Goal: Task Accomplishment & Management: Manage account settings

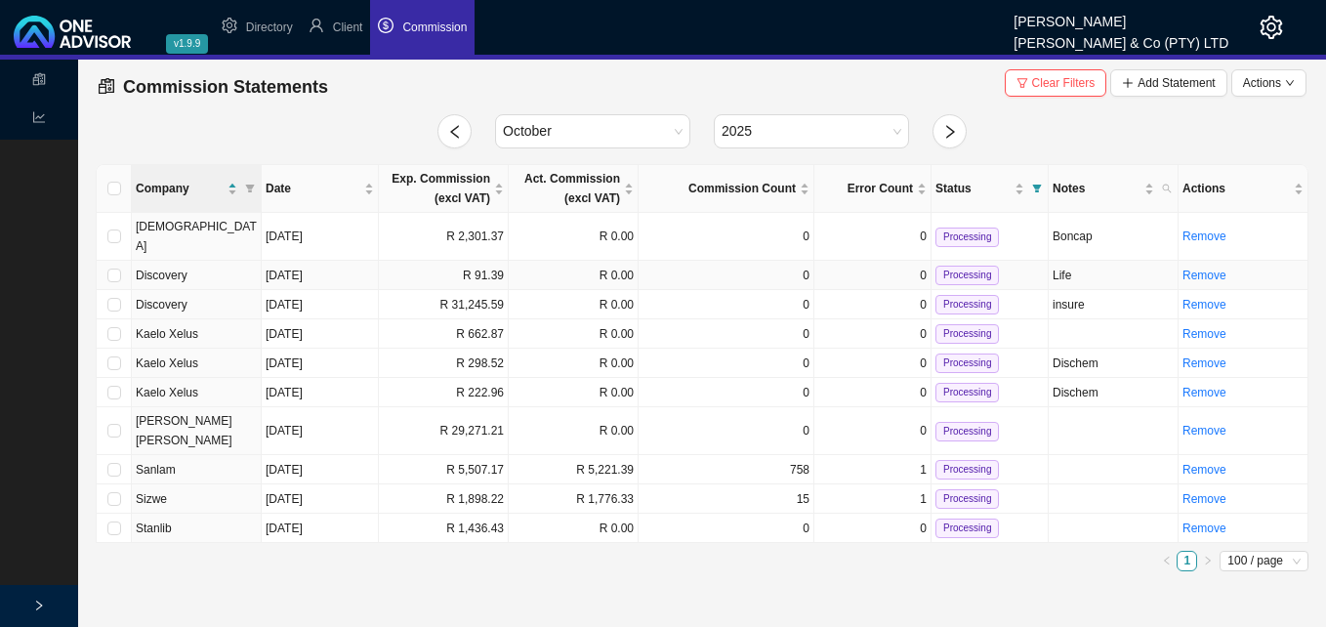
click at [488, 261] on td "R 91.39" at bounding box center [444, 275] width 130 height 29
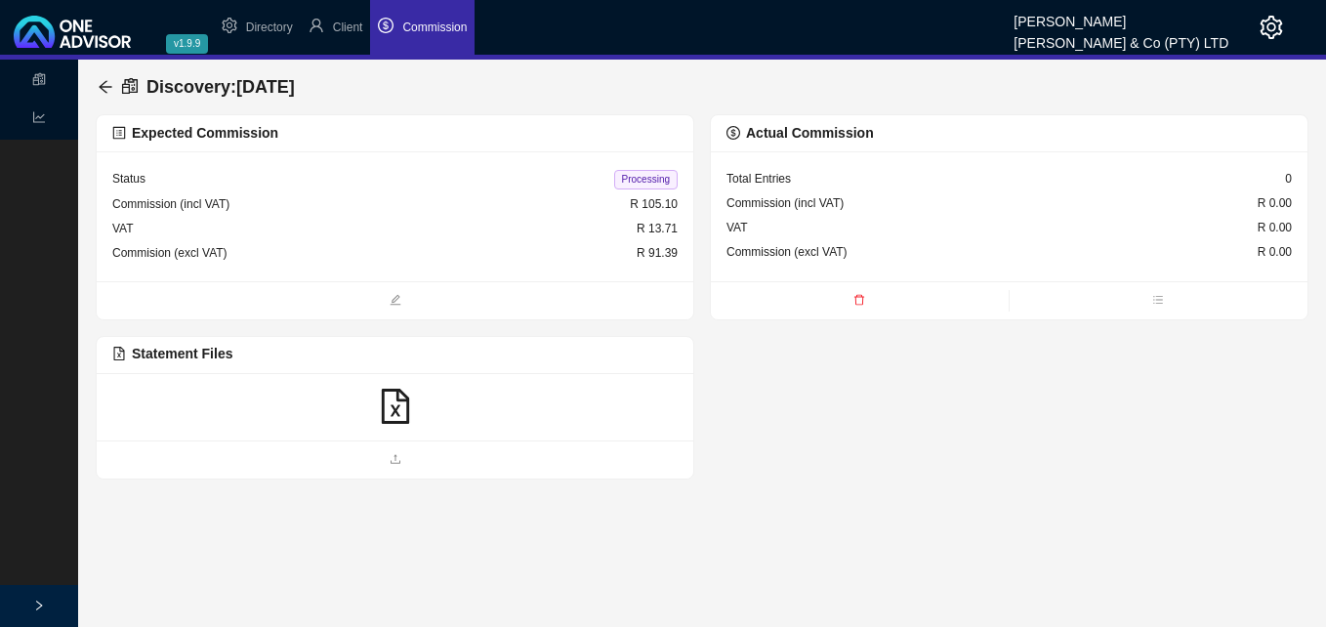
click at [399, 413] on icon "file-excel" at bounding box center [395, 406] width 35 height 35
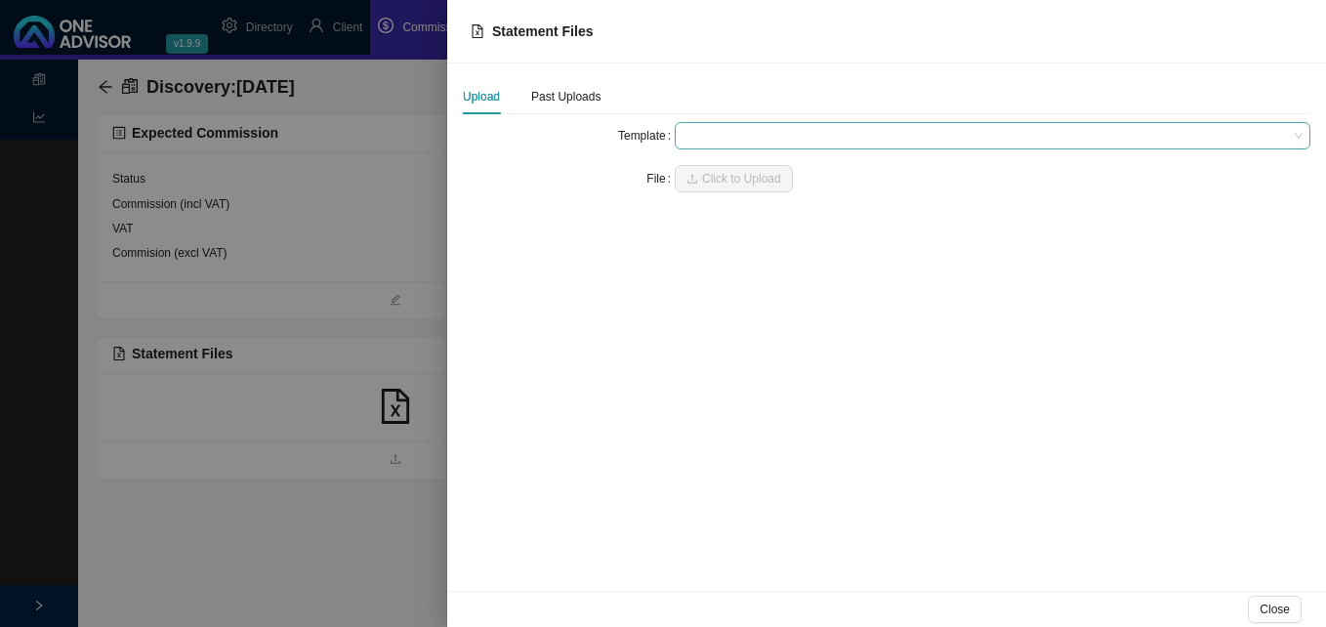
click at [737, 138] on span at bounding box center [993, 135] width 620 height 25
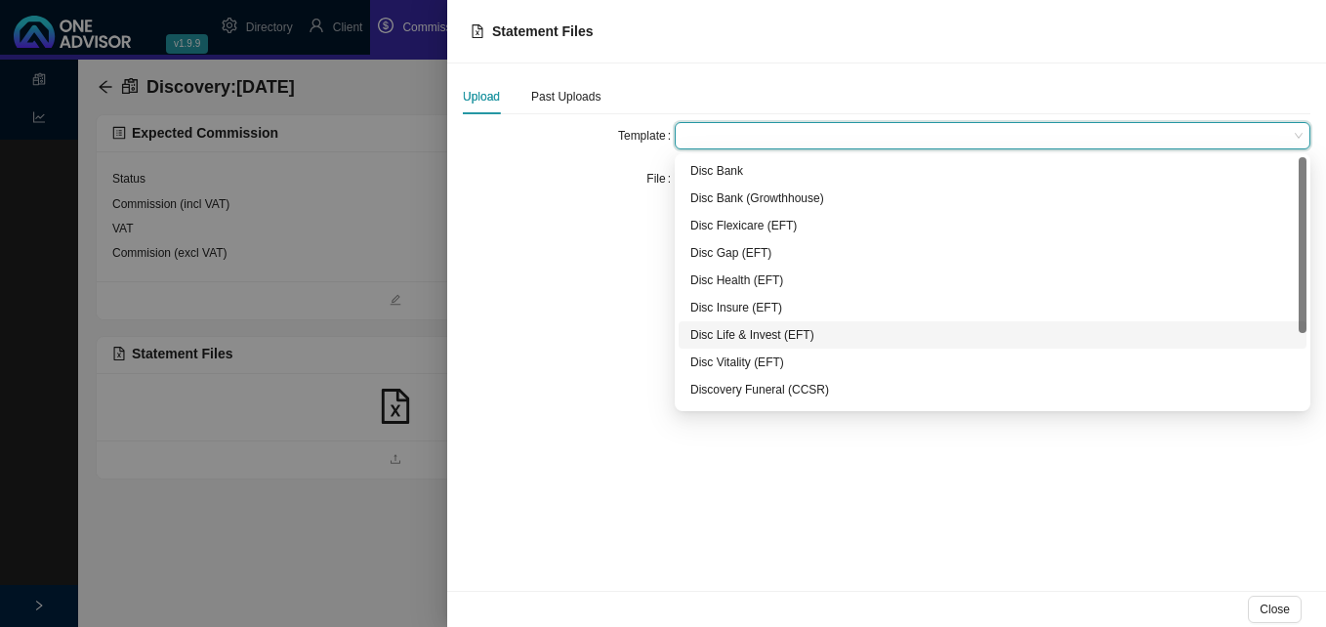
click at [740, 335] on div "Disc Life & Invest (EFT)" at bounding box center [992, 335] width 605 height 20
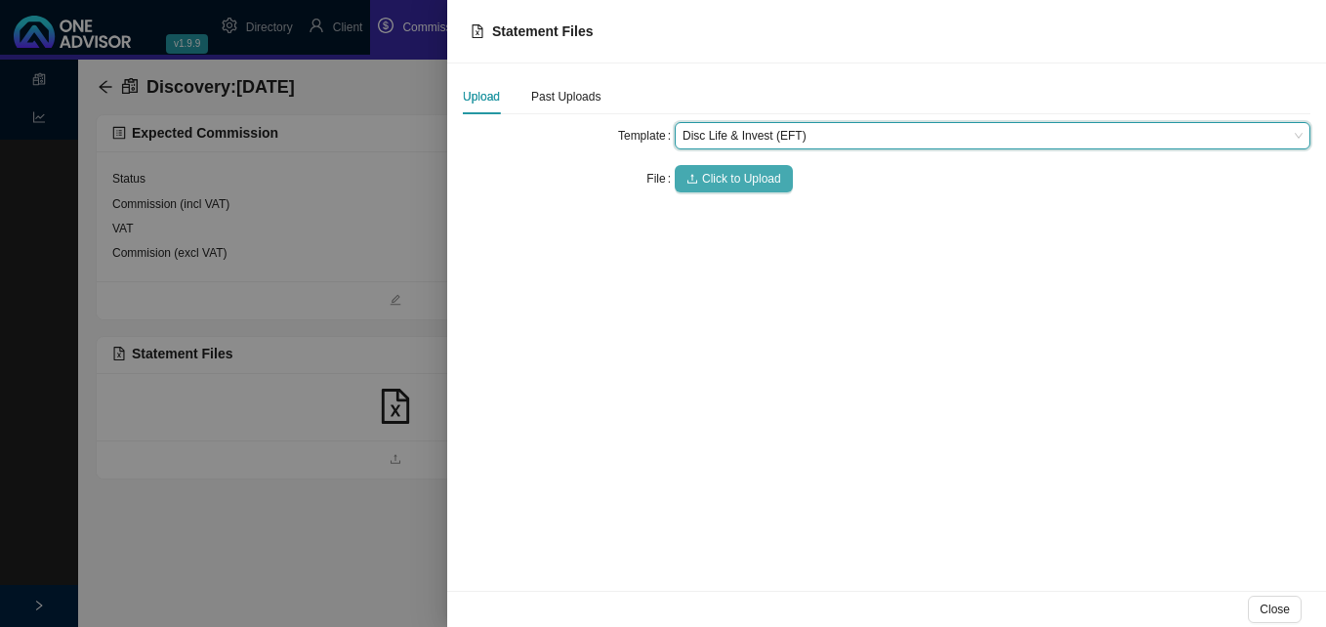
click at [722, 176] on span "Click to Upload" at bounding box center [741, 179] width 79 height 20
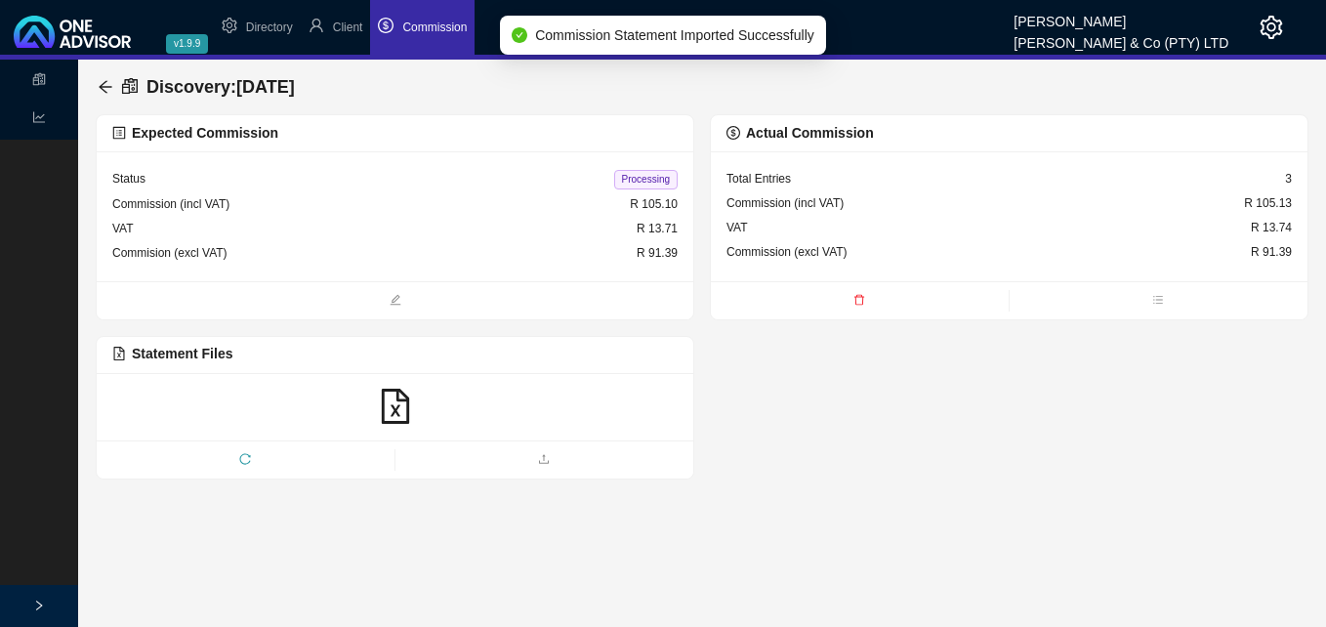
click at [651, 170] on span "Processing" at bounding box center [645, 180] width 63 height 20
click at [101, 85] on icon "arrow-left" at bounding box center [106, 87] width 16 height 16
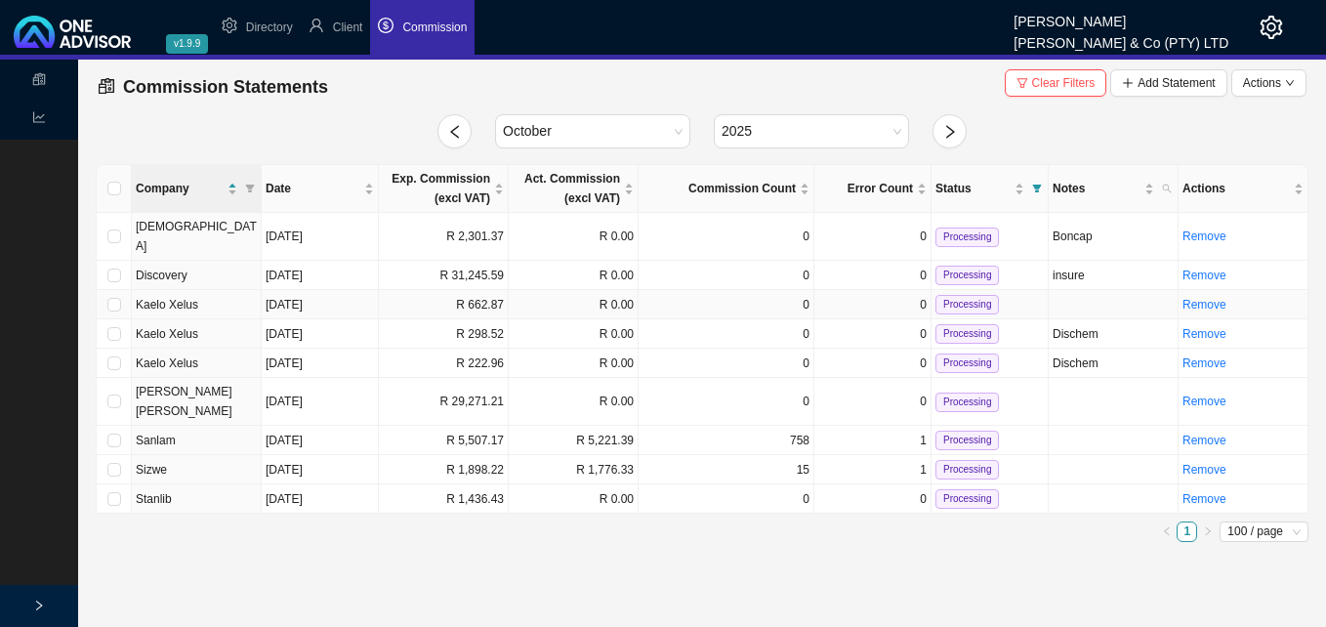
click at [490, 290] on td "R 662.87" at bounding box center [444, 304] width 130 height 29
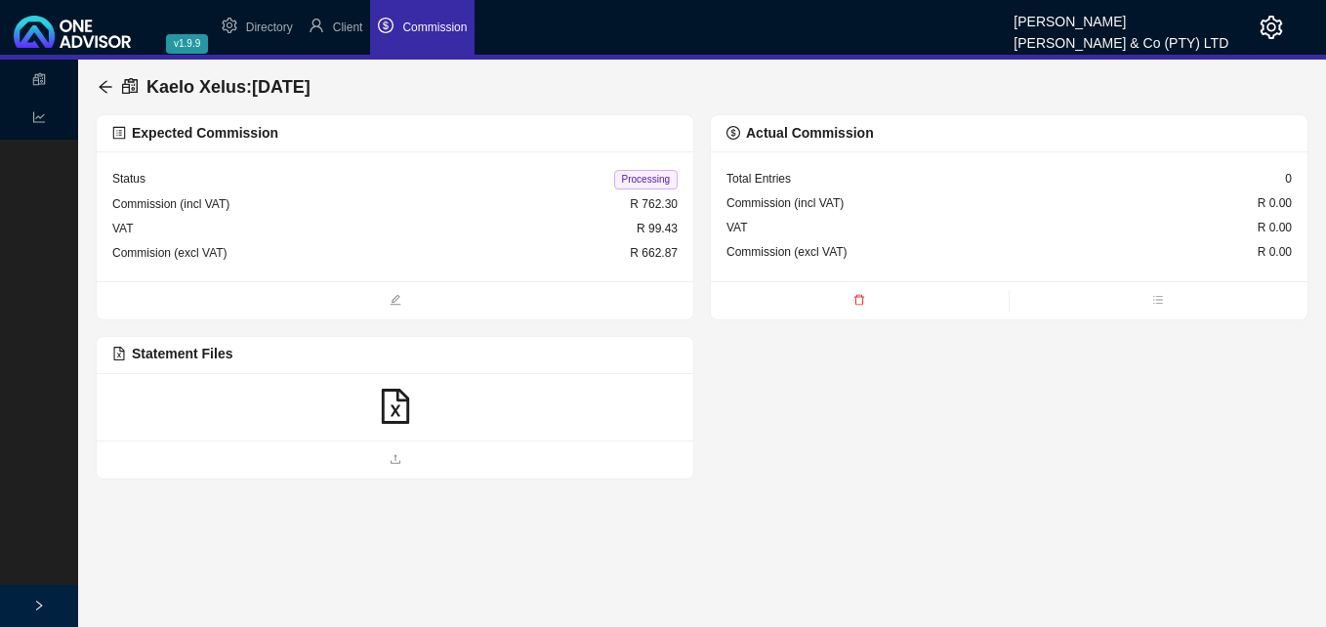
click at [394, 409] on icon "file-excel" at bounding box center [394, 406] width 27 height 35
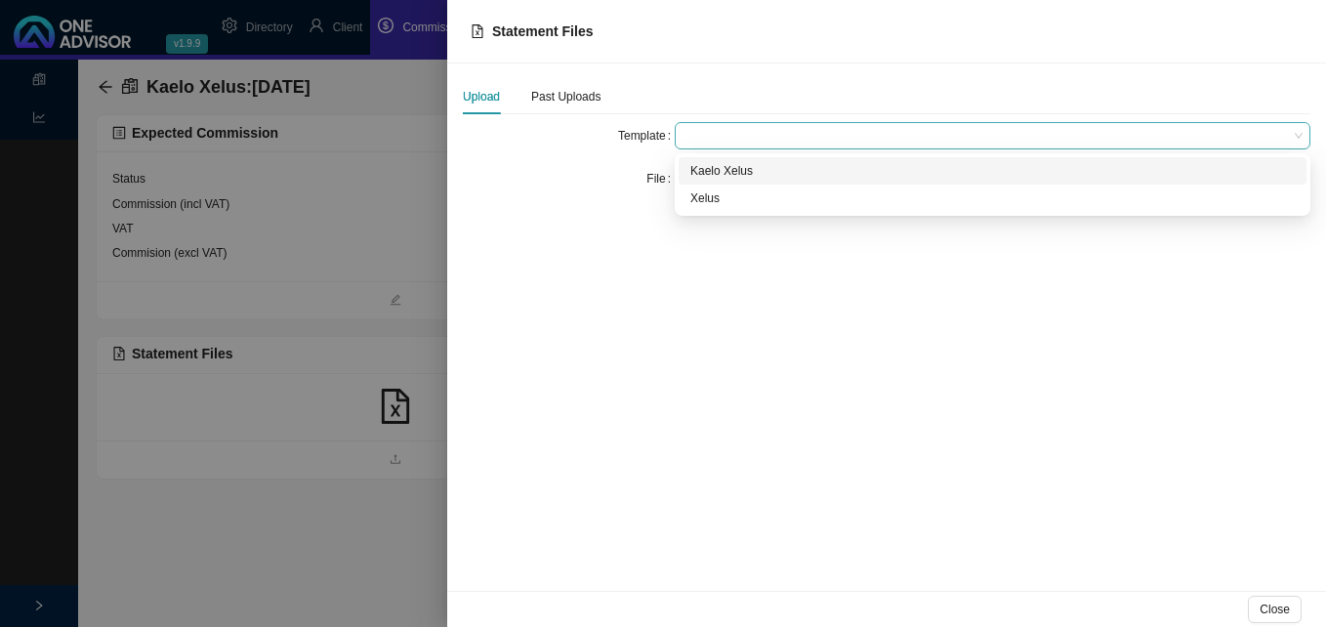
click at [730, 139] on span at bounding box center [993, 135] width 620 height 25
click at [754, 170] on div "Kaelo Xelus" at bounding box center [992, 171] width 605 height 20
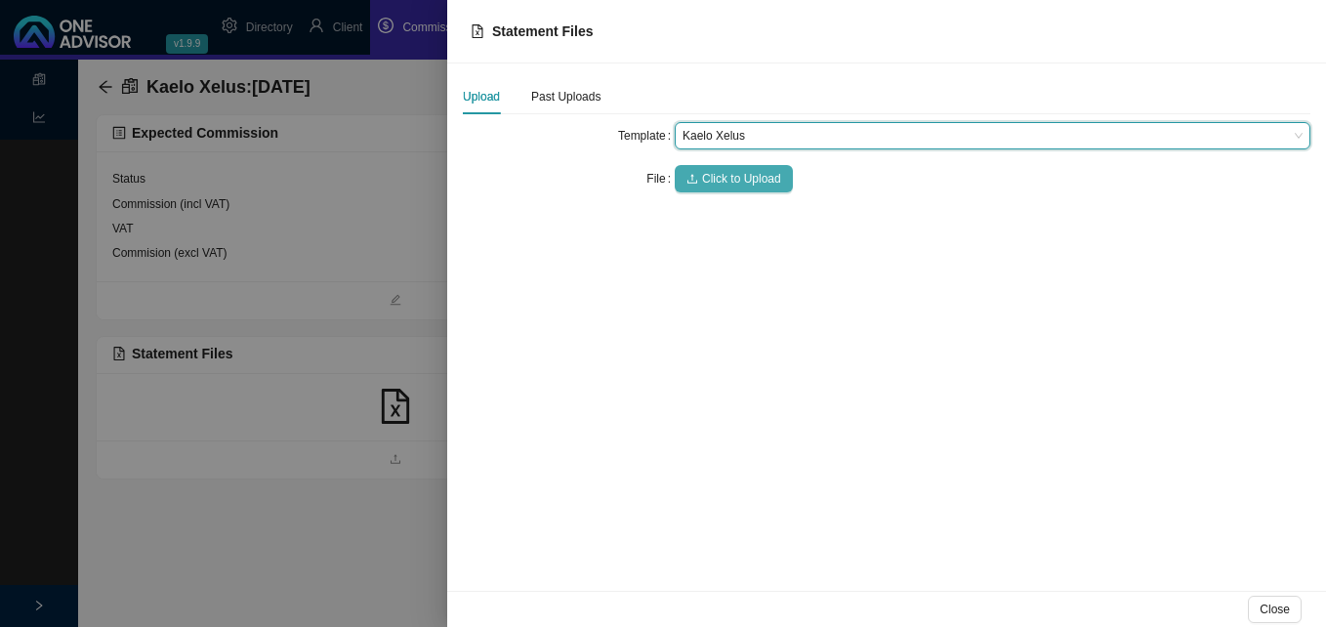
click at [745, 176] on span "Click to Upload" at bounding box center [741, 179] width 79 height 20
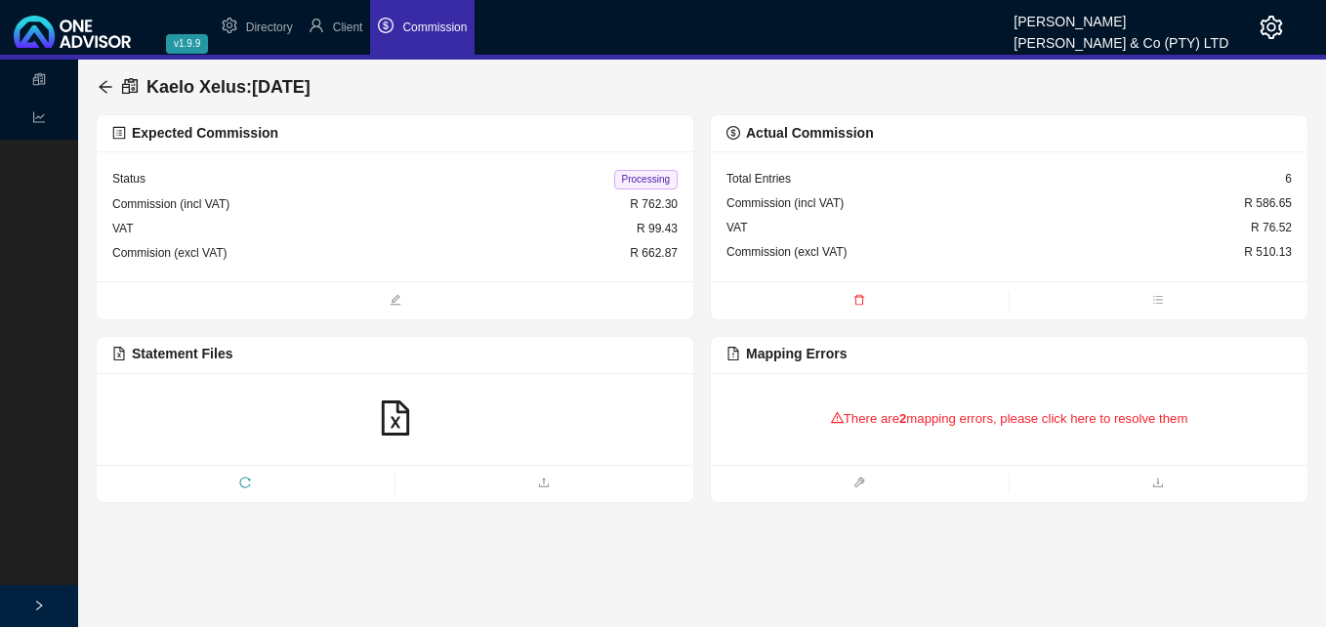
click at [939, 420] on div "There are 2 mapping errors, please click here to resolve them" at bounding box center [1009, 419] width 565 height 61
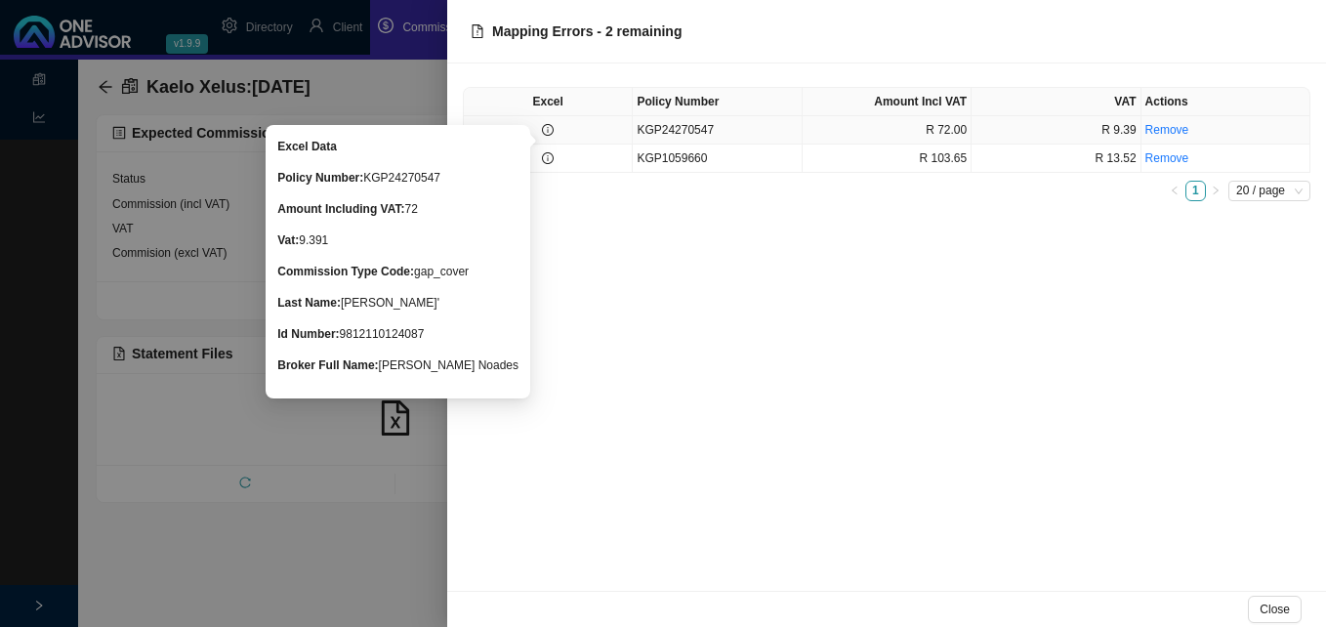
click at [550, 133] on icon "info-circle" at bounding box center [548, 130] width 12 height 12
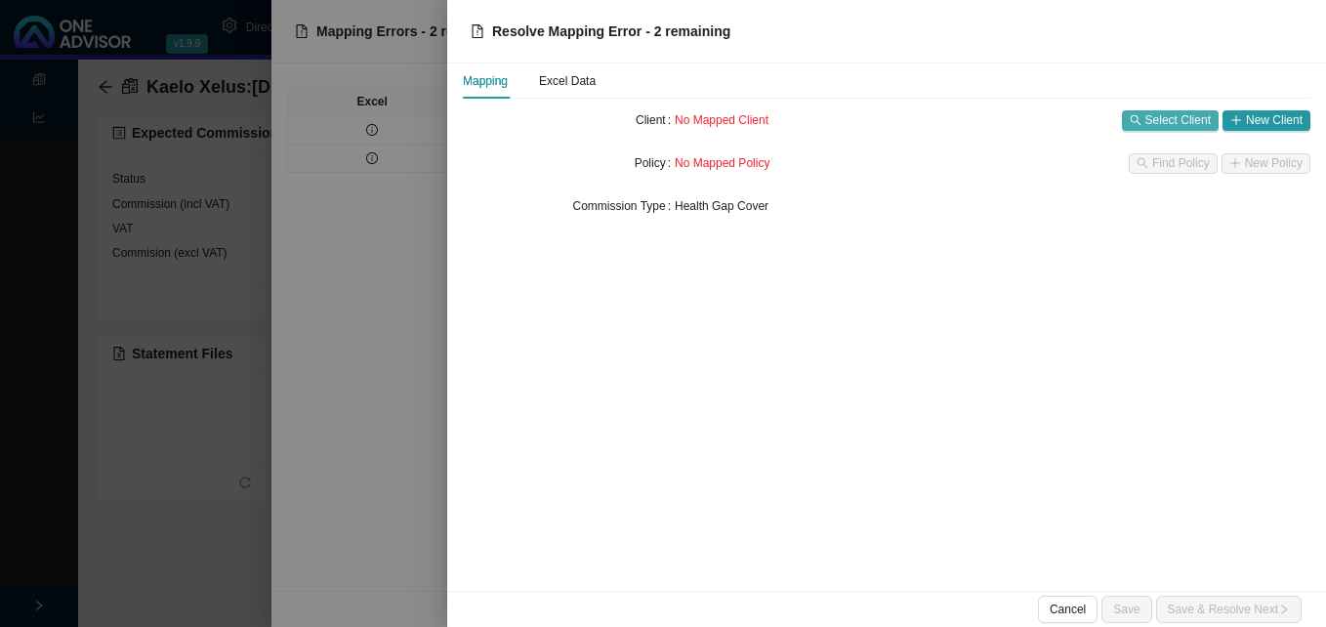
click at [1162, 111] on span "Select Client" at bounding box center [1178, 120] width 65 height 20
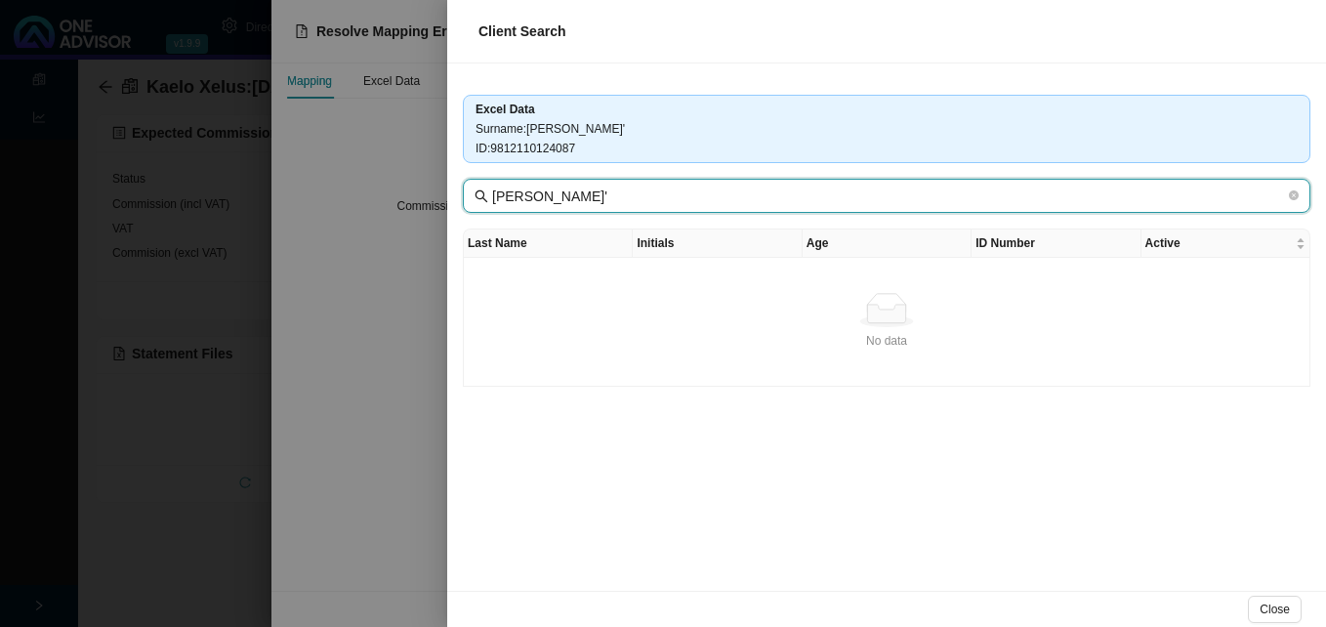
drag, startPoint x: 563, startPoint y: 198, endPoint x: 803, endPoint y: 206, distance: 240.4
click at [803, 206] on input "[PERSON_NAME]'" at bounding box center [888, 196] width 793 height 21
type input "van der Valk"
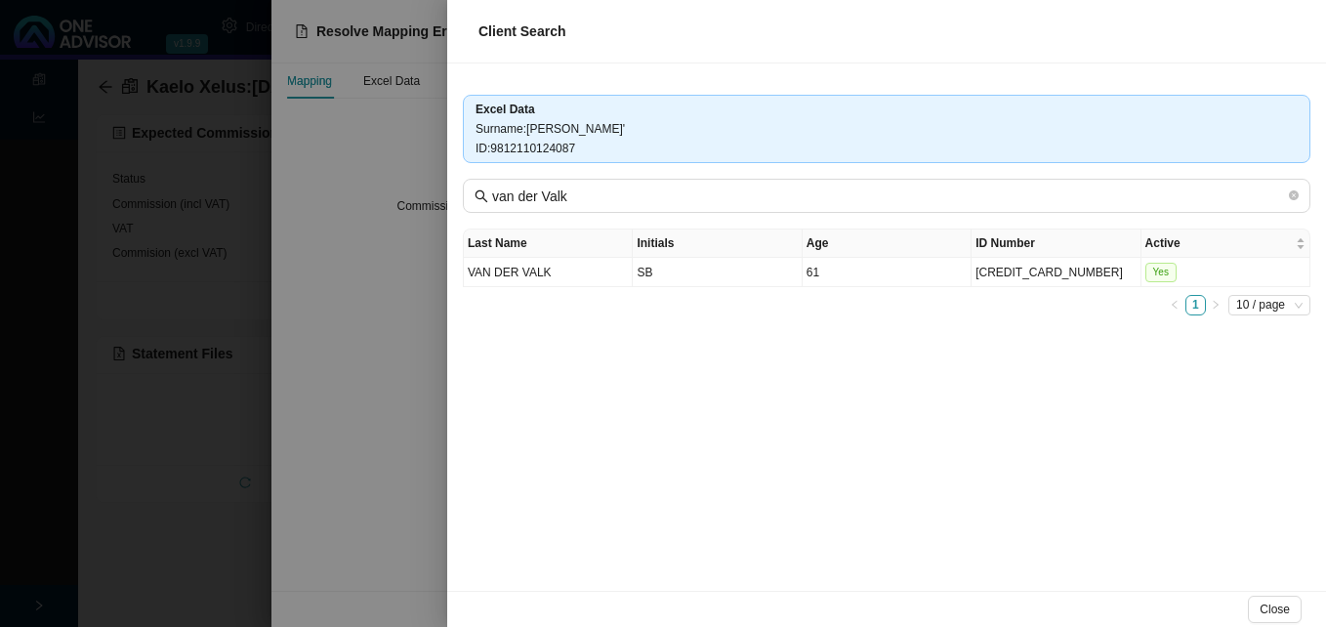
click at [398, 238] on div at bounding box center [663, 313] width 1326 height 627
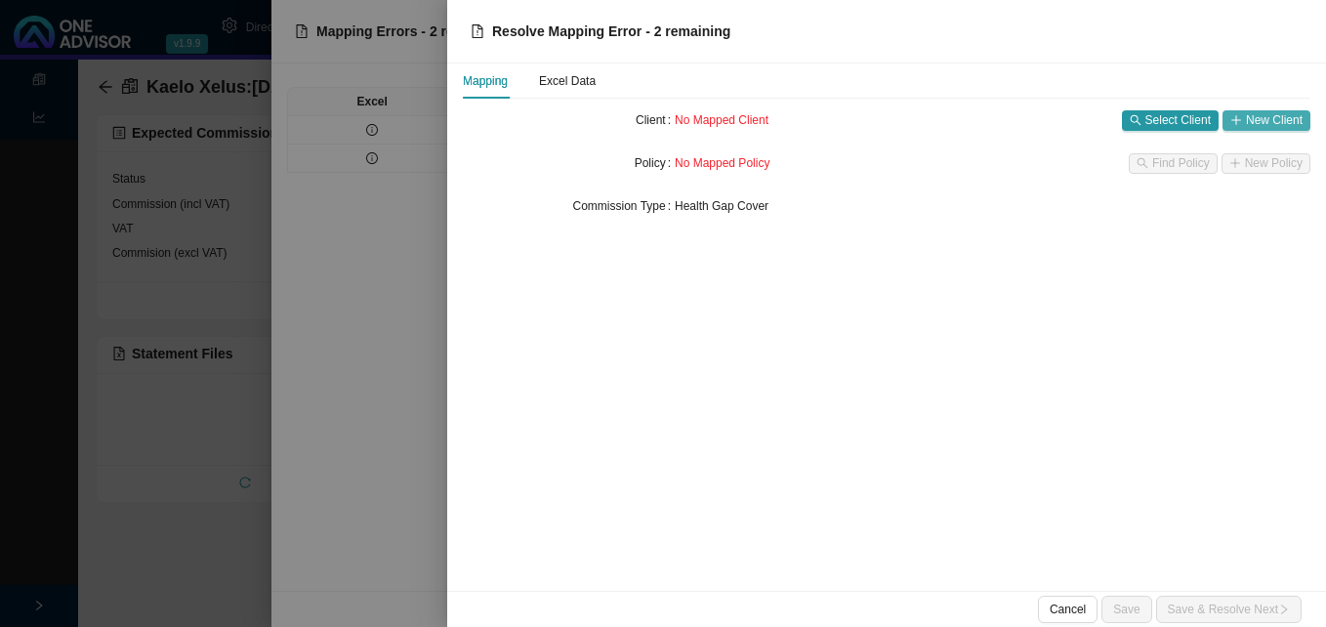
click at [1271, 116] on span "New Client" at bounding box center [1274, 120] width 57 height 20
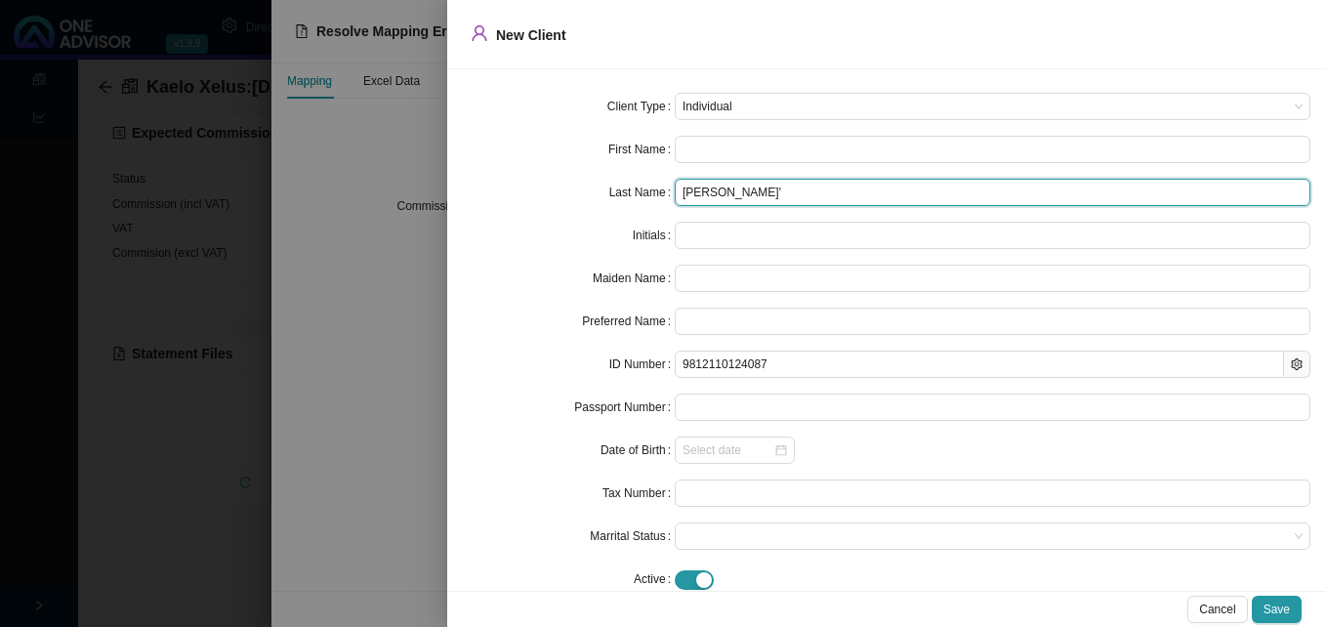
drag, startPoint x: 747, startPoint y: 190, endPoint x: 828, endPoint y: 194, distance: 81.2
click at [828, 194] on input "[PERSON_NAME]'" at bounding box center [993, 192] width 636 height 27
click at [845, 188] on input "[PERSON_NAME]'" at bounding box center [993, 192] width 636 height 27
drag, startPoint x: 746, startPoint y: 194, endPoint x: 811, endPoint y: 195, distance: 64.5
click at [811, 195] on input "[PERSON_NAME]" at bounding box center [993, 192] width 636 height 27
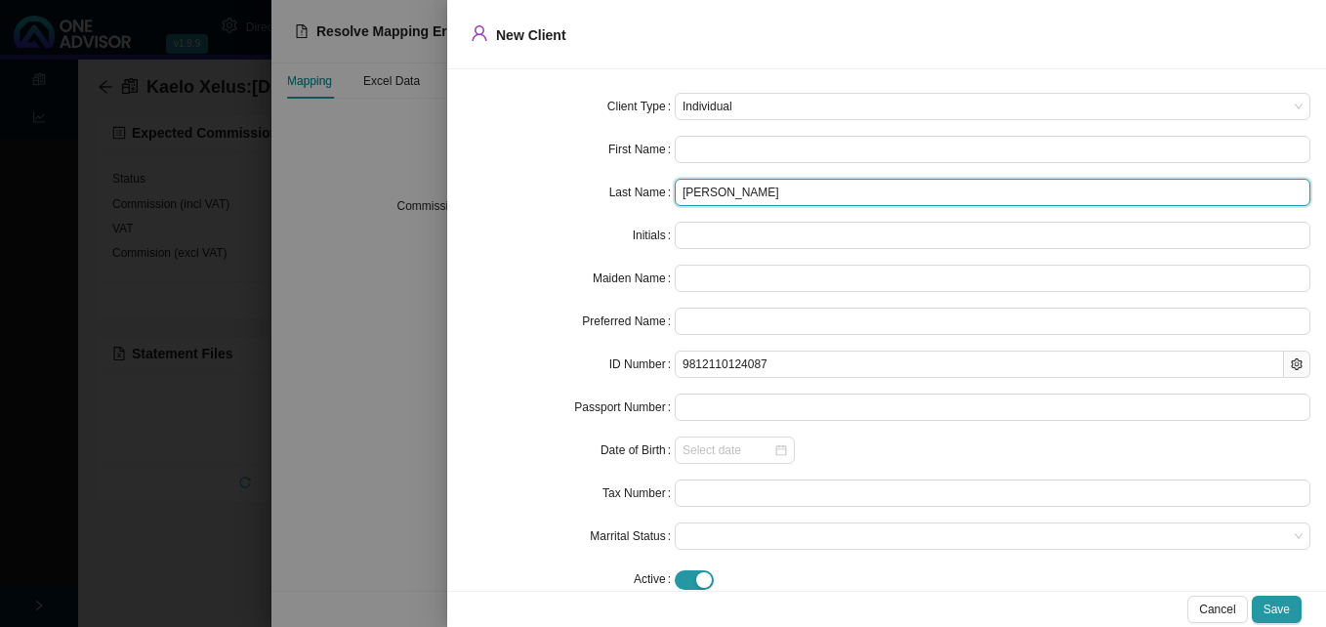
drag, startPoint x: 815, startPoint y: 192, endPoint x: 751, endPoint y: 193, distance: 64.5
click at [750, 193] on input "[PERSON_NAME]" at bounding box center [993, 192] width 636 height 27
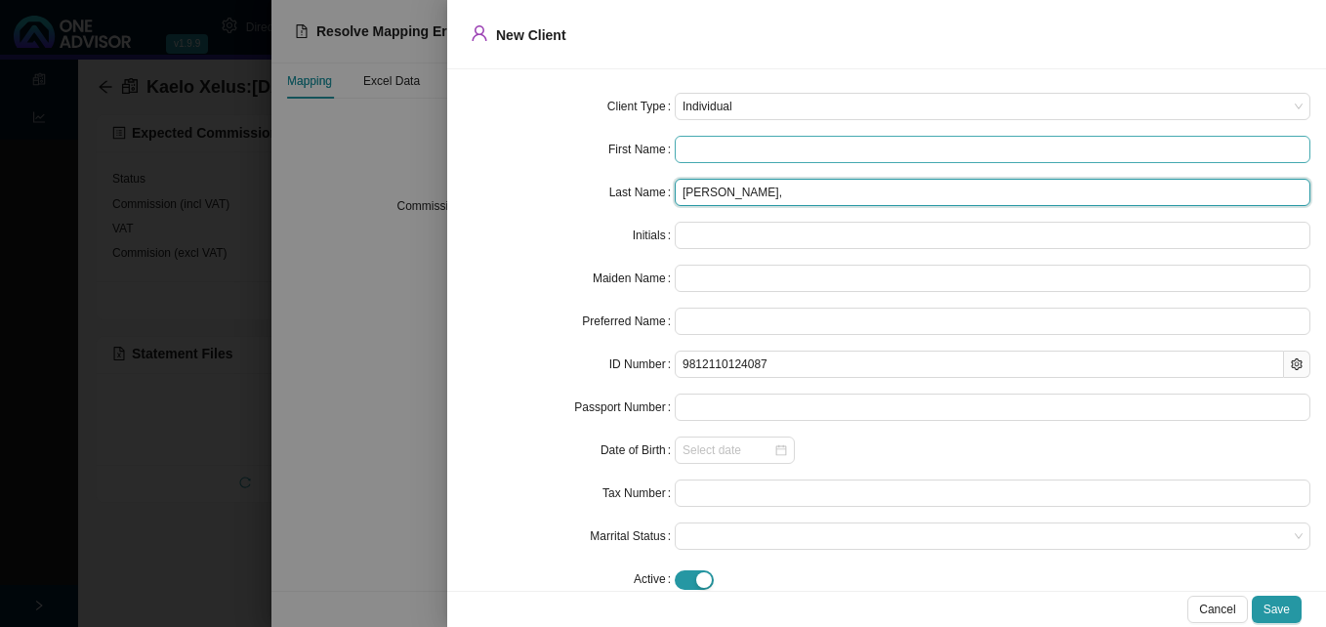
type input "[PERSON_NAME],"
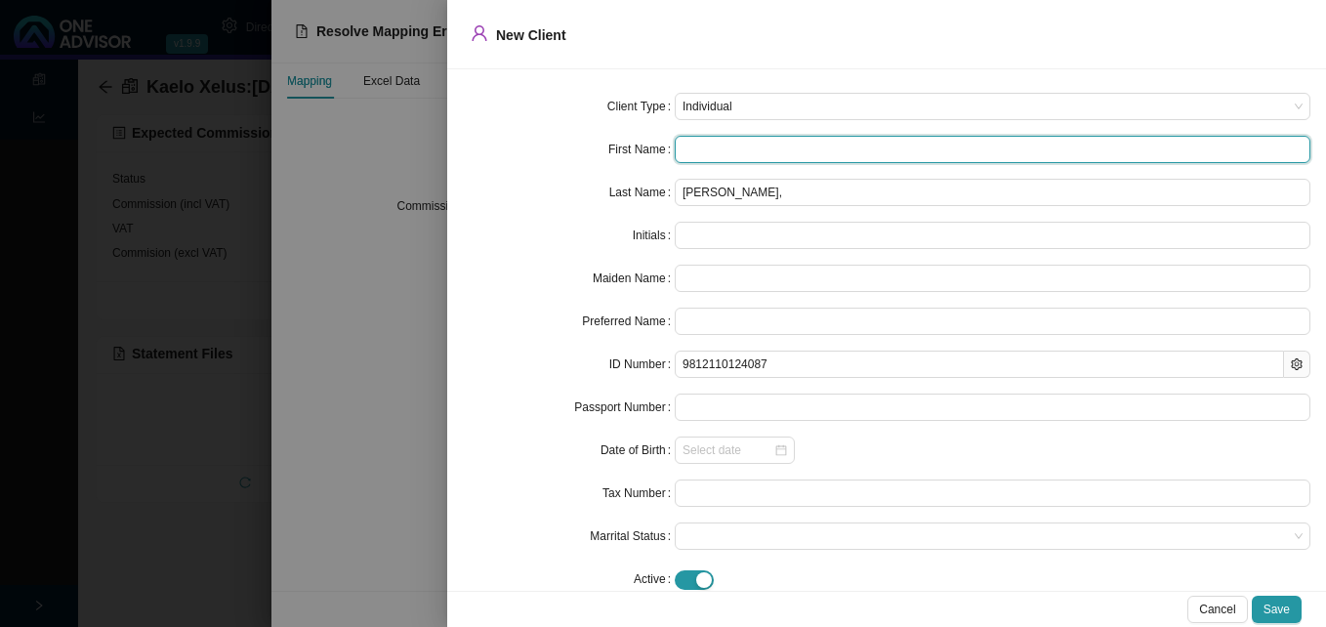
click at [738, 149] on input "text" at bounding box center [993, 149] width 636 height 27
paste input "[PERSON_NAME]"
type input "[PERSON_NAME]"
type input "BJ"
type input "[PERSON_NAME]"
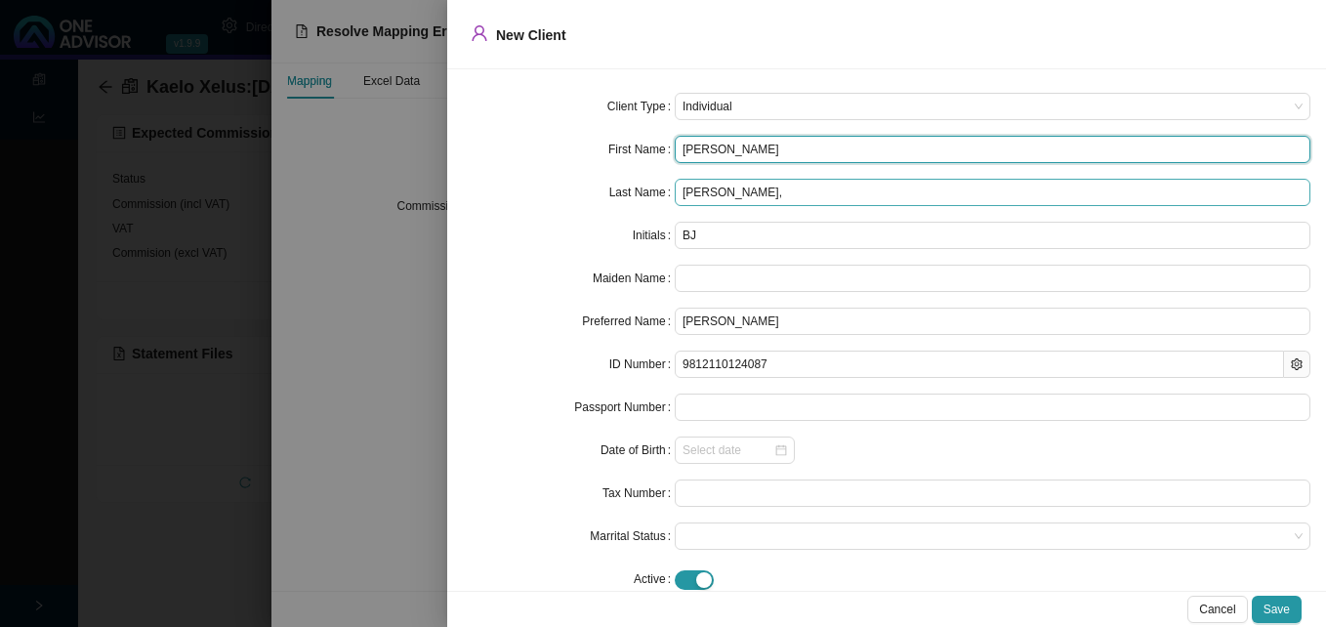
type input "[PERSON_NAME]"
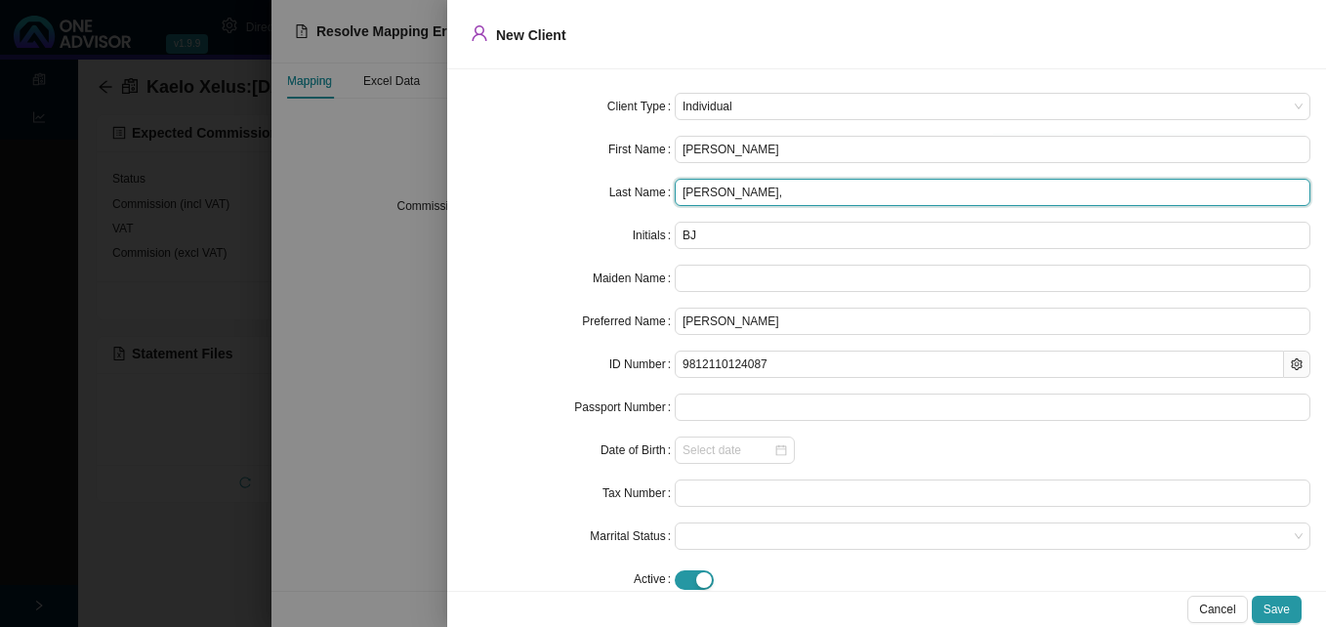
click at [779, 194] on input "[PERSON_NAME]," at bounding box center [993, 192] width 636 height 27
type input "van der Valk"
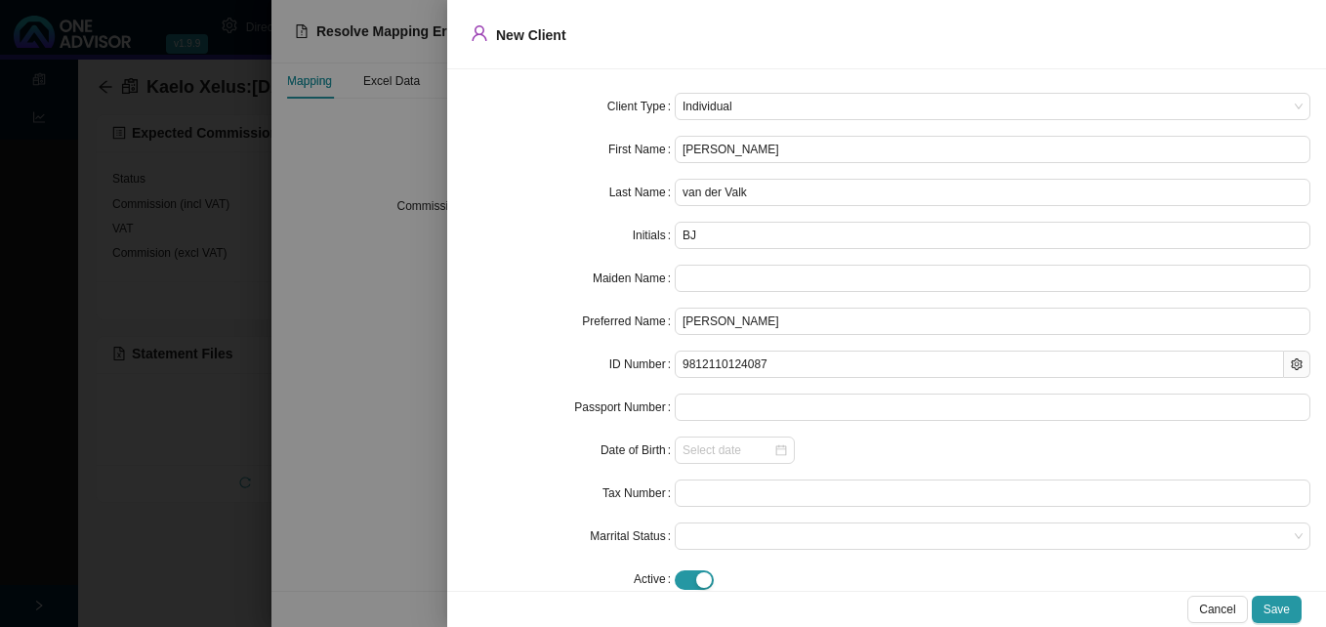
click at [1296, 592] on div "Cancel Save" at bounding box center [886, 609] width 879 height 36
click at [1282, 600] on span "Save" at bounding box center [1277, 610] width 26 height 20
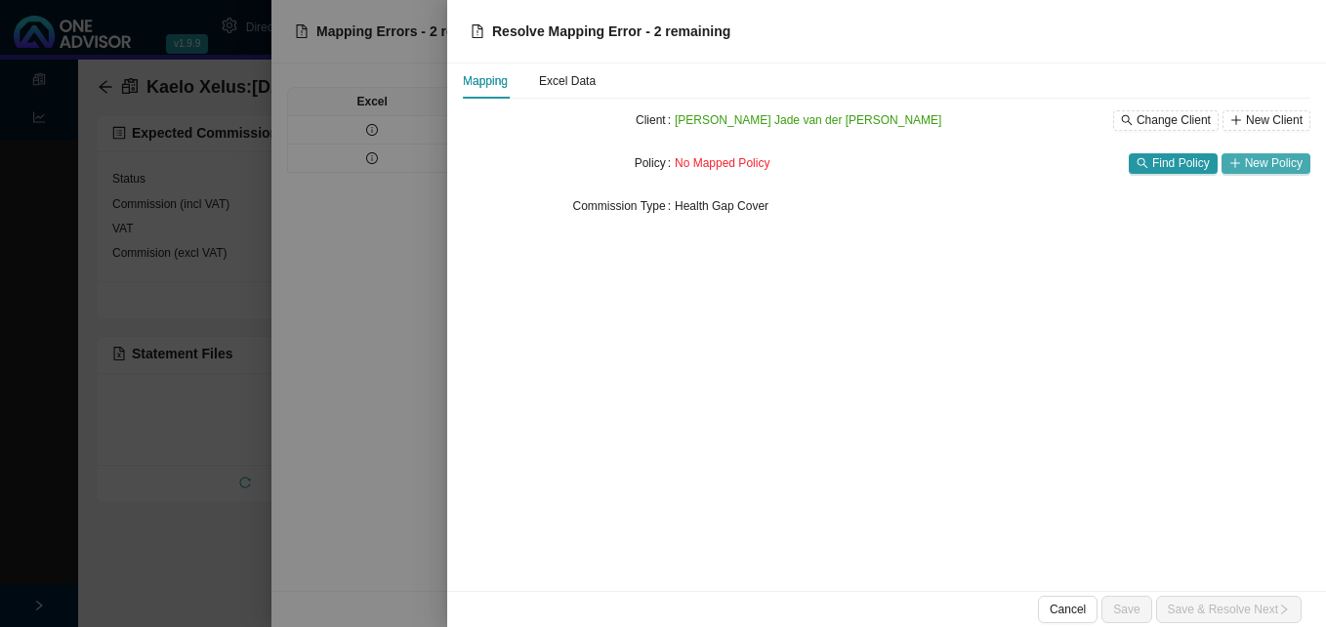
click at [1260, 159] on span "New Policy" at bounding box center [1274, 163] width 58 height 20
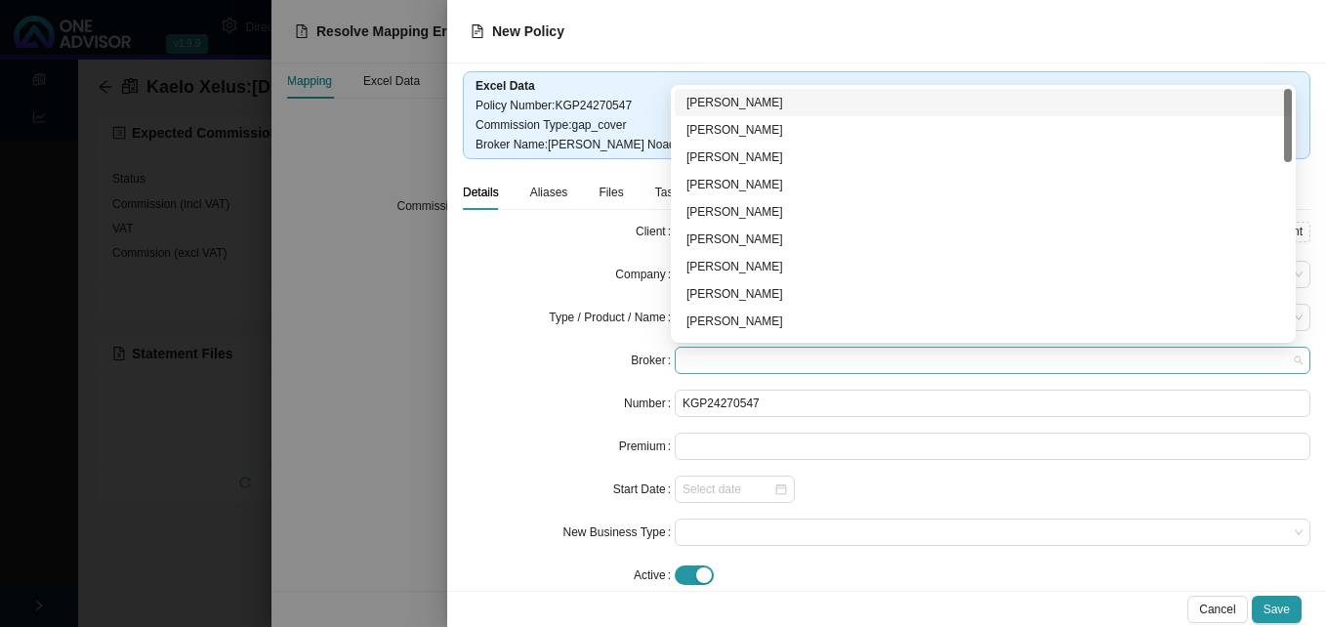
click at [719, 361] on span at bounding box center [993, 360] width 620 height 25
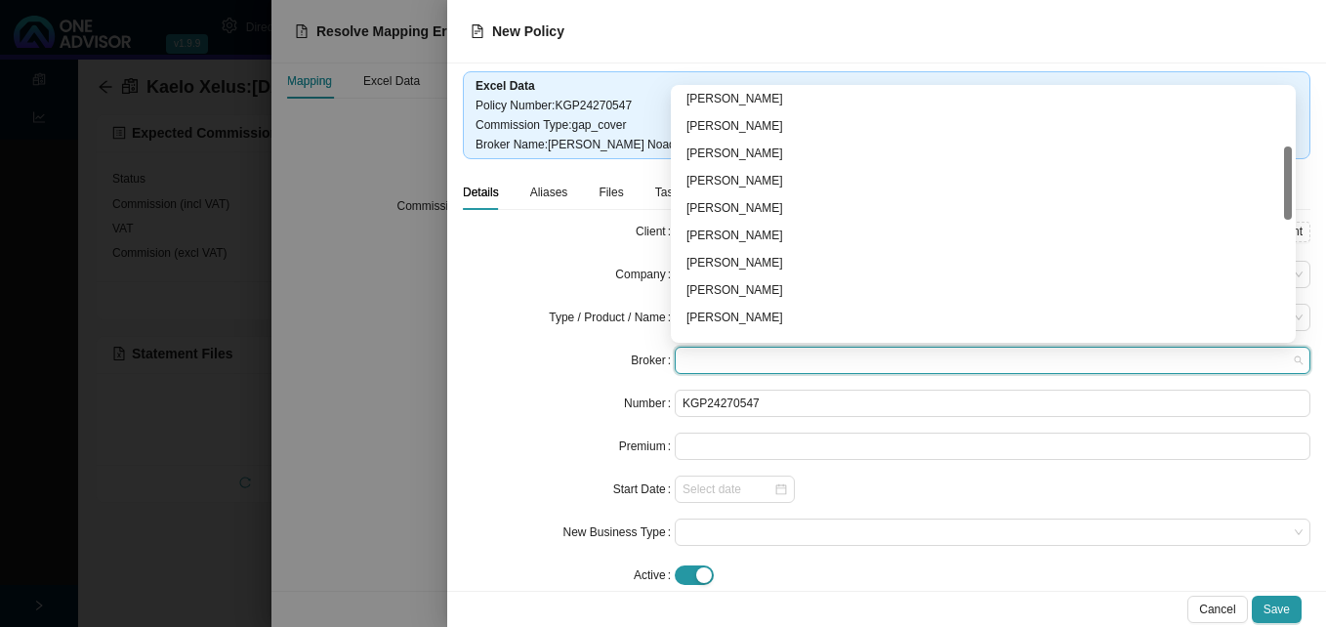
scroll to position [293, 0]
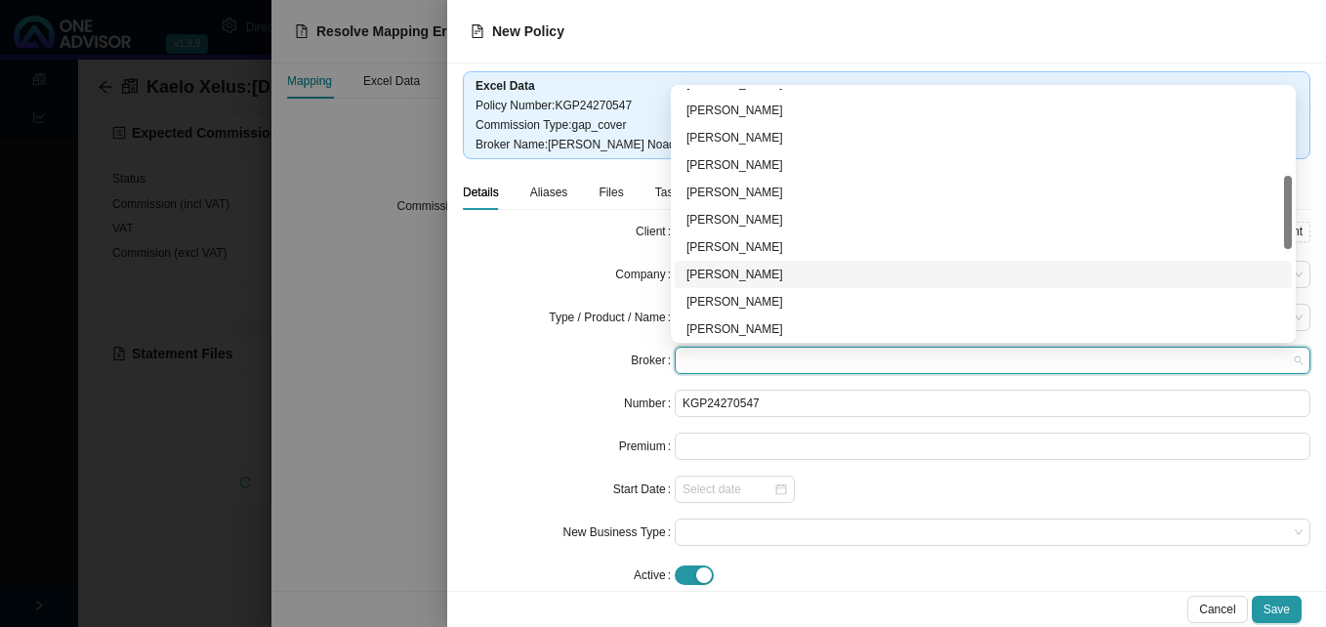
click at [744, 277] on div "[PERSON_NAME]" at bounding box center [984, 275] width 594 height 20
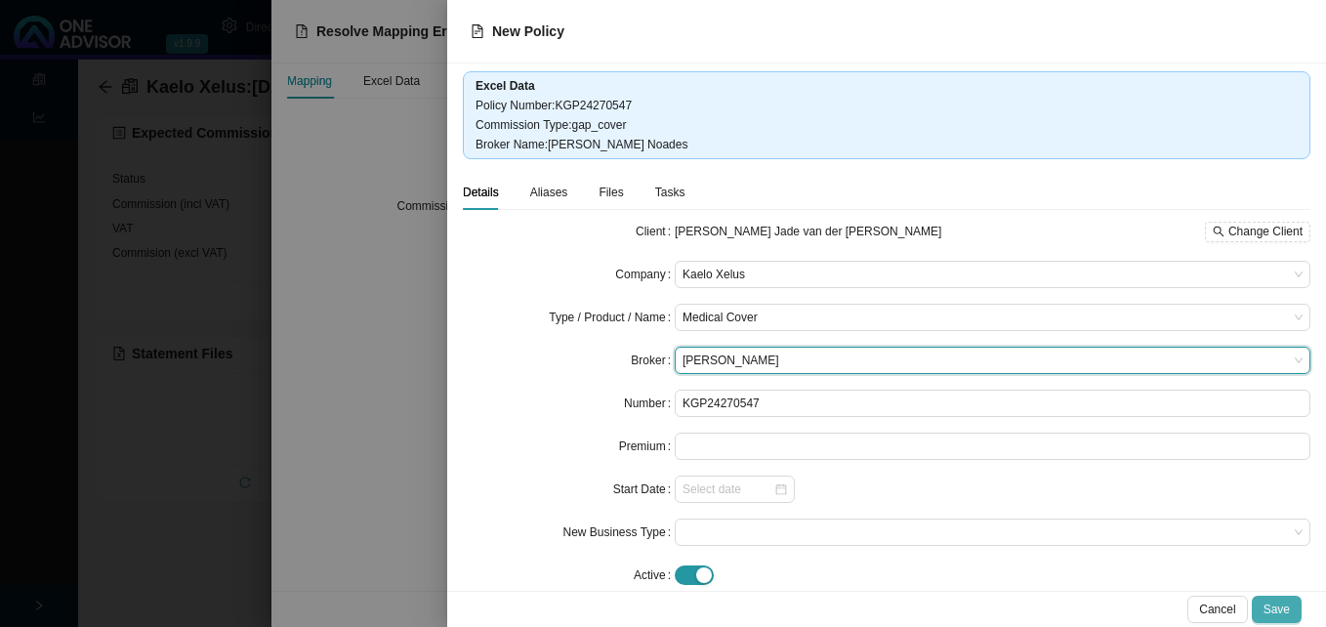
click at [1284, 607] on span "Save" at bounding box center [1277, 610] width 26 height 20
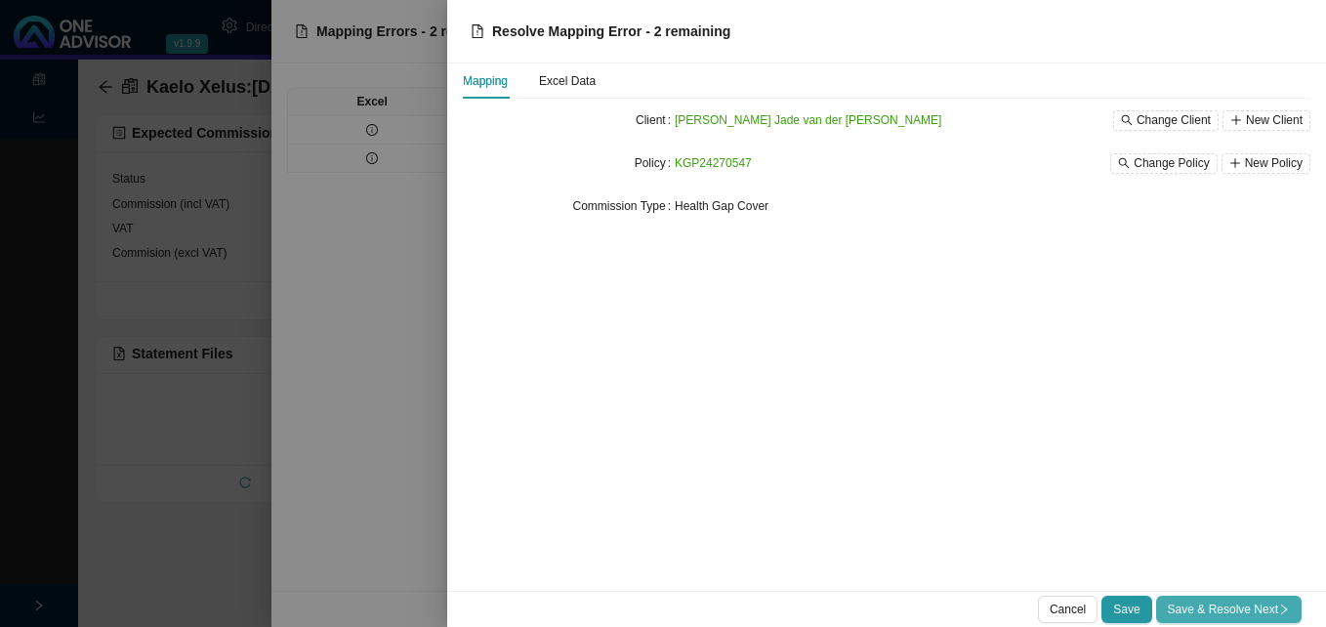
click at [1247, 614] on span "Save & Resolve Next" at bounding box center [1229, 610] width 122 height 20
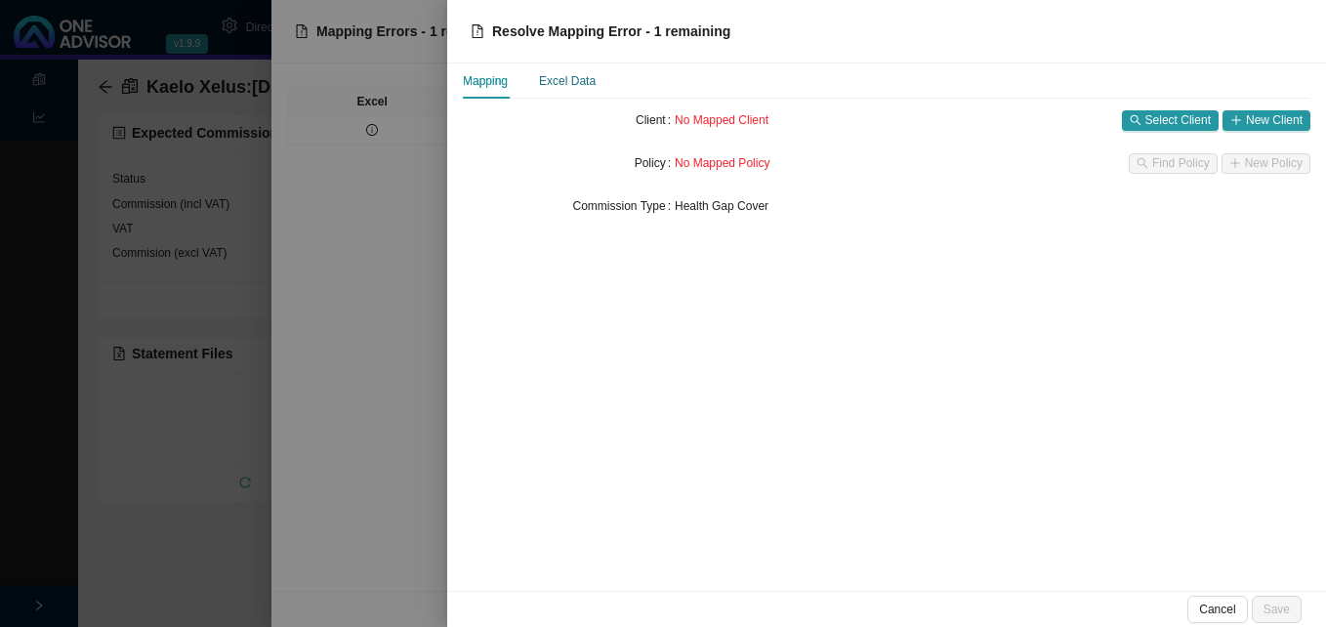
click at [570, 80] on div "Excel Data" at bounding box center [567, 81] width 57 height 20
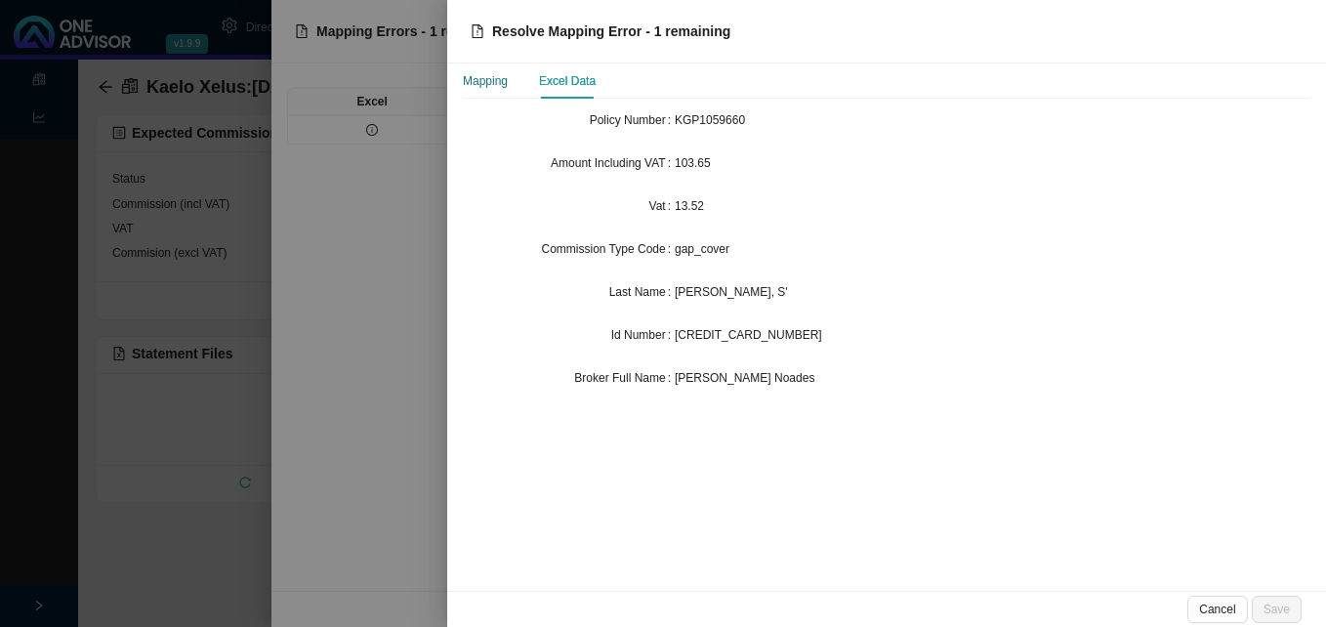
click at [485, 83] on div "Mapping" at bounding box center [485, 81] width 45 height 20
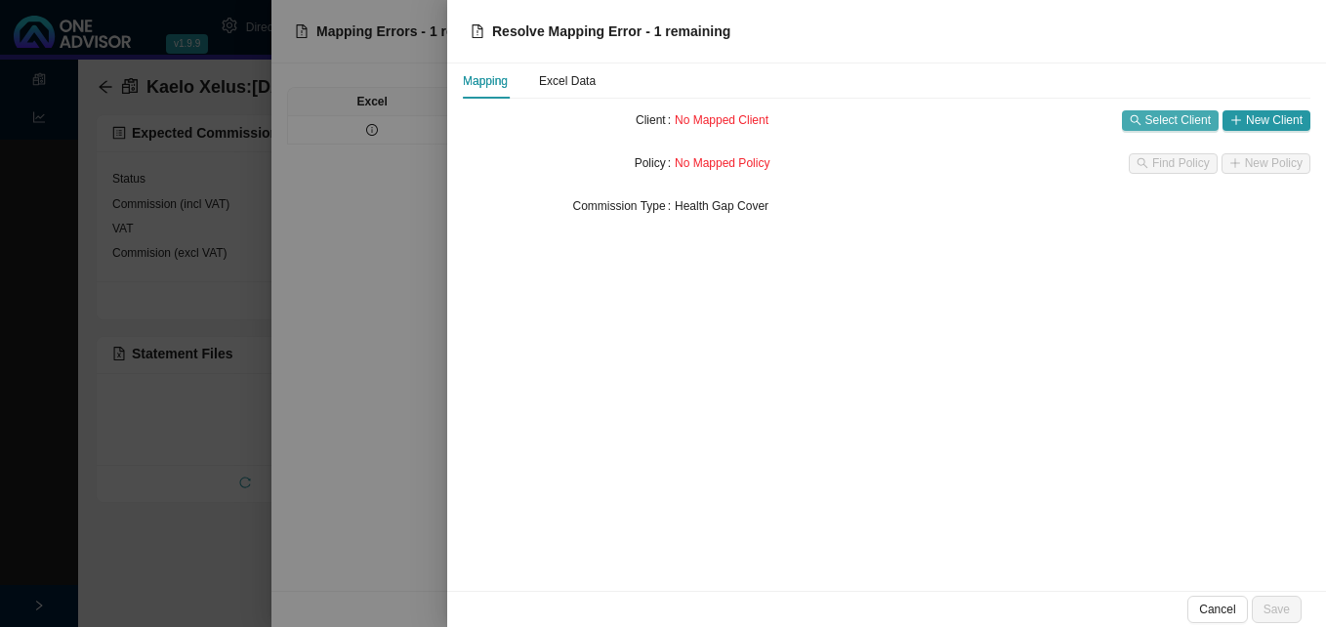
click at [1171, 115] on span "Select Client" at bounding box center [1178, 120] width 65 height 20
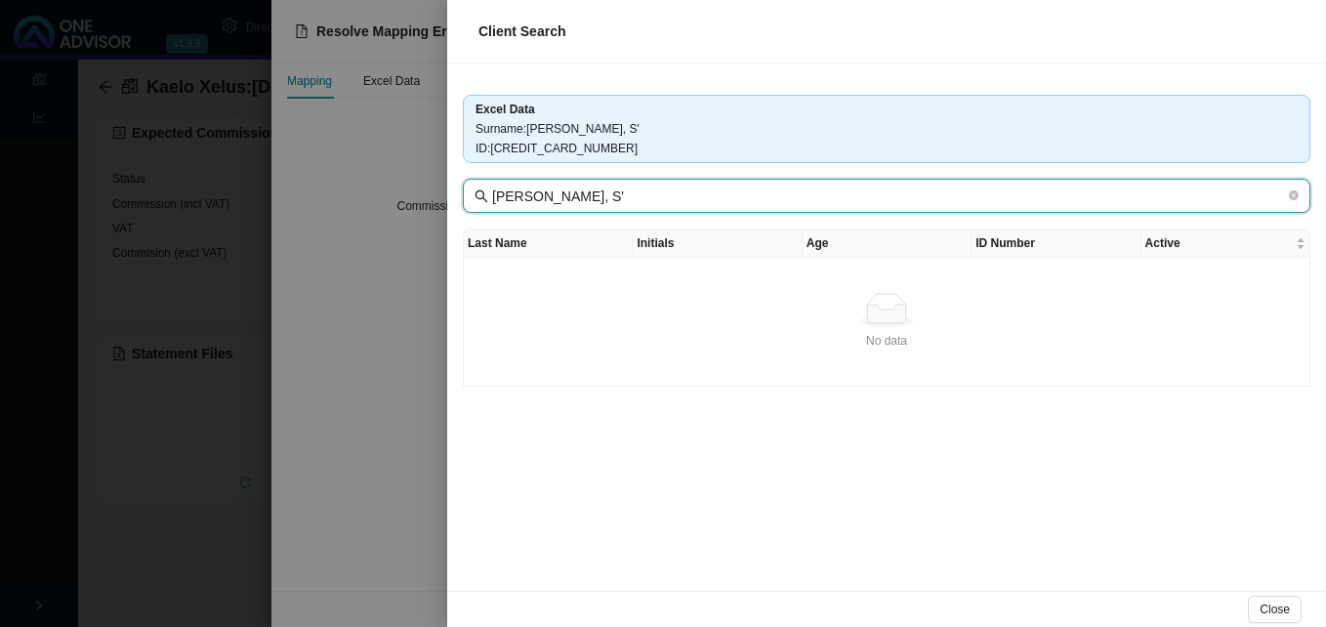
drag, startPoint x: 580, startPoint y: 194, endPoint x: 685, endPoint y: 192, distance: 104.5
click at [685, 192] on input "[PERSON_NAME], S'" at bounding box center [888, 196] width 793 height 21
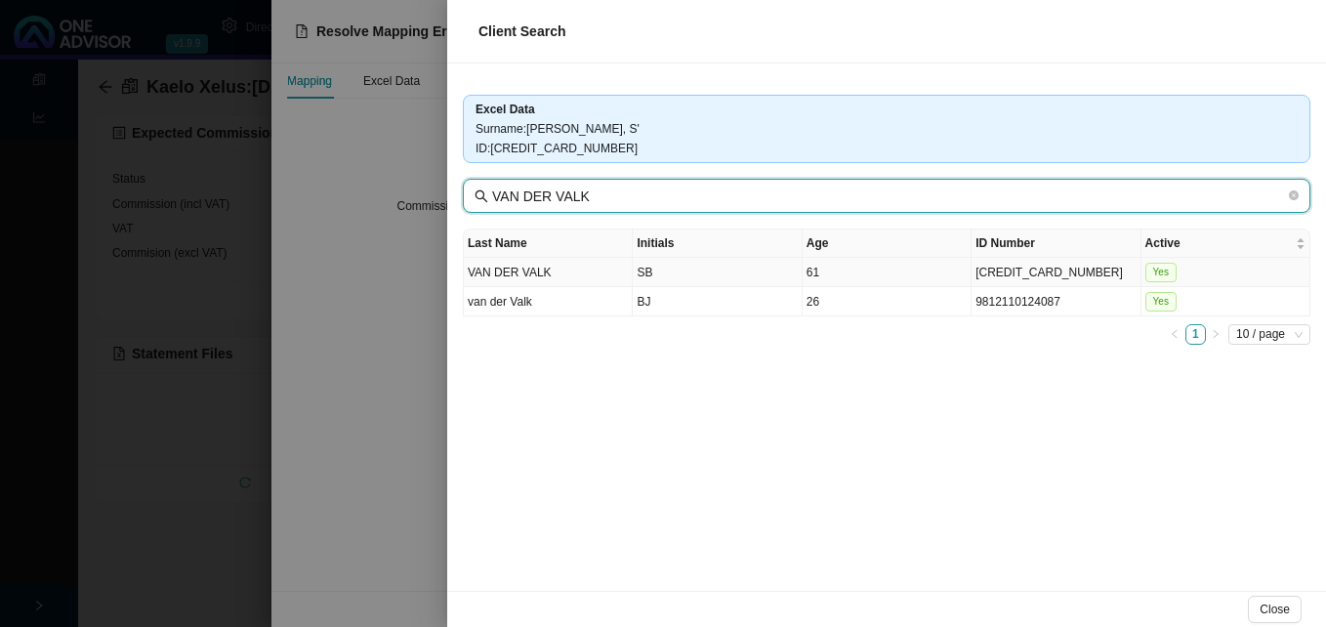
type input "VAN DER VALK"
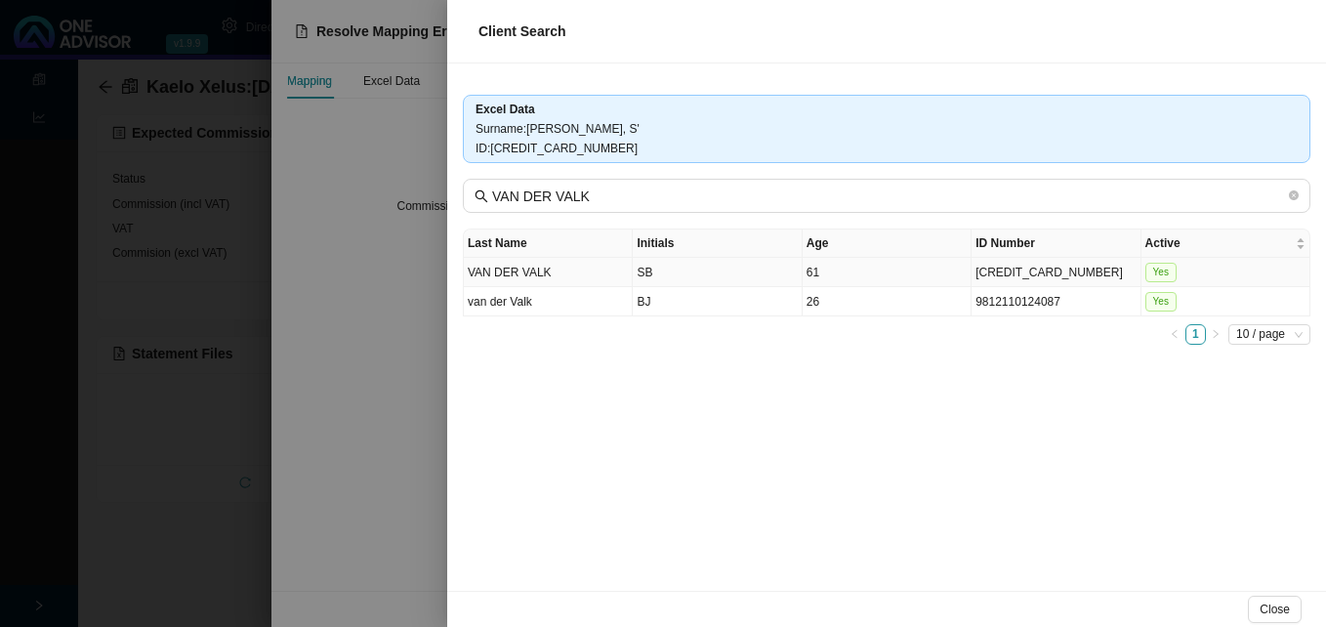
click at [888, 276] on td "61" at bounding box center [887, 272] width 169 height 29
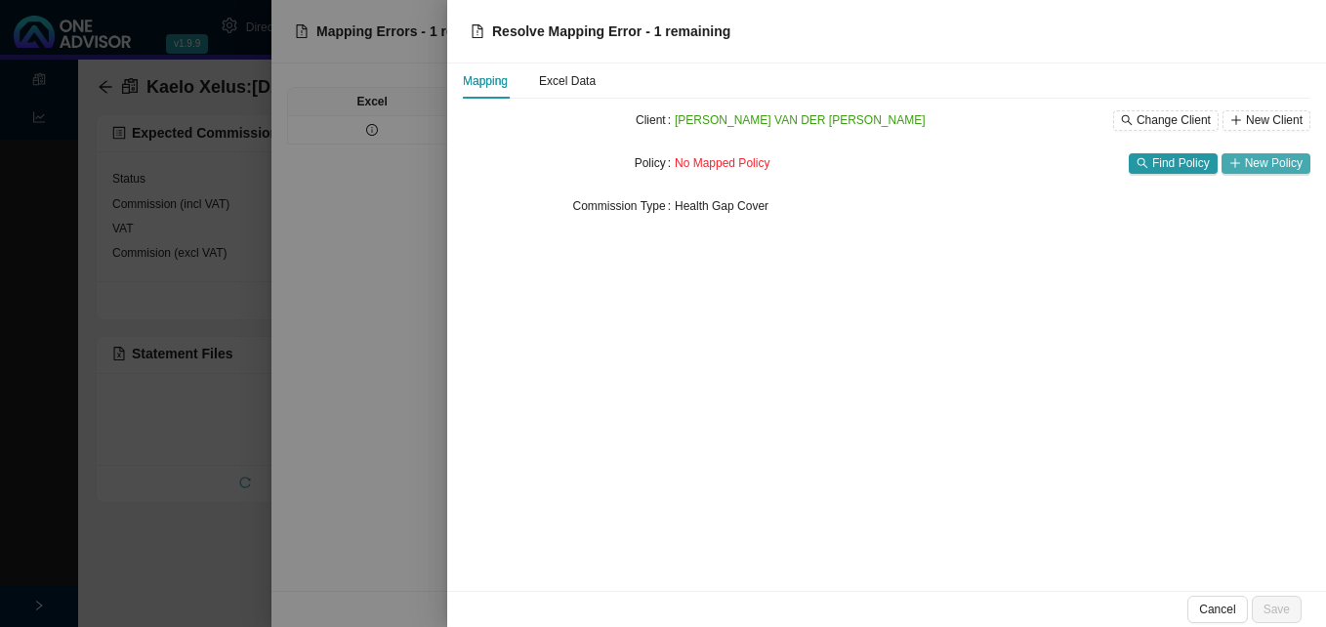
click at [1256, 166] on span "New Policy" at bounding box center [1274, 163] width 58 height 20
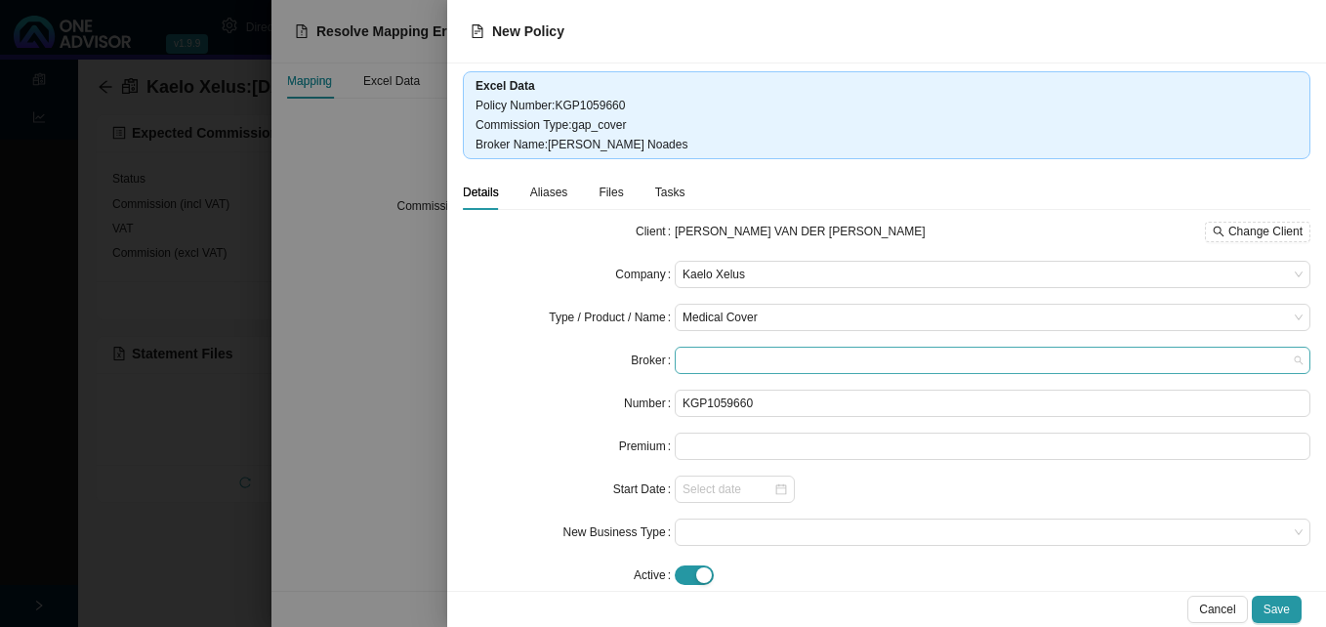
click at [742, 357] on span at bounding box center [993, 360] width 620 height 25
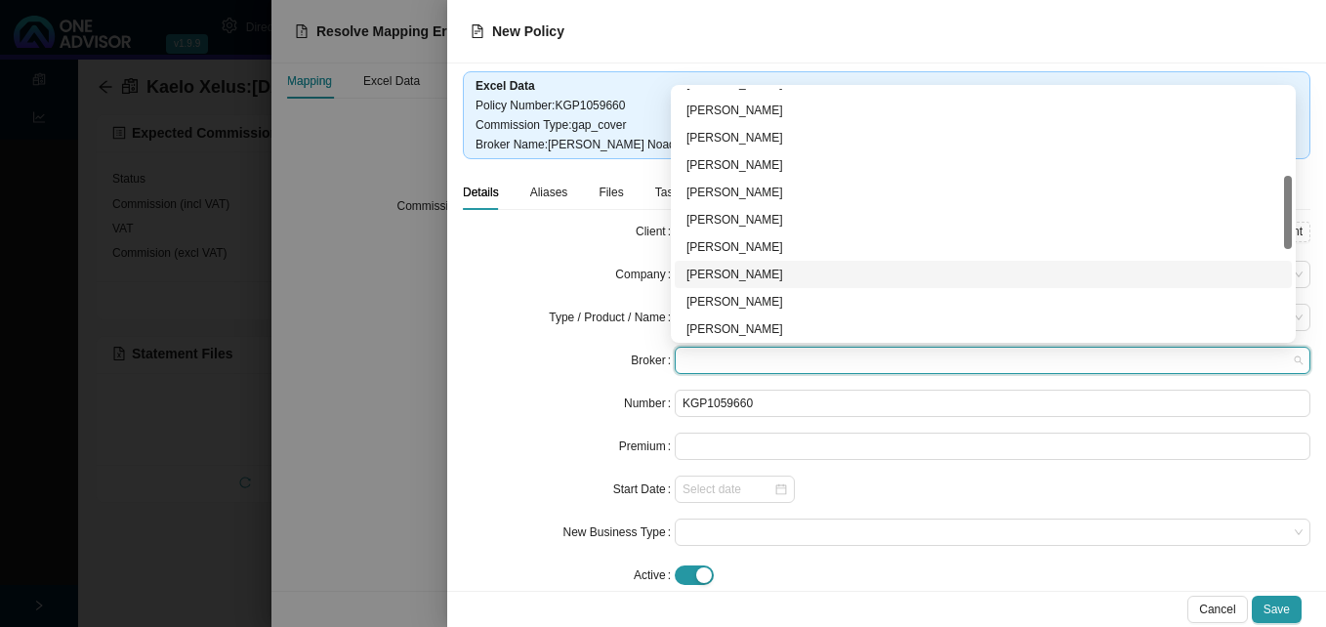
click at [791, 282] on div "[PERSON_NAME]" at bounding box center [984, 275] width 594 height 20
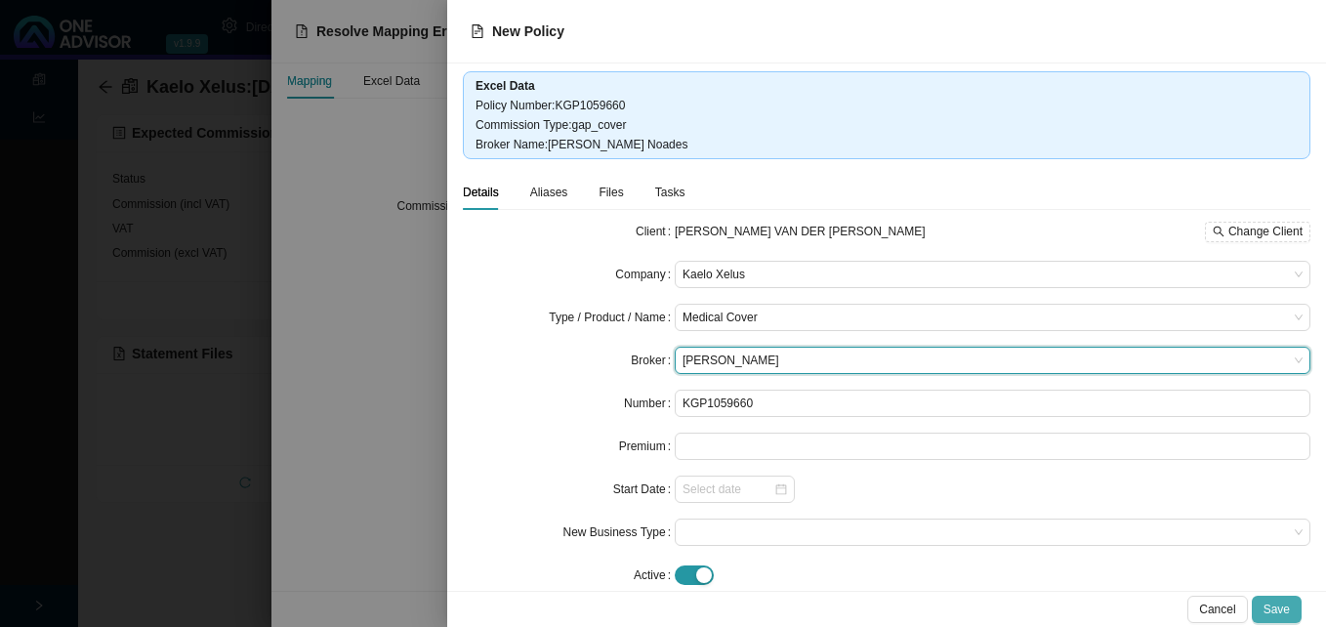
click at [1287, 614] on span "Save" at bounding box center [1277, 610] width 26 height 20
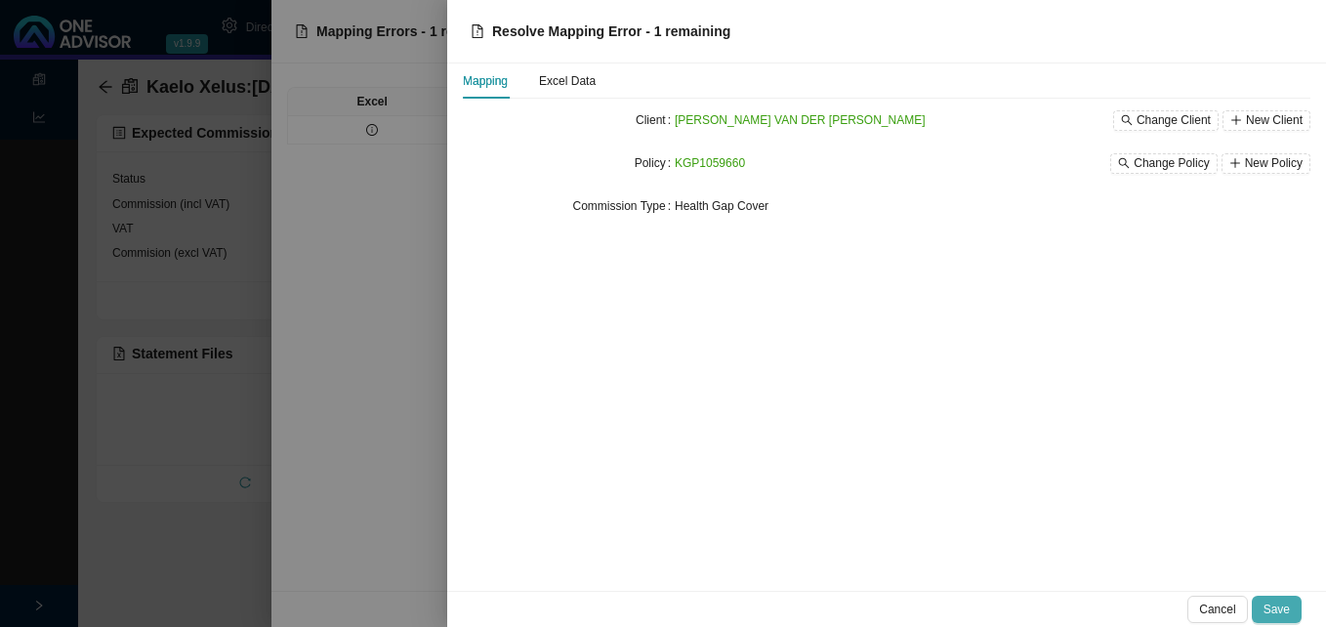
click at [1277, 614] on span "Save" at bounding box center [1277, 610] width 26 height 20
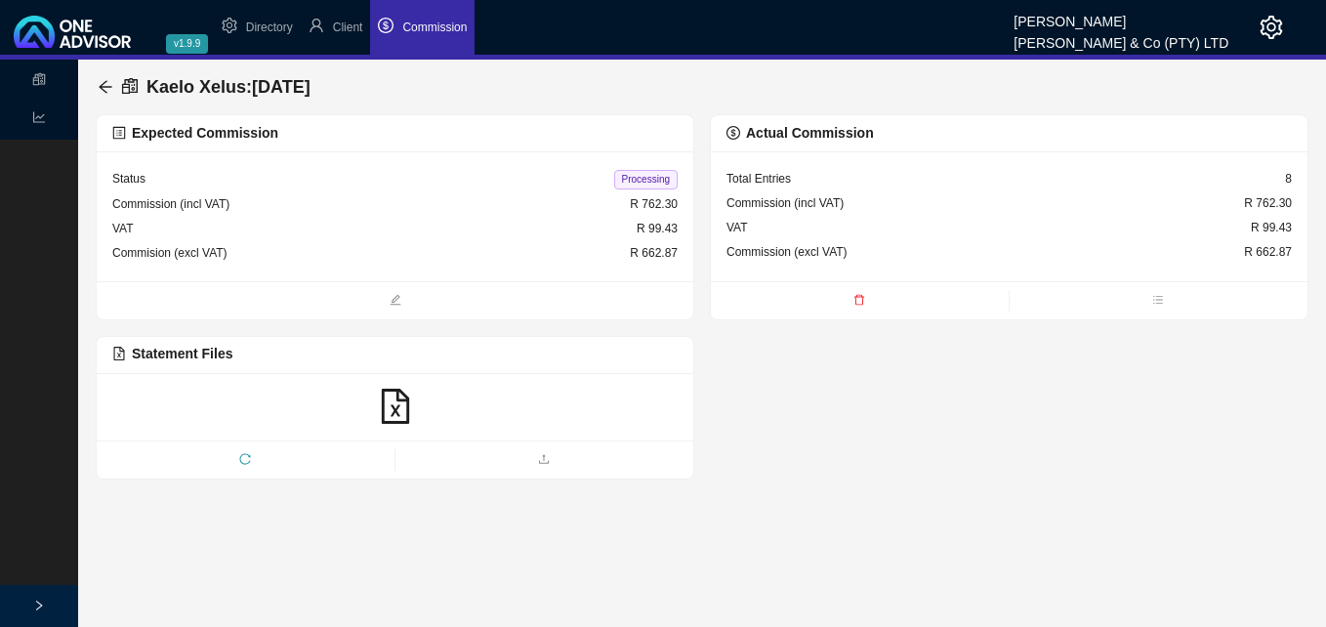
click at [654, 176] on span "Processing" at bounding box center [645, 180] width 63 height 20
click at [101, 85] on icon "arrow-left" at bounding box center [106, 87] width 16 height 16
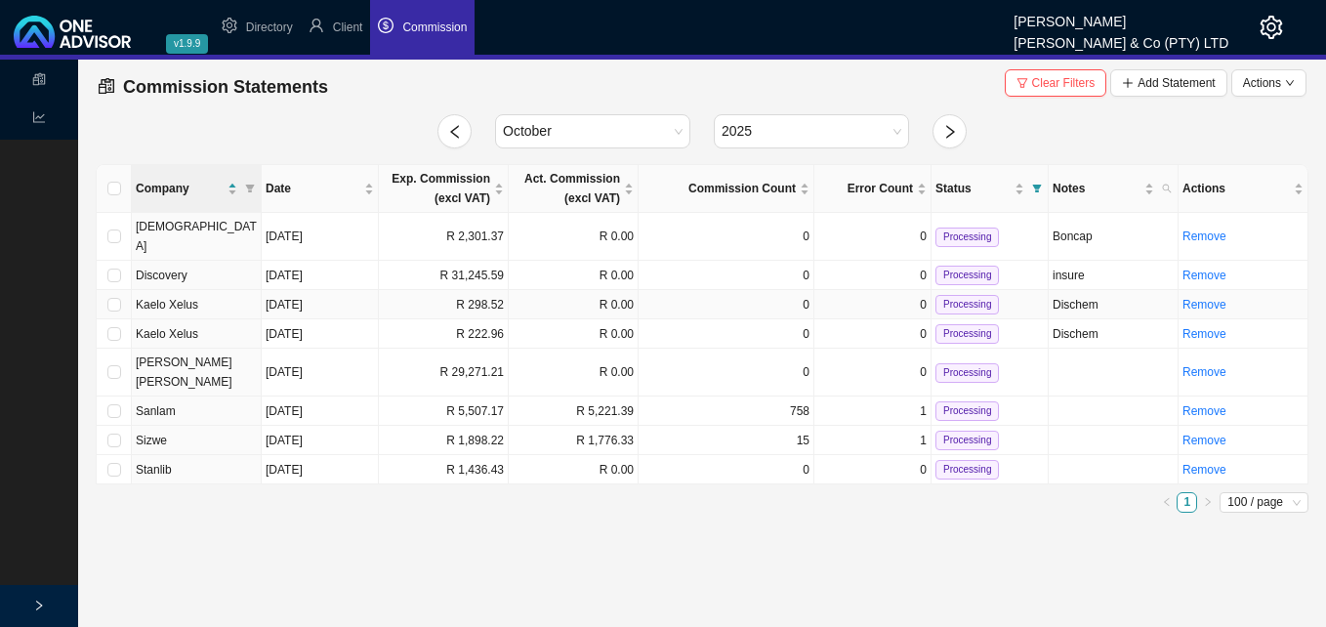
click at [461, 290] on td "R 298.52" at bounding box center [444, 304] width 130 height 29
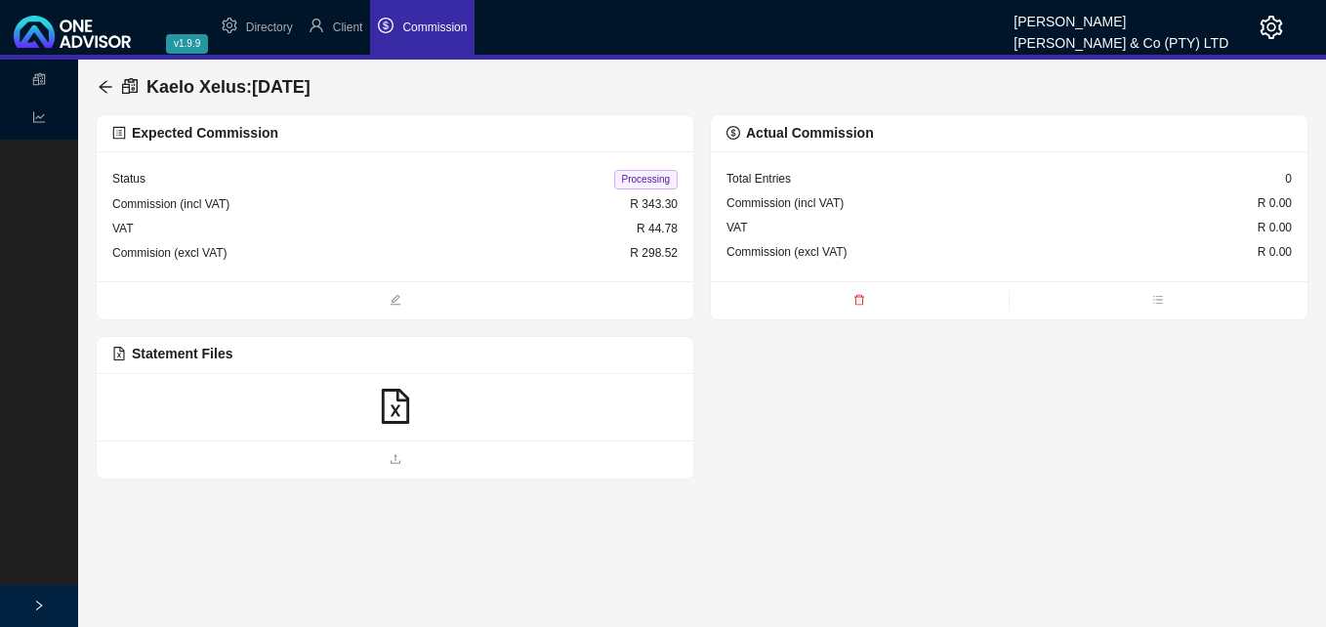
click at [396, 408] on icon "file-excel" at bounding box center [394, 406] width 27 height 35
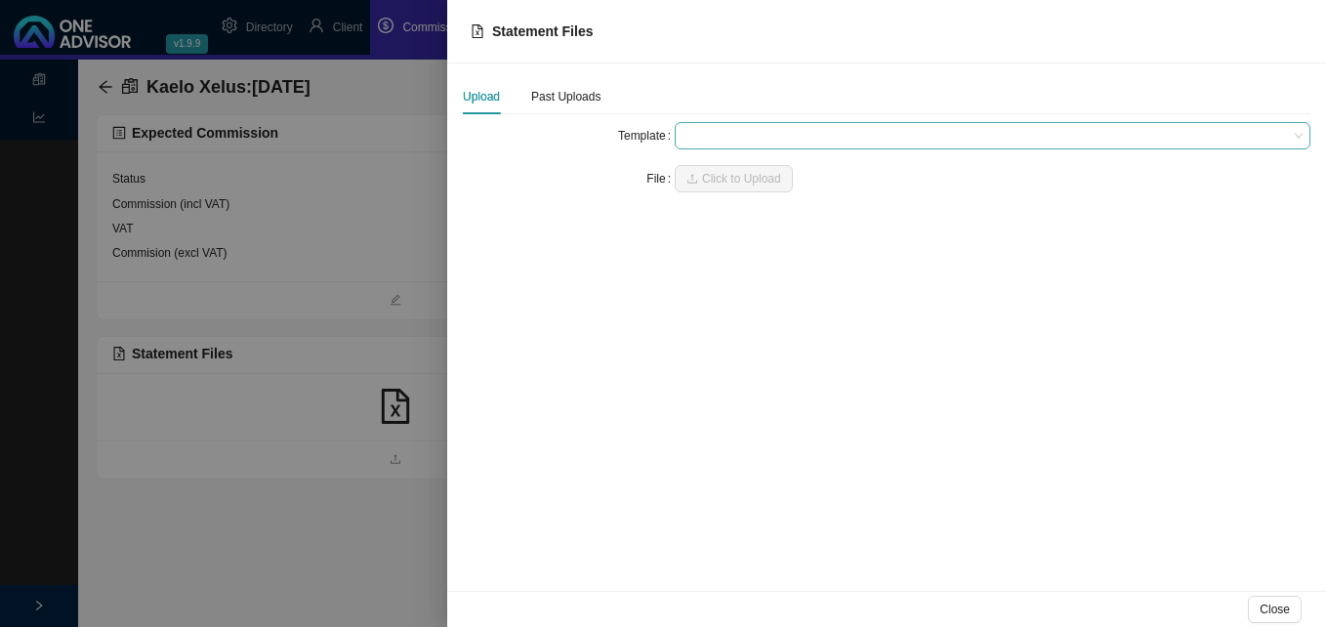
click at [698, 138] on span at bounding box center [993, 135] width 620 height 25
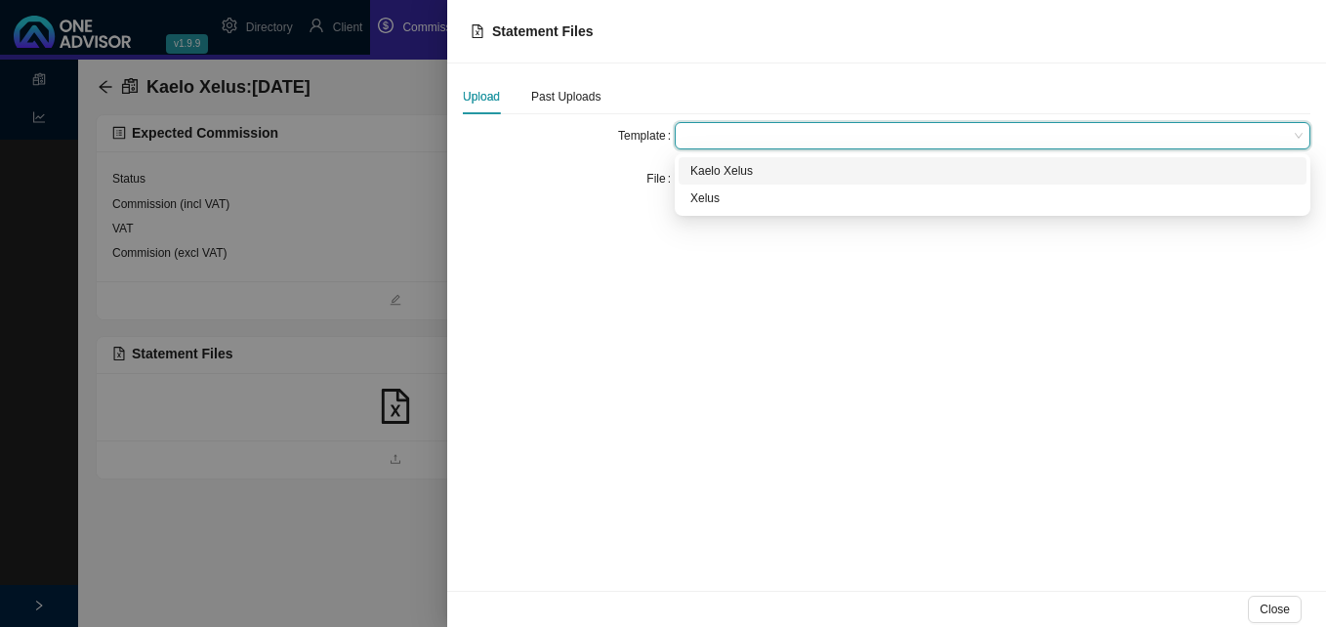
click at [732, 171] on div "Kaelo Xelus" at bounding box center [992, 171] width 605 height 20
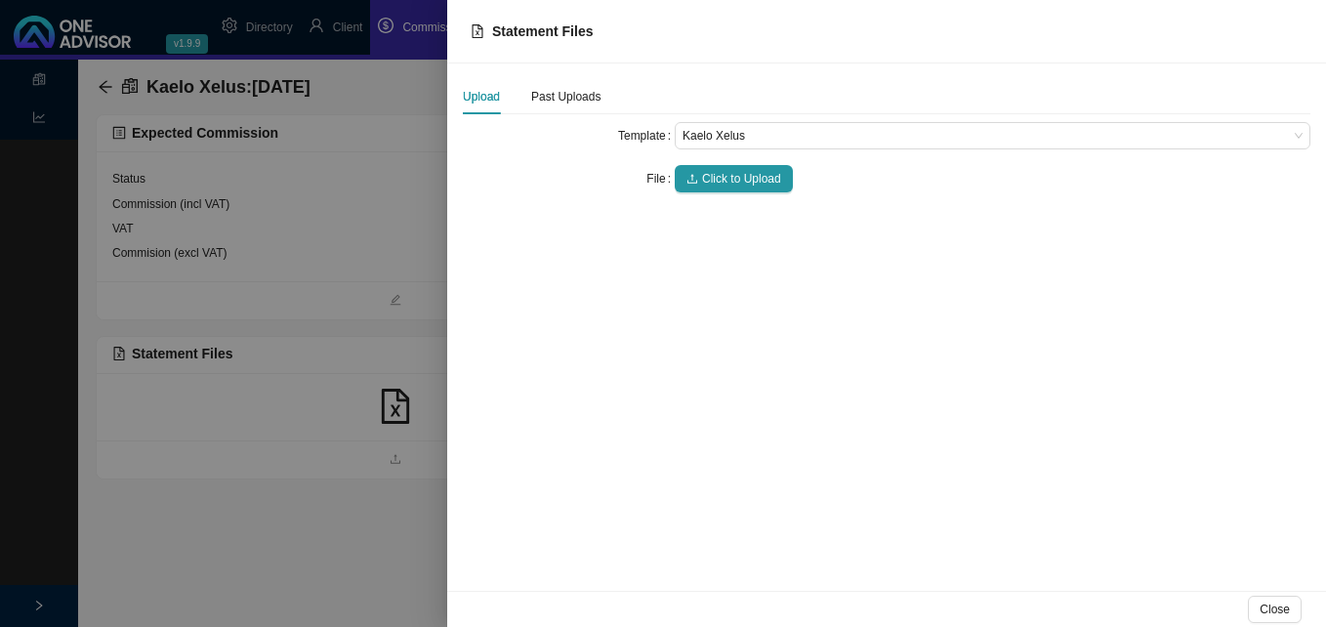
click at [732, 171] on span "Click to Upload" at bounding box center [741, 179] width 79 height 20
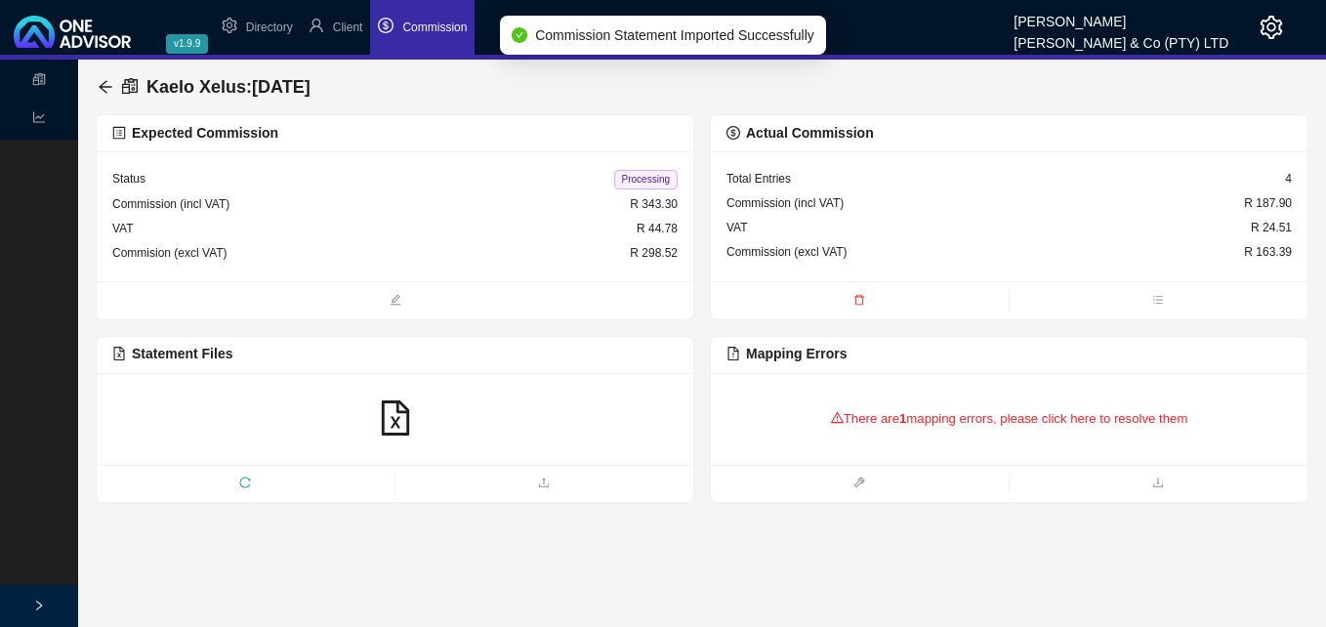
click at [865, 424] on div "There are 1 mapping errors, please click here to resolve them" at bounding box center [1009, 419] width 565 height 61
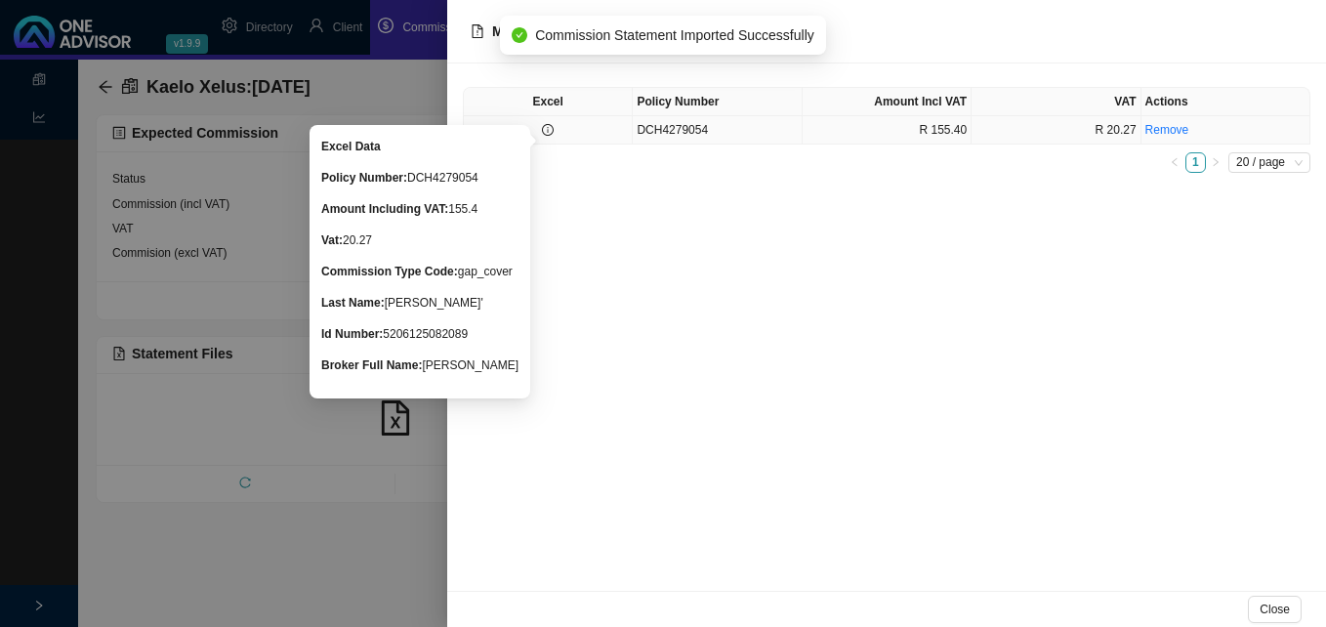
click at [546, 130] on icon "info-circle" at bounding box center [548, 130] width 12 height 12
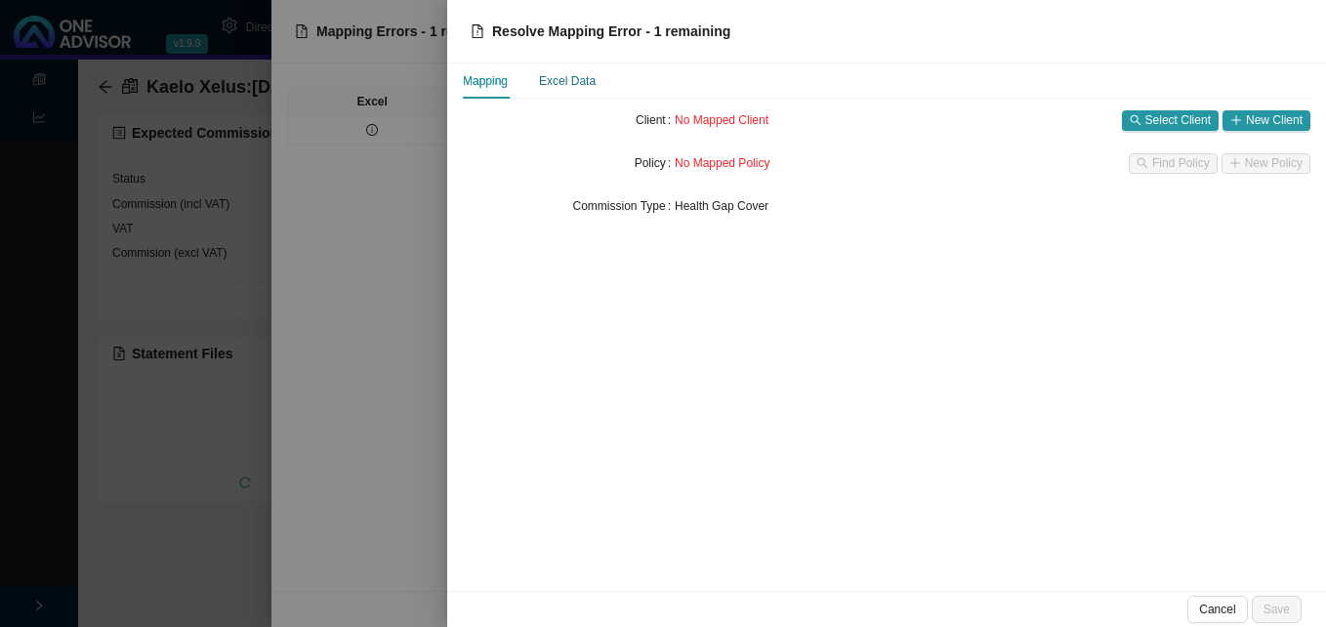
click at [563, 86] on div "Excel Data" at bounding box center [567, 81] width 57 height 20
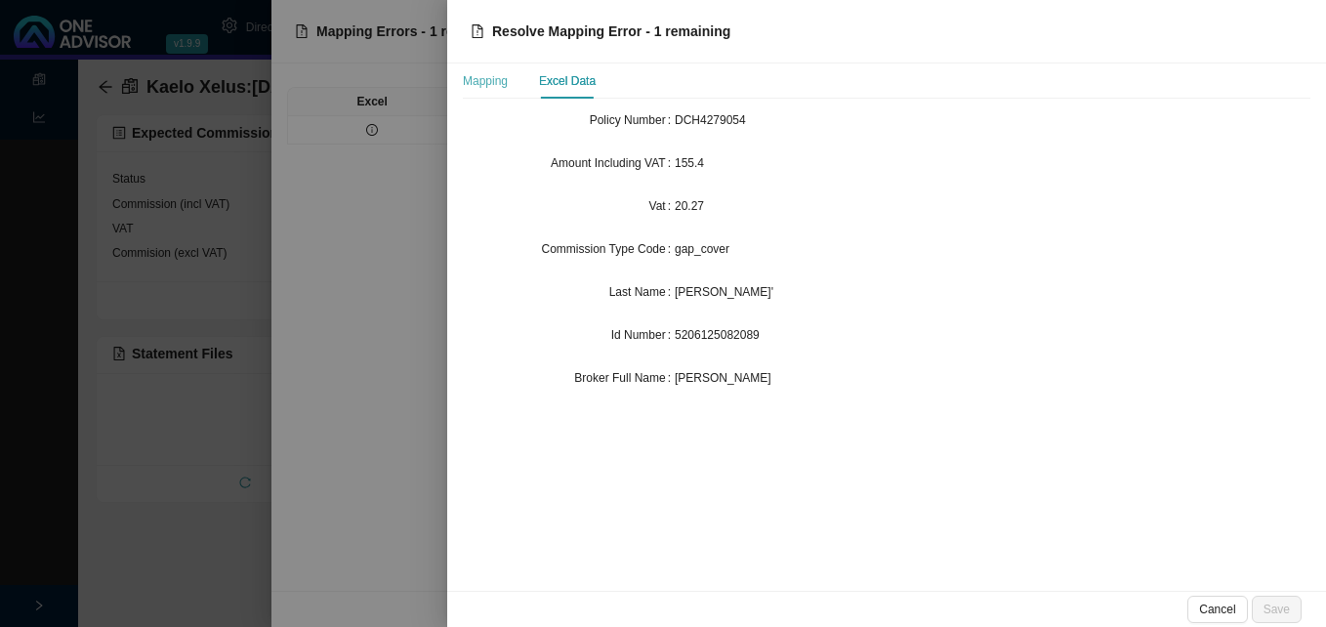
click at [494, 91] on div "Mapping" at bounding box center [485, 80] width 45 height 35
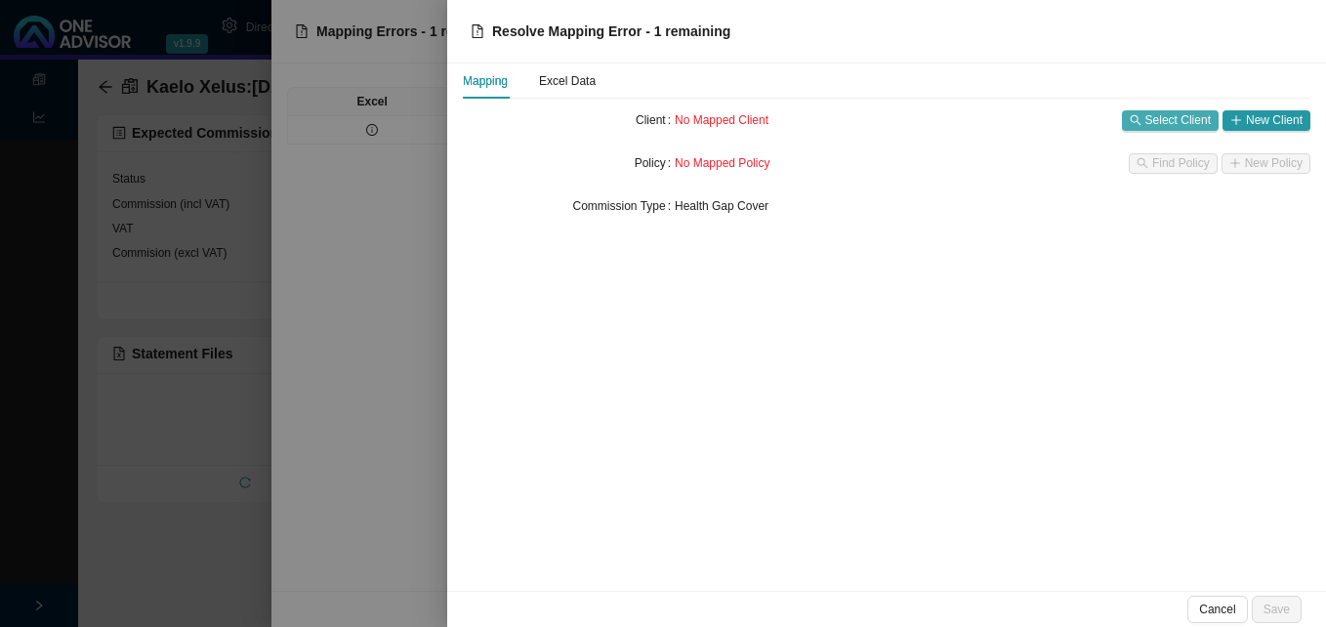
click at [1182, 128] on span "Select Client" at bounding box center [1178, 120] width 65 height 20
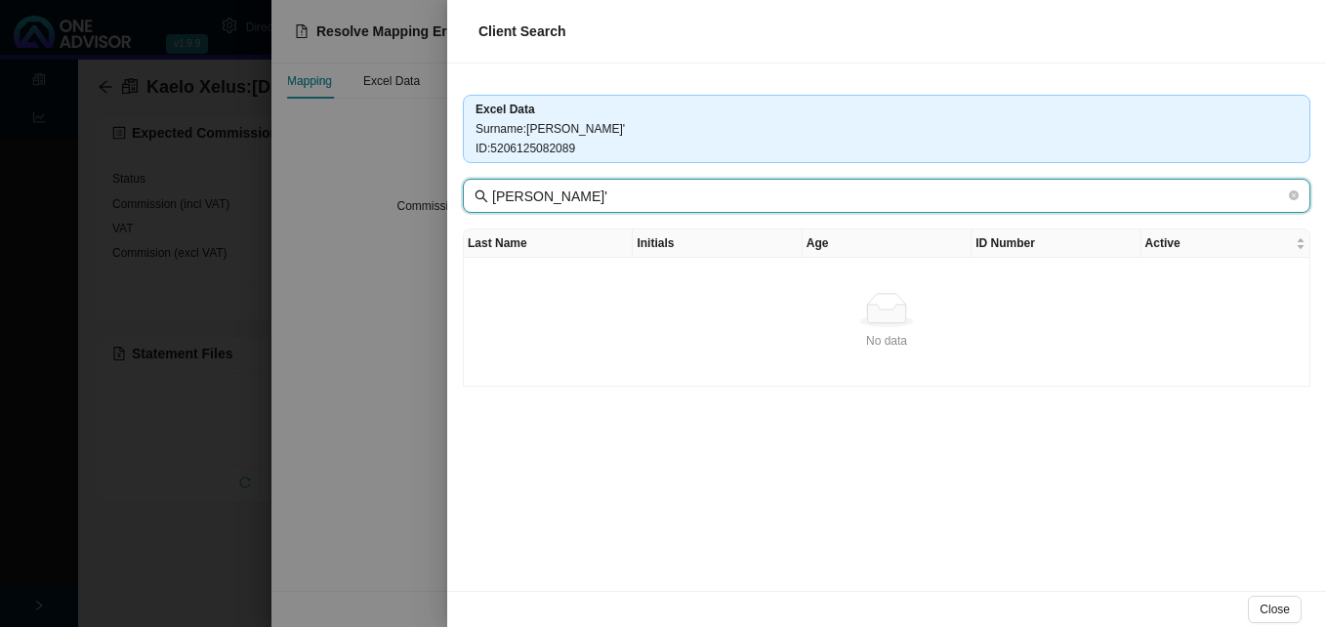
drag, startPoint x: 524, startPoint y: 203, endPoint x: 574, endPoint y: 202, distance: 49.8
click at [574, 202] on input "[PERSON_NAME]'" at bounding box center [888, 196] width 793 height 21
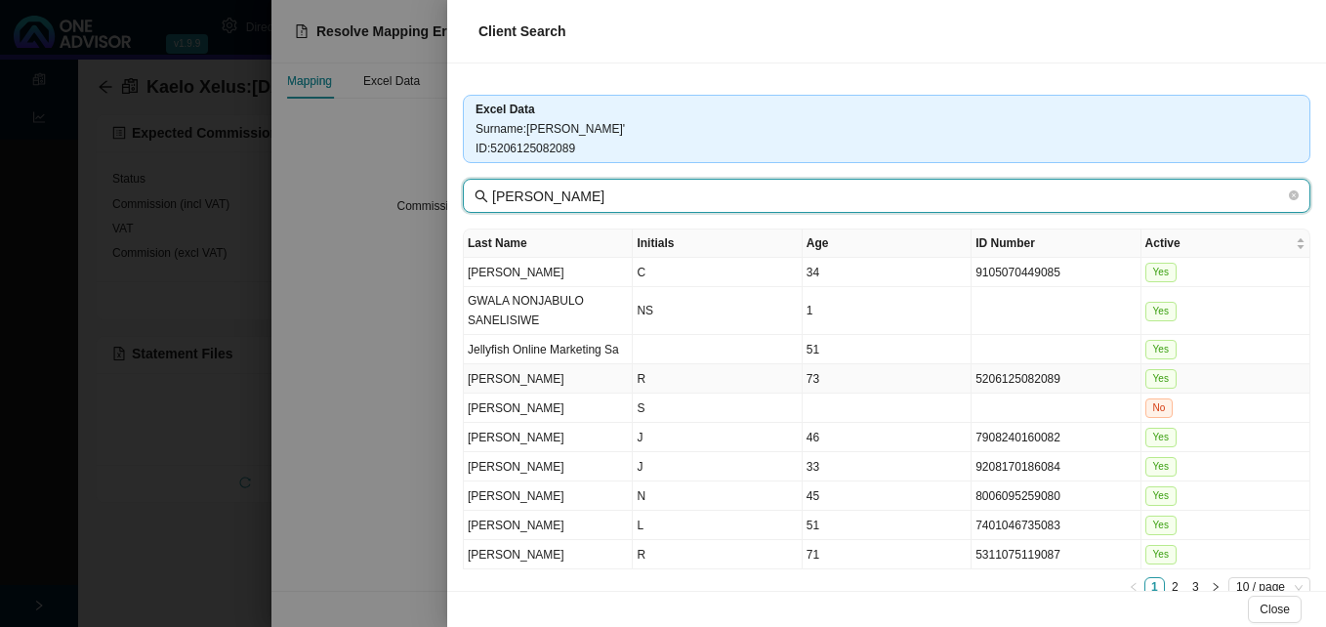
type input "[PERSON_NAME]"
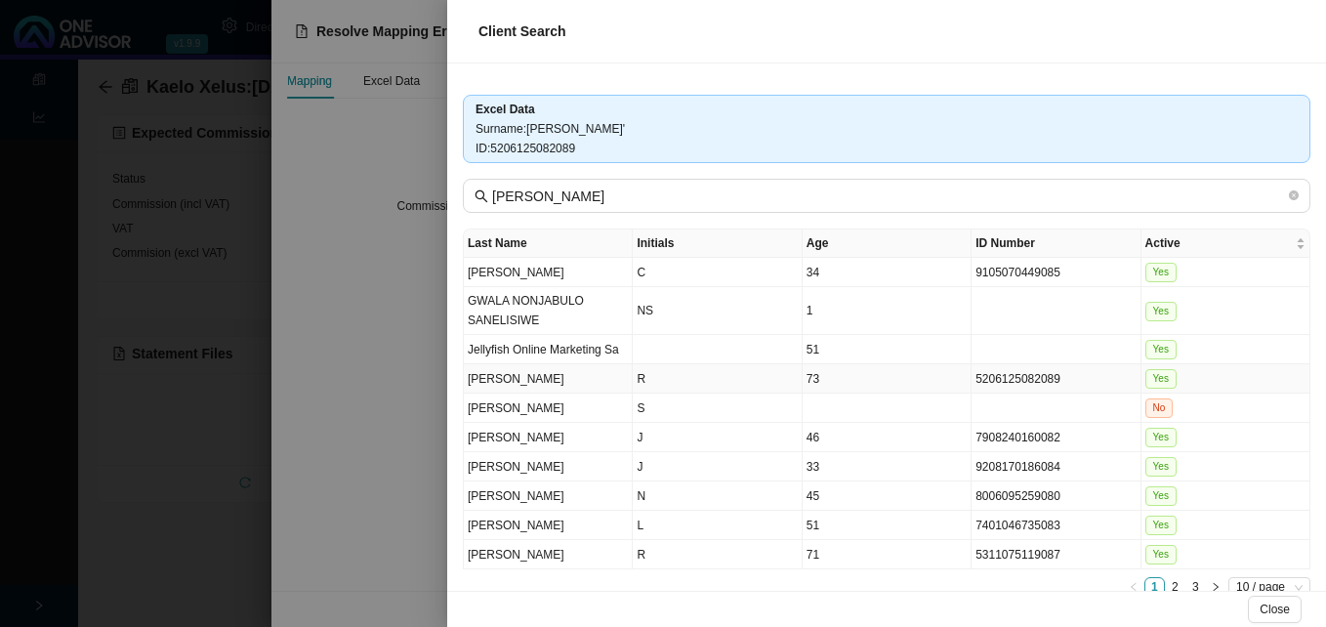
click at [773, 385] on td "R" at bounding box center [717, 378] width 169 height 29
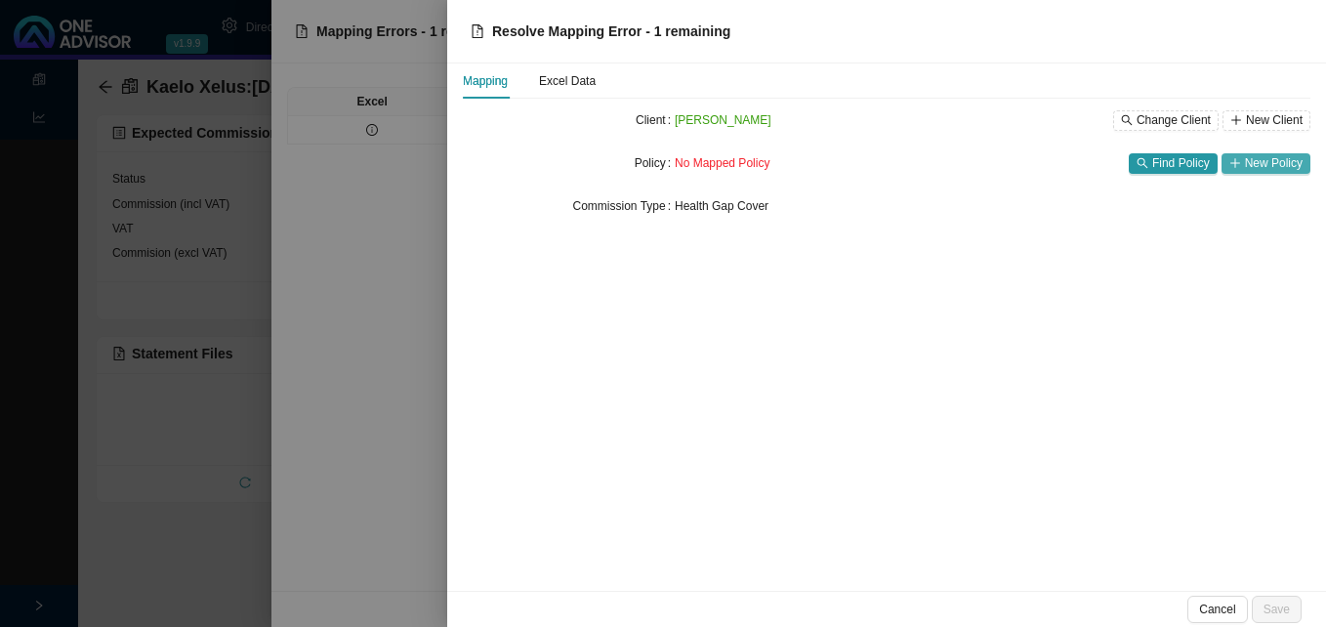
click at [1282, 160] on span "New Policy" at bounding box center [1274, 163] width 58 height 20
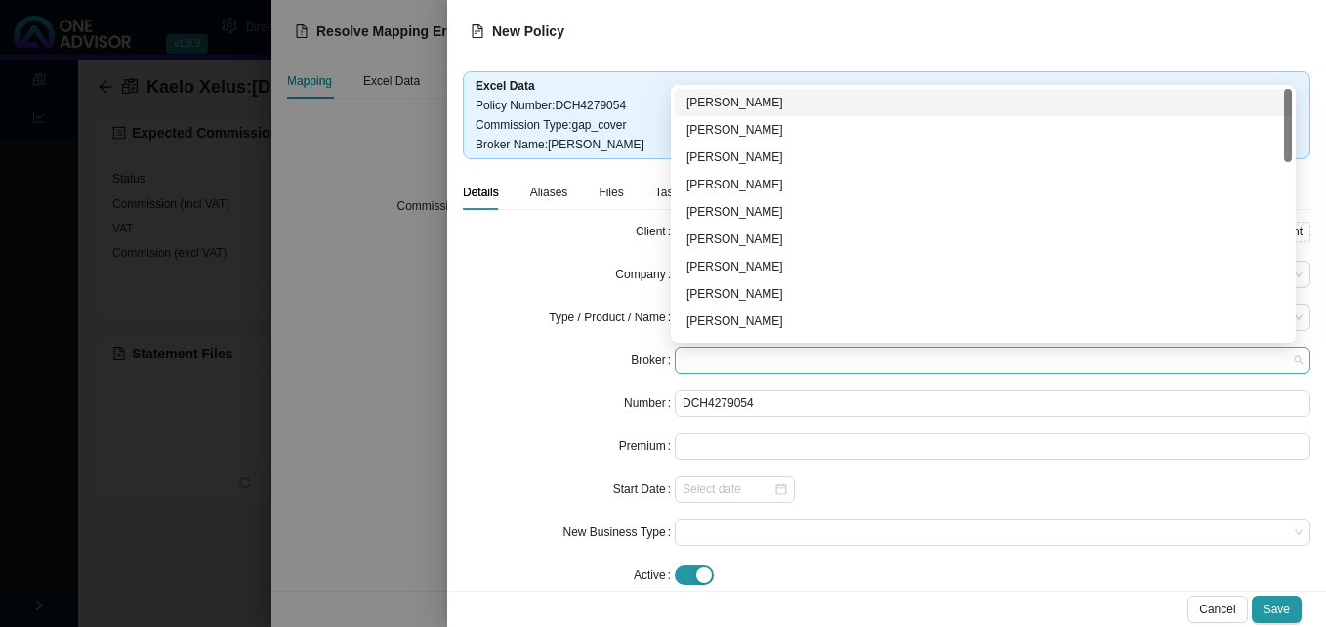
click at [791, 354] on span at bounding box center [993, 360] width 620 height 25
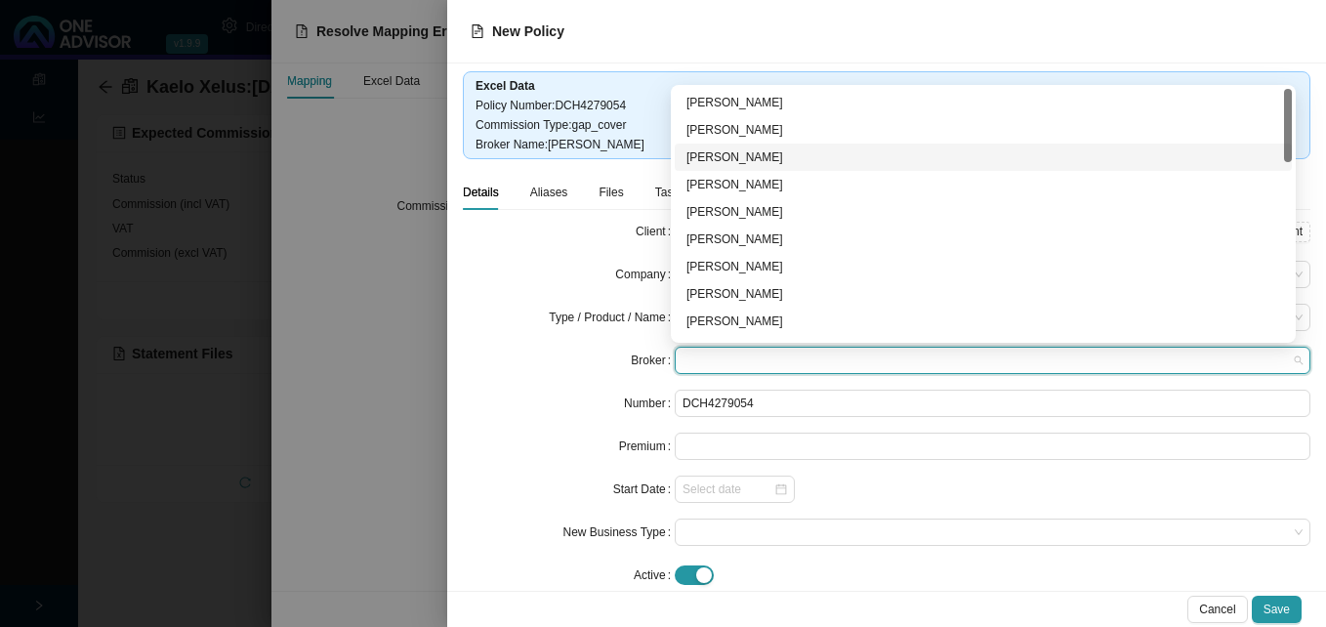
click at [788, 156] on div "[PERSON_NAME]" at bounding box center [984, 157] width 594 height 20
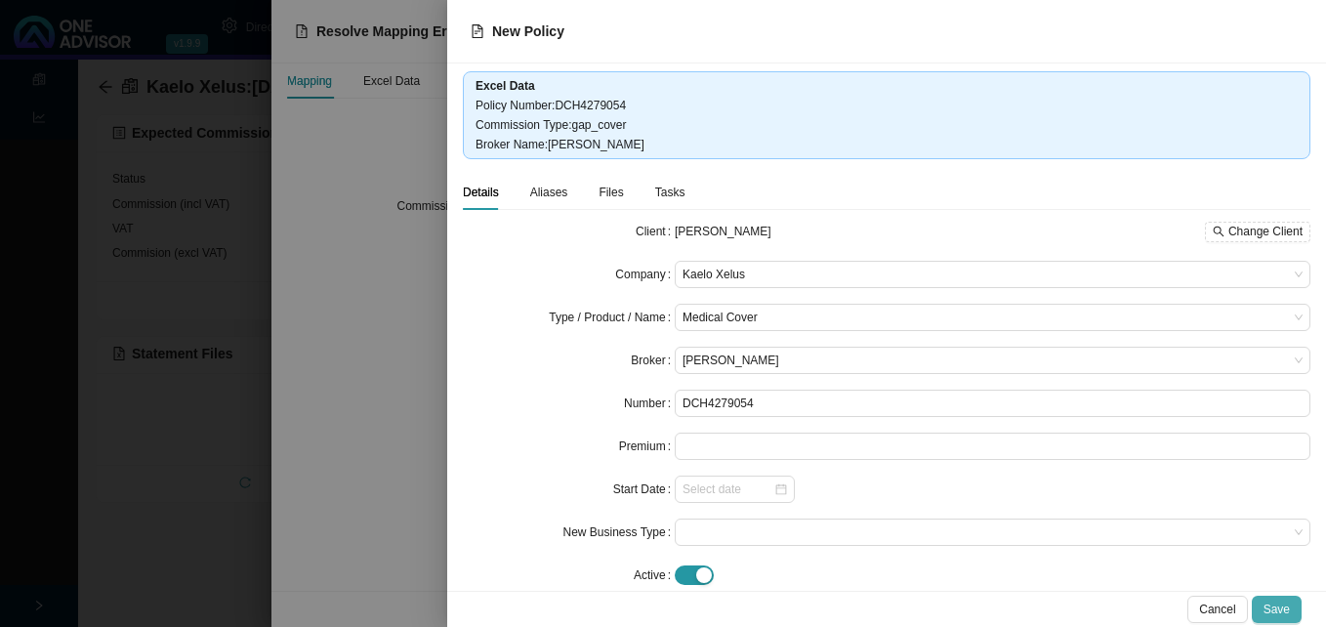
click at [1283, 614] on span "Save" at bounding box center [1277, 610] width 26 height 20
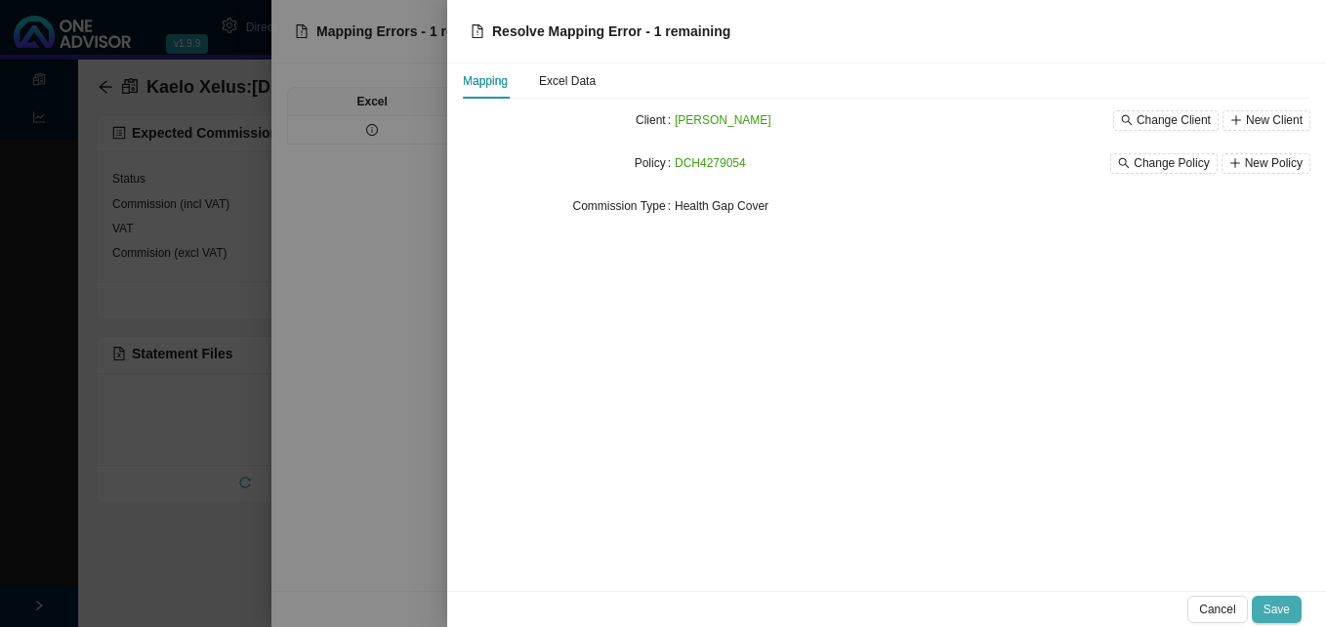
click at [1273, 603] on span "Save" at bounding box center [1277, 610] width 26 height 20
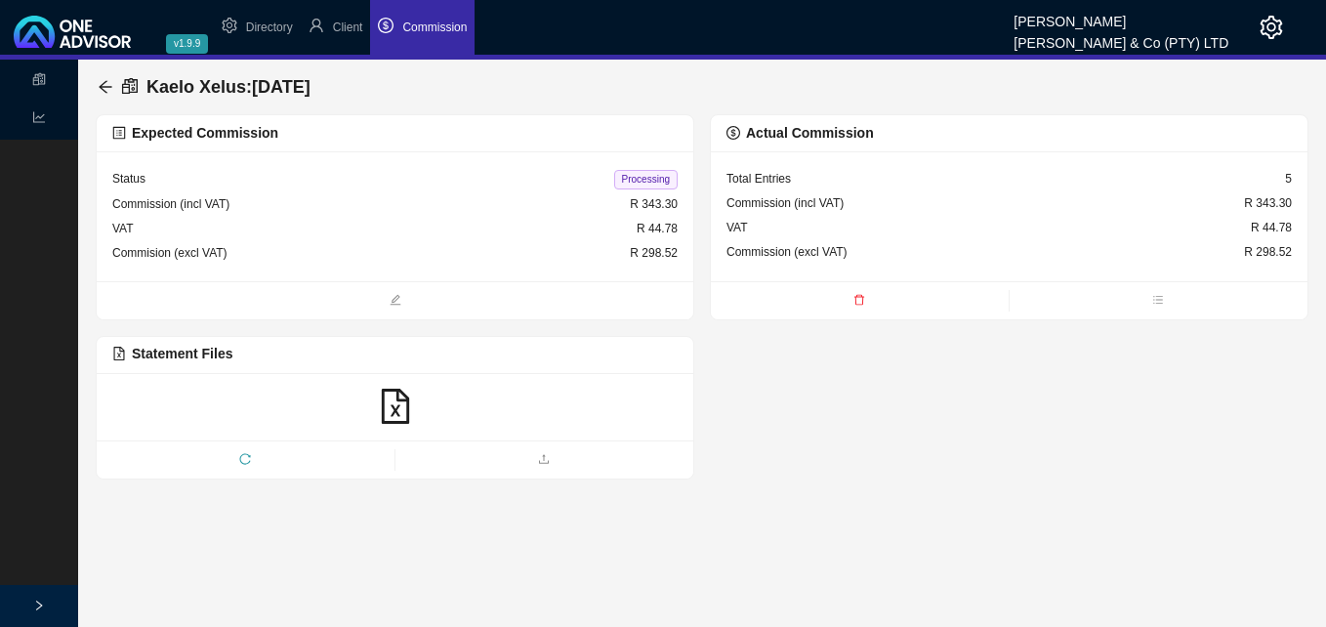
click at [635, 175] on span "Processing" at bounding box center [645, 180] width 63 height 20
click at [97, 83] on div "Kaelo Xelus : [DATE]" at bounding box center [702, 87] width 1213 height 55
click at [108, 87] on icon "arrow-left" at bounding box center [105, 86] width 13 height 13
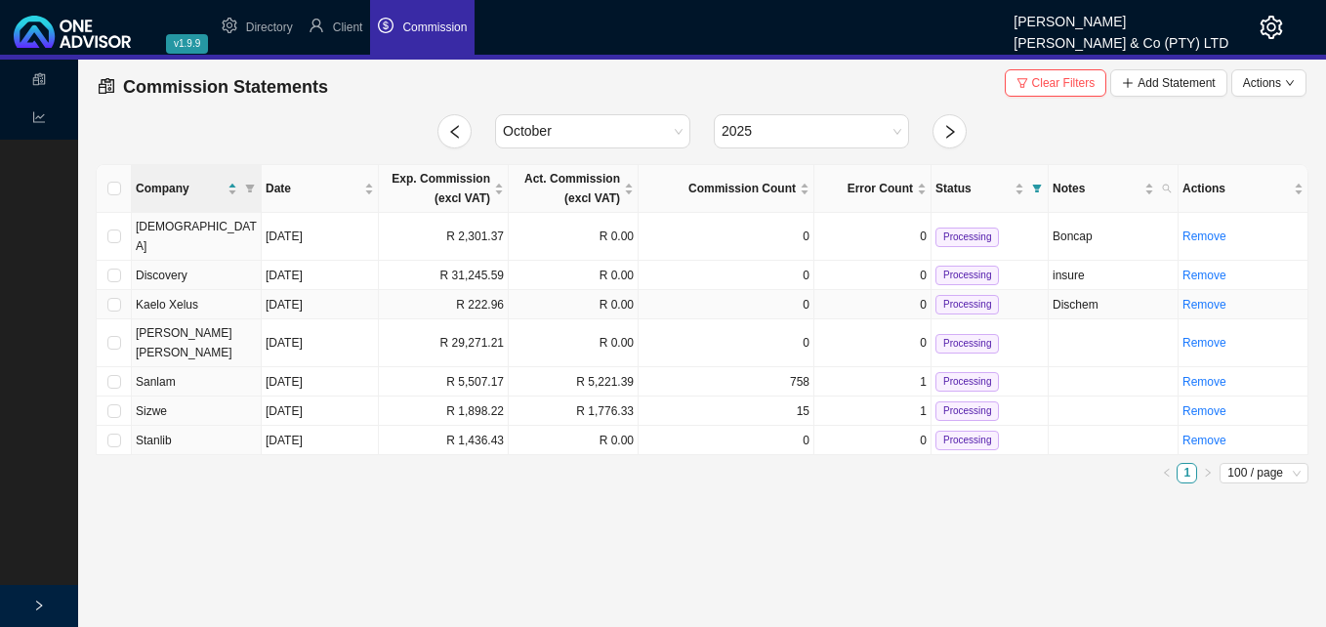
click at [460, 290] on td "R 222.96" at bounding box center [444, 304] width 130 height 29
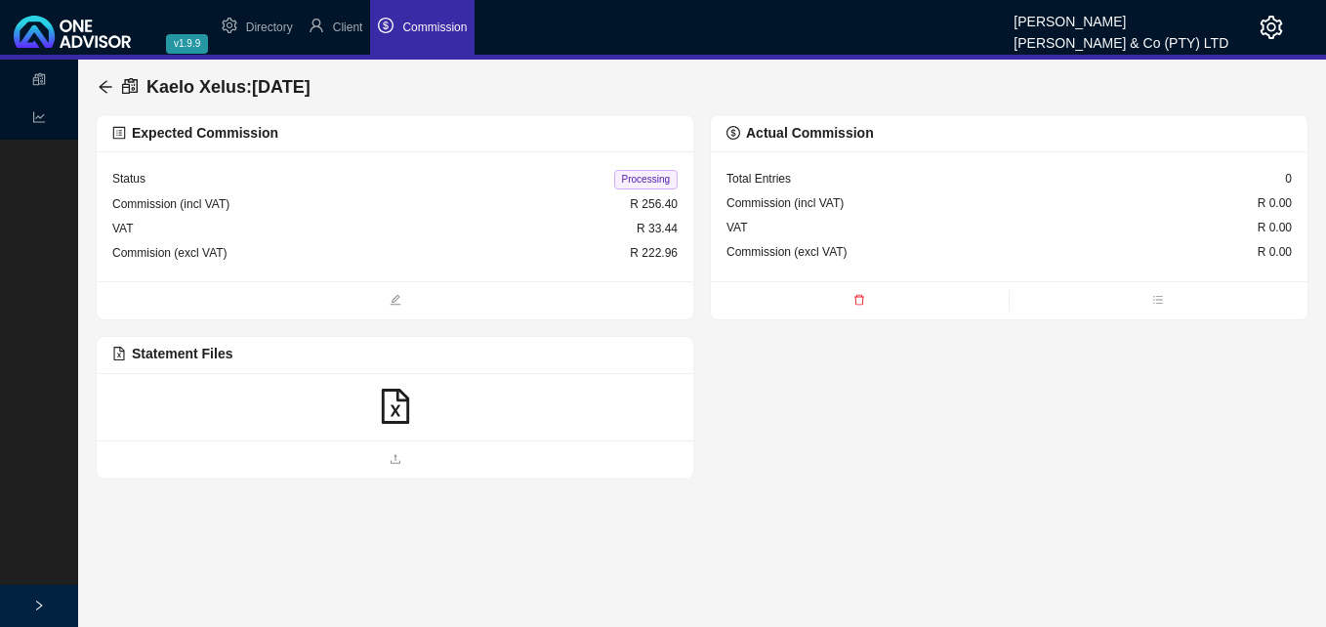
click at [391, 409] on icon "file-excel" at bounding box center [395, 406] width 35 height 35
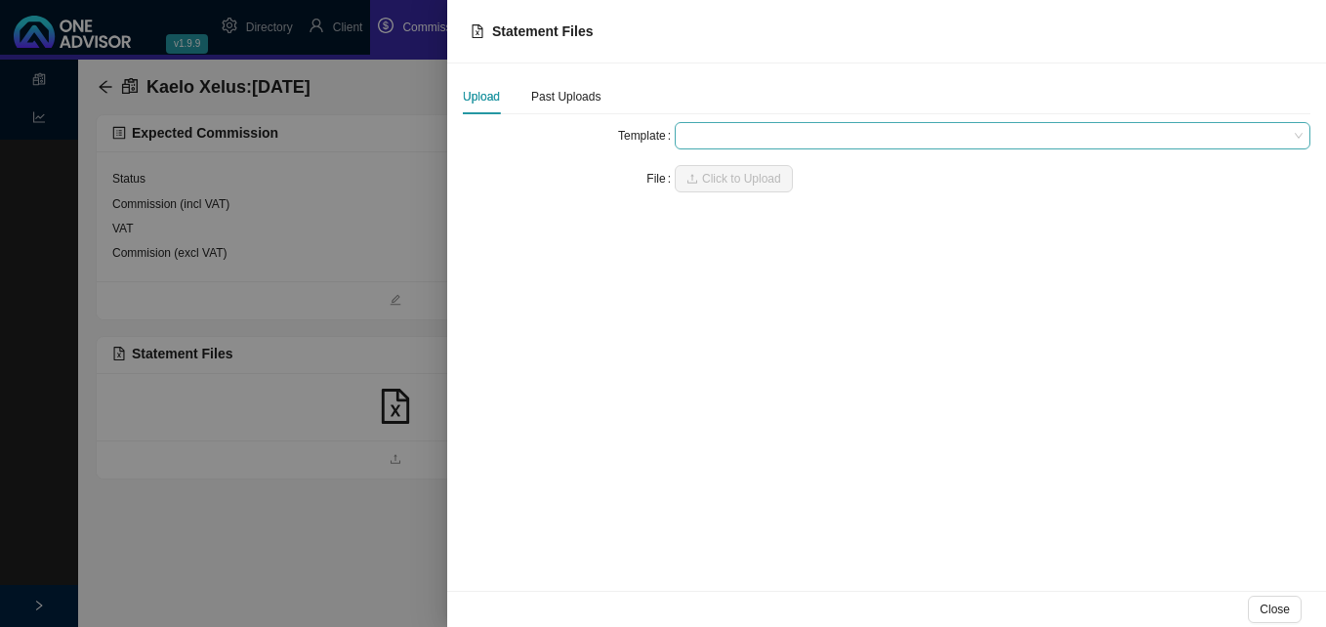
click at [732, 135] on span at bounding box center [993, 135] width 620 height 25
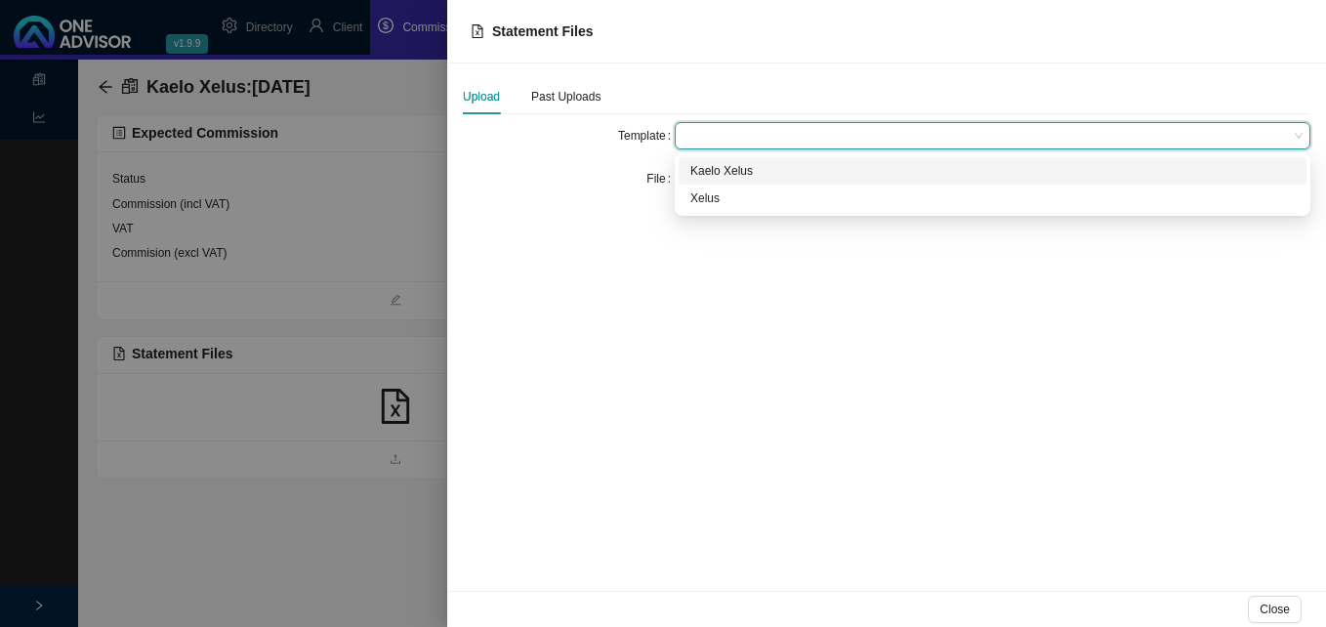
click at [739, 167] on div "Kaelo Xelus" at bounding box center [992, 171] width 605 height 20
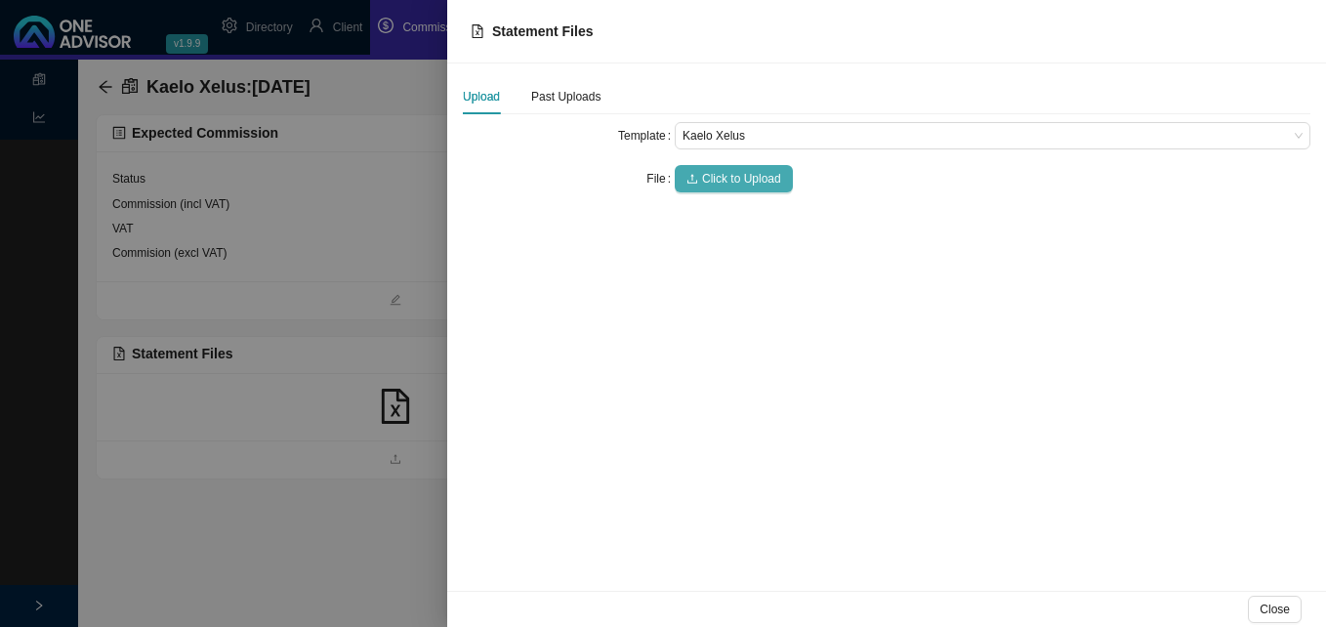
click at [738, 182] on span "Click to Upload" at bounding box center [741, 179] width 79 height 20
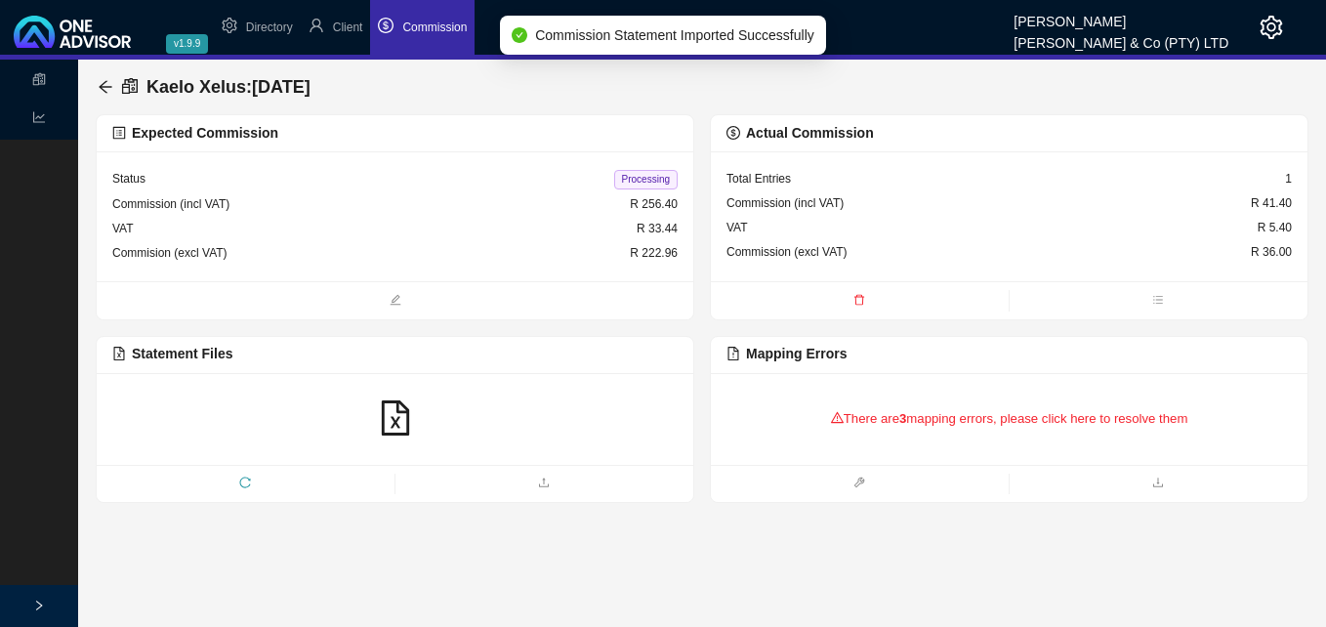
click at [846, 409] on div "There are 3 mapping errors, please click here to resolve them" at bounding box center [1009, 419] width 565 height 61
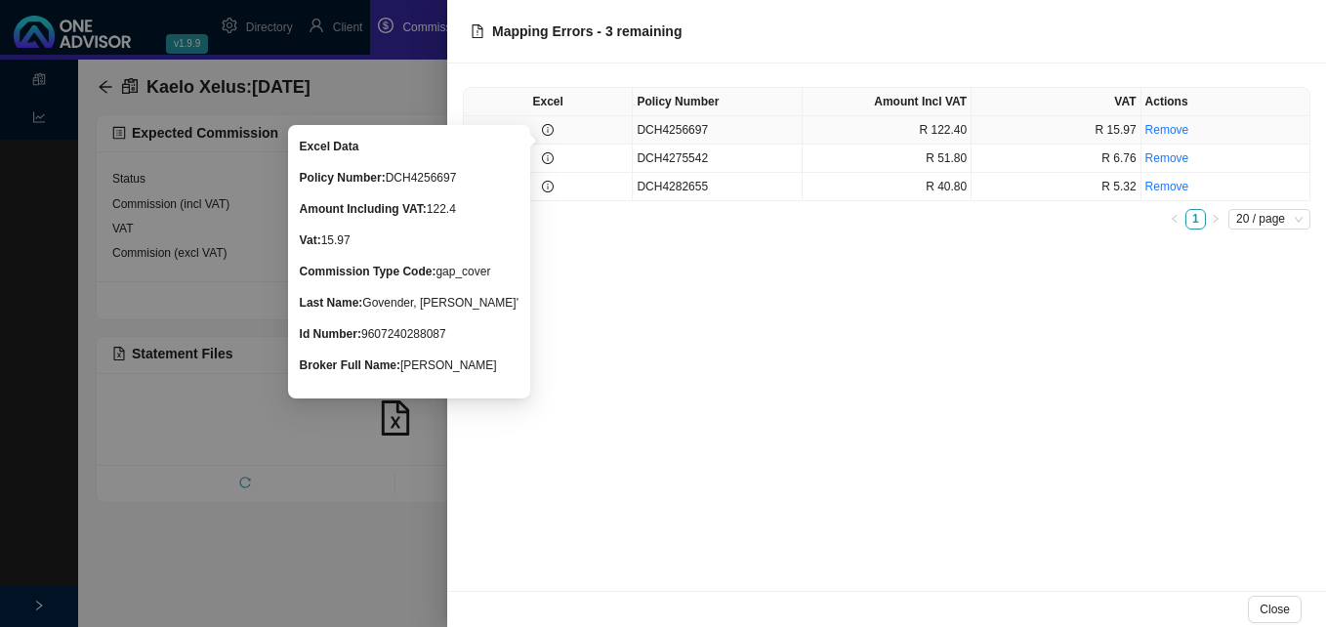
click at [552, 132] on icon "info-circle" at bounding box center [548, 130] width 12 height 12
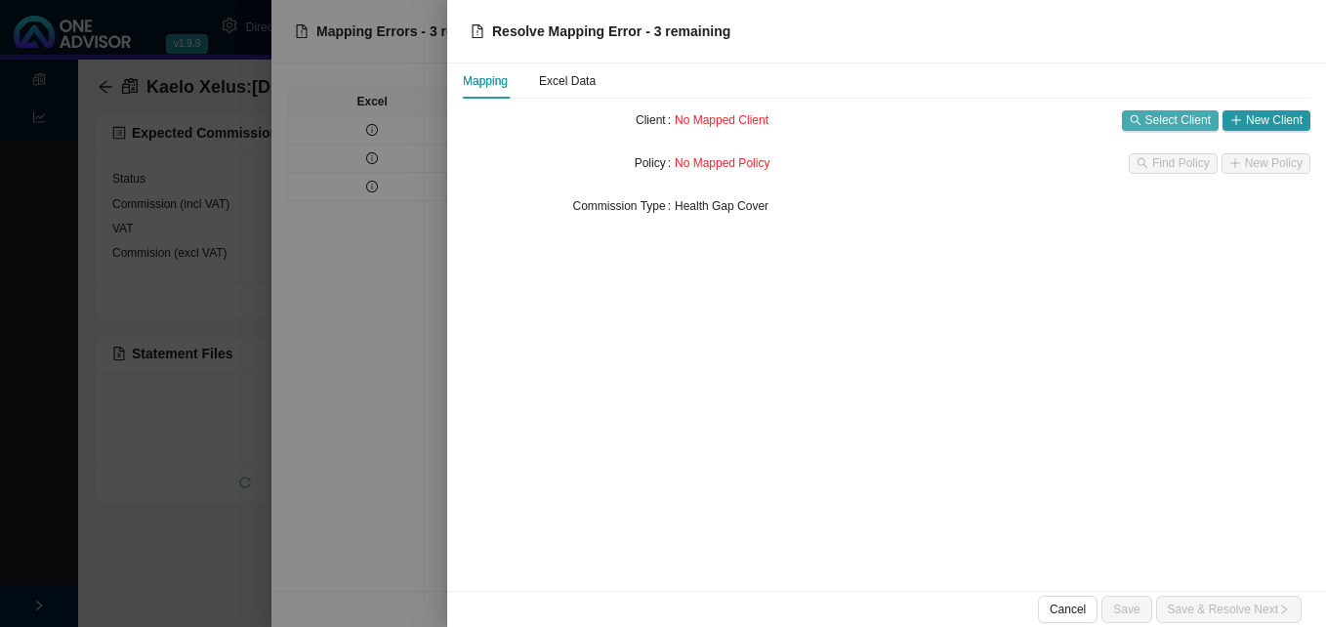
click at [1158, 123] on span "Select Client" at bounding box center [1178, 120] width 65 height 20
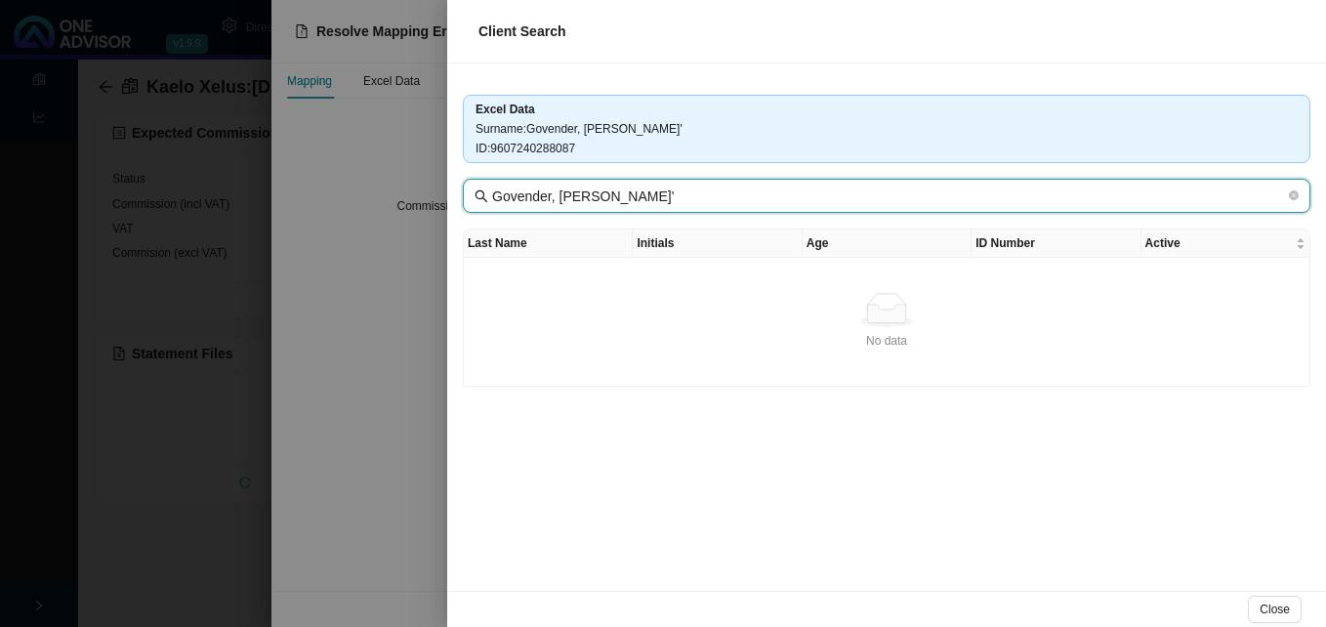
drag, startPoint x: 548, startPoint y: 197, endPoint x: 574, endPoint y: 198, distance: 26.4
click at [574, 198] on input "Govender, [PERSON_NAME]'" at bounding box center [888, 196] width 793 height 21
drag, startPoint x: 549, startPoint y: 200, endPoint x: 706, endPoint y: 200, distance: 157.2
click at [706, 200] on input "Govender, [PERSON_NAME]'" at bounding box center [888, 196] width 793 height 21
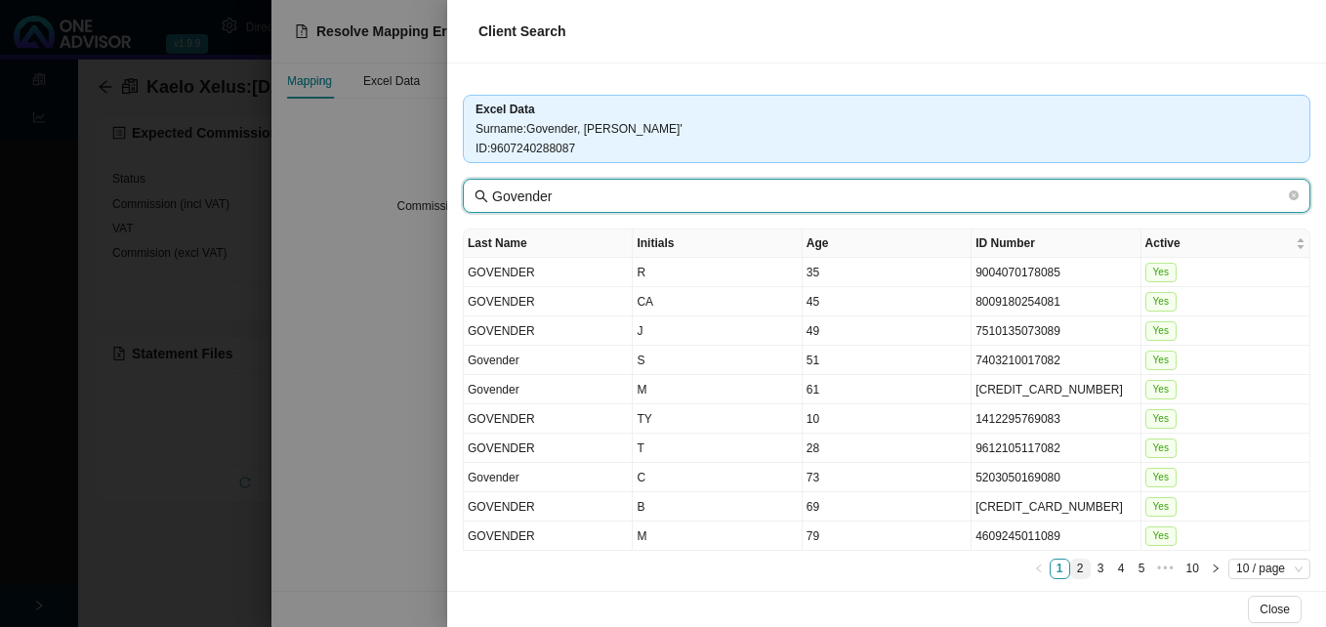
type input "Govender"
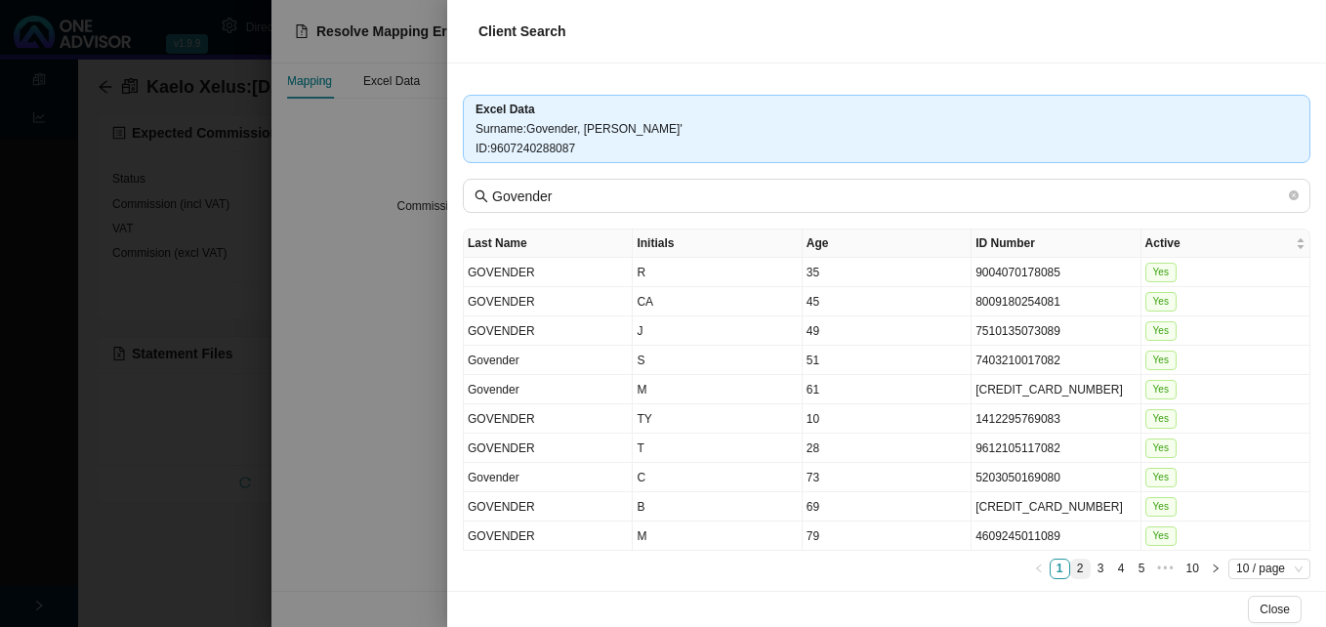
click at [1071, 569] on link "2" at bounding box center [1080, 569] width 19 height 19
click at [1092, 569] on link "3" at bounding box center [1101, 569] width 19 height 19
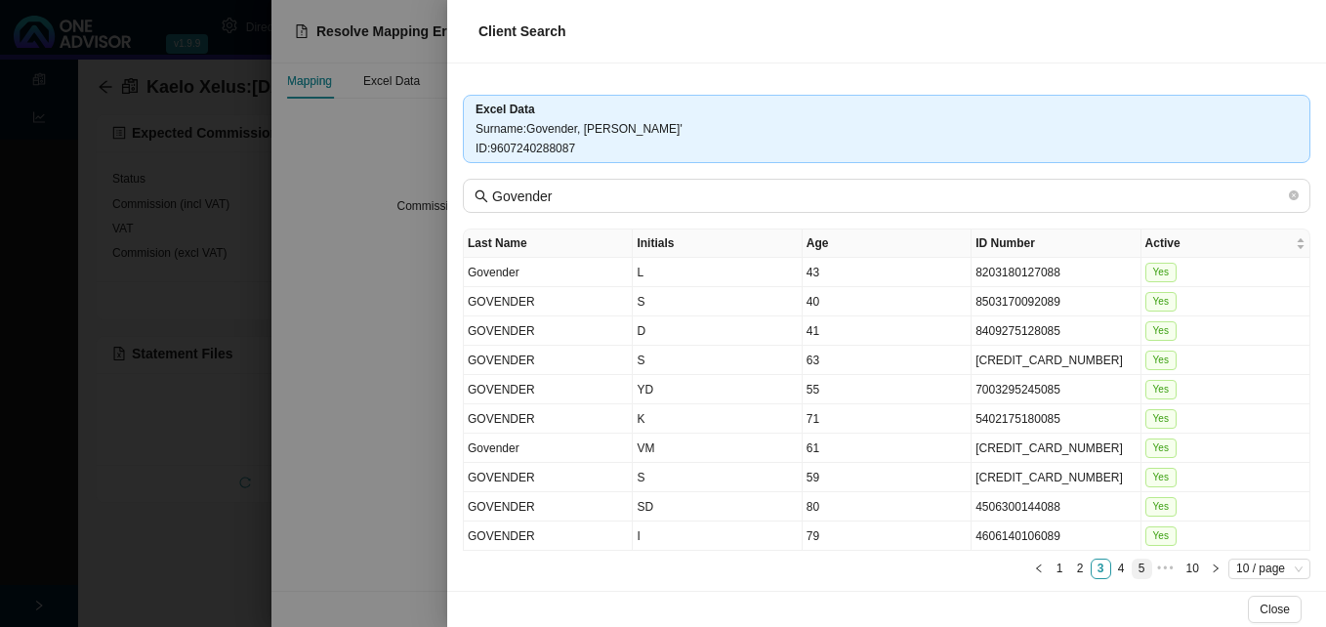
click at [1112, 567] on link "4" at bounding box center [1121, 569] width 19 height 19
click at [1112, 570] on link "5" at bounding box center [1121, 569] width 19 height 19
click at [1112, 570] on link "6" at bounding box center [1121, 569] width 19 height 19
click at [1112, 566] on link "7" at bounding box center [1121, 569] width 19 height 19
click at [1140, 568] on link "8" at bounding box center [1149, 569] width 19 height 19
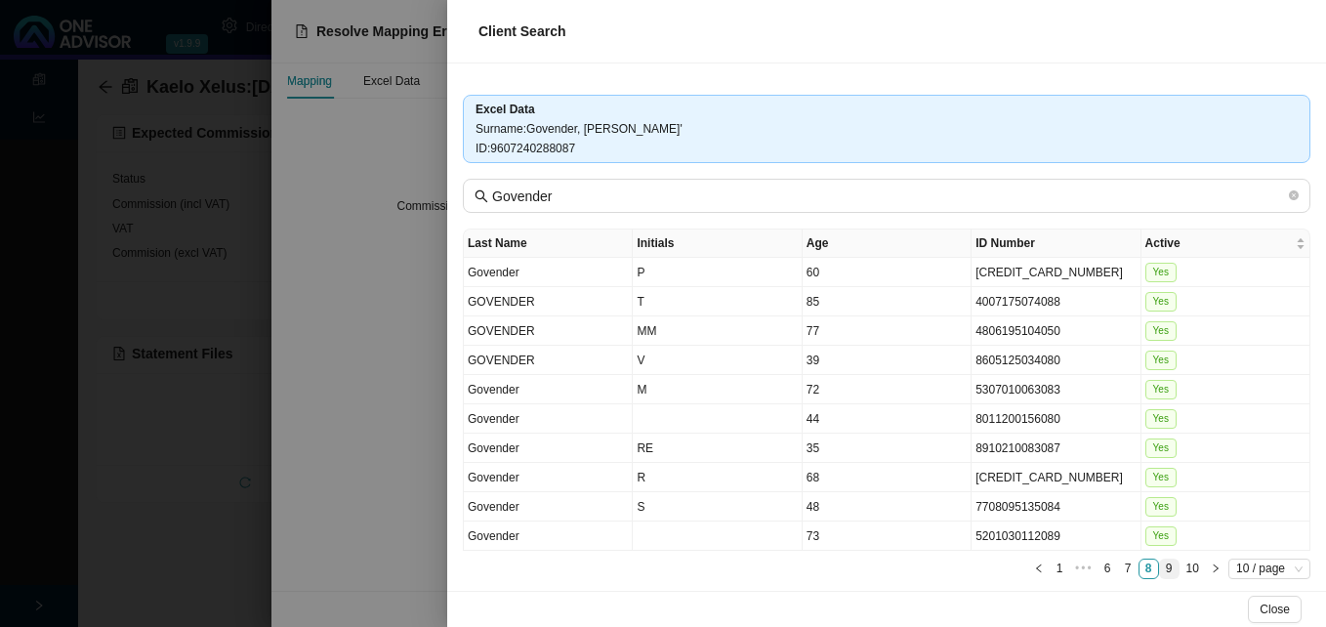
click at [1160, 566] on link "9" at bounding box center [1169, 569] width 19 height 19
click at [1160, 570] on link "9" at bounding box center [1169, 569] width 19 height 19
click at [1181, 566] on link "10" at bounding box center [1193, 569] width 24 height 19
click at [364, 543] on div at bounding box center [663, 313] width 1326 height 627
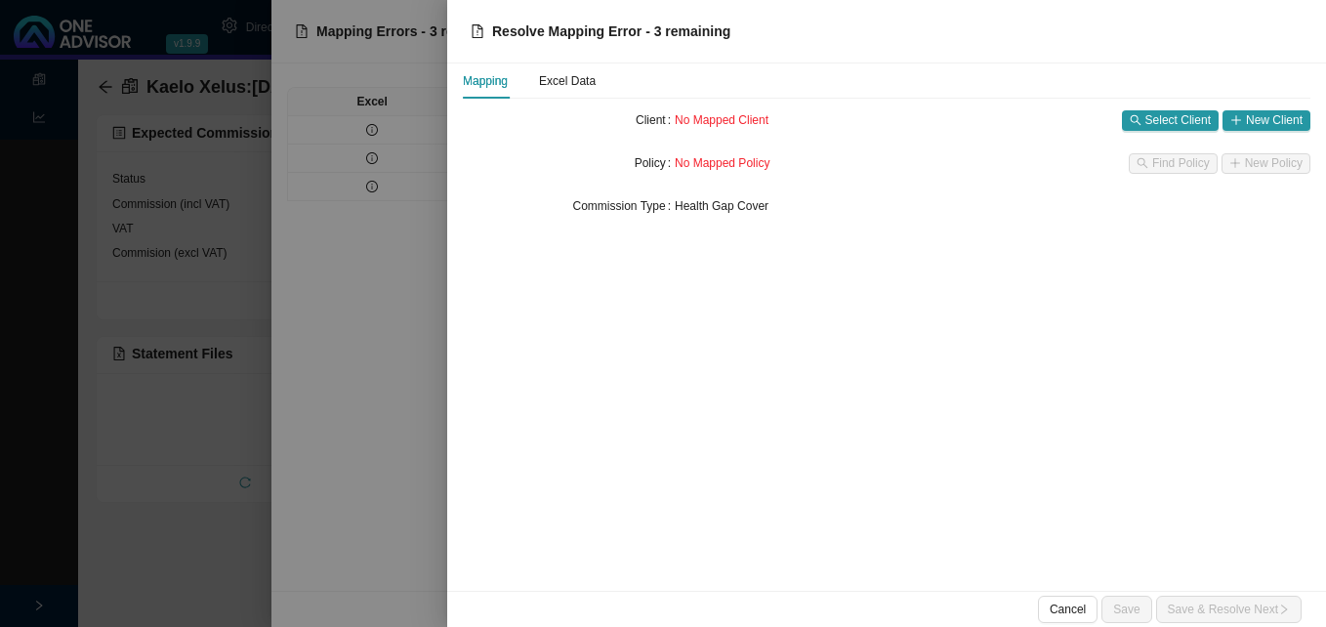
drag, startPoint x: 358, startPoint y: 525, endPoint x: 399, endPoint y: 502, distance: 47.2
click at [359, 524] on div at bounding box center [663, 313] width 1326 height 627
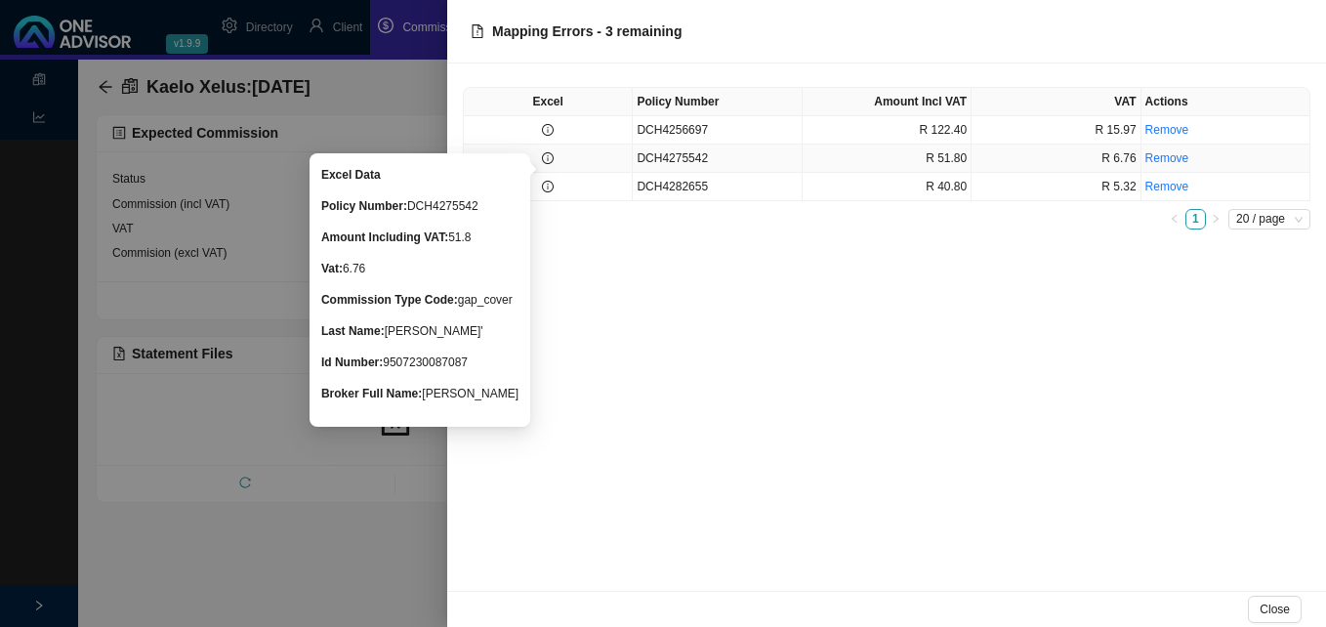
click at [551, 158] on icon "info-circle" at bounding box center [548, 158] width 12 height 12
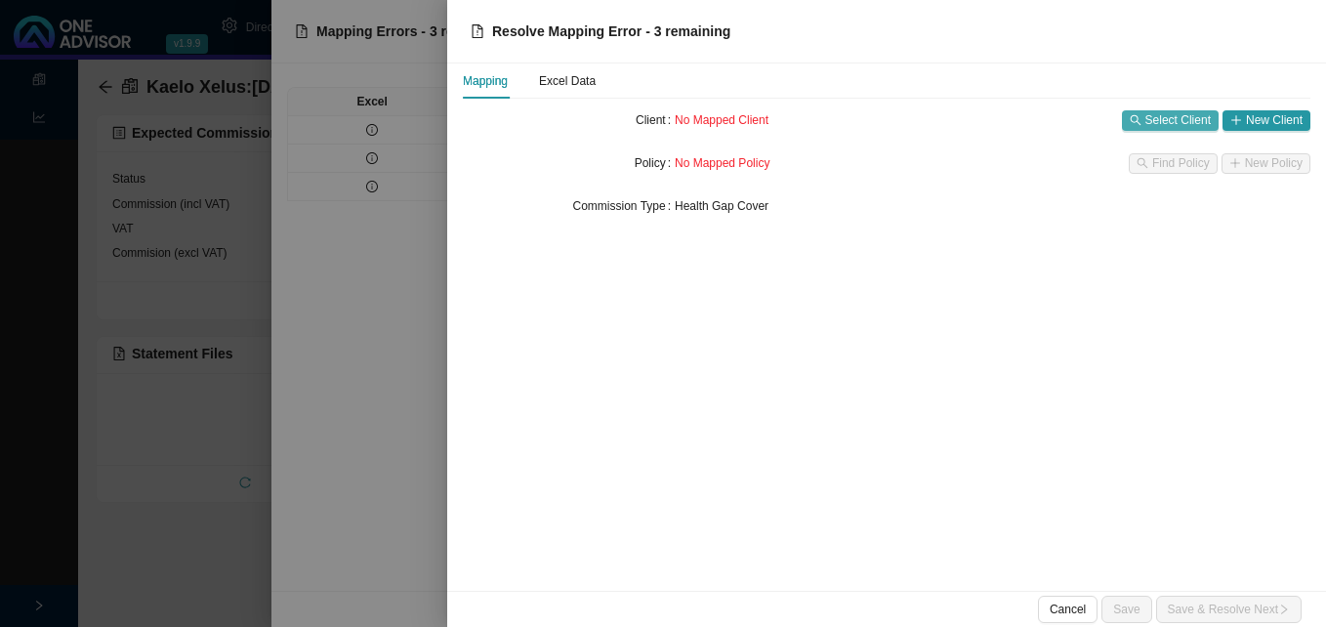
click at [1172, 112] on span "Select Client" at bounding box center [1178, 120] width 65 height 20
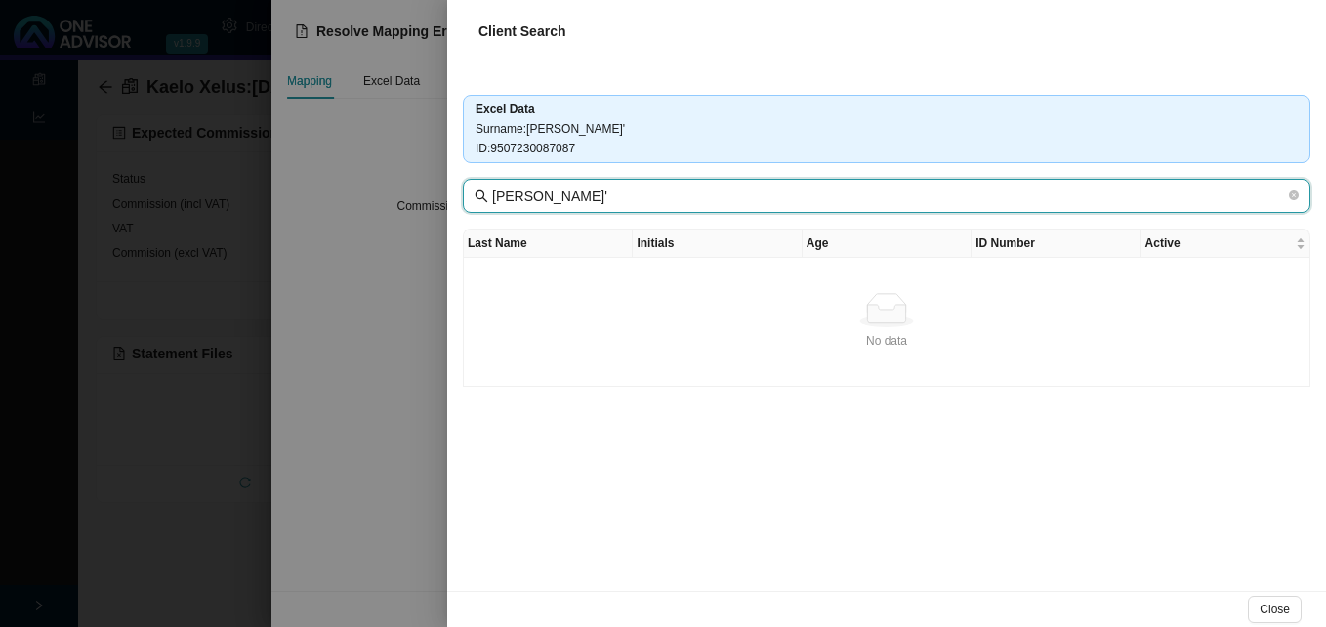
drag, startPoint x: 528, startPoint y: 199, endPoint x: 736, endPoint y: 192, distance: 208.1
click at [736, 192] on input "[PERSON_NAME]'" at bounding box center [888, 196] width 793 height 21
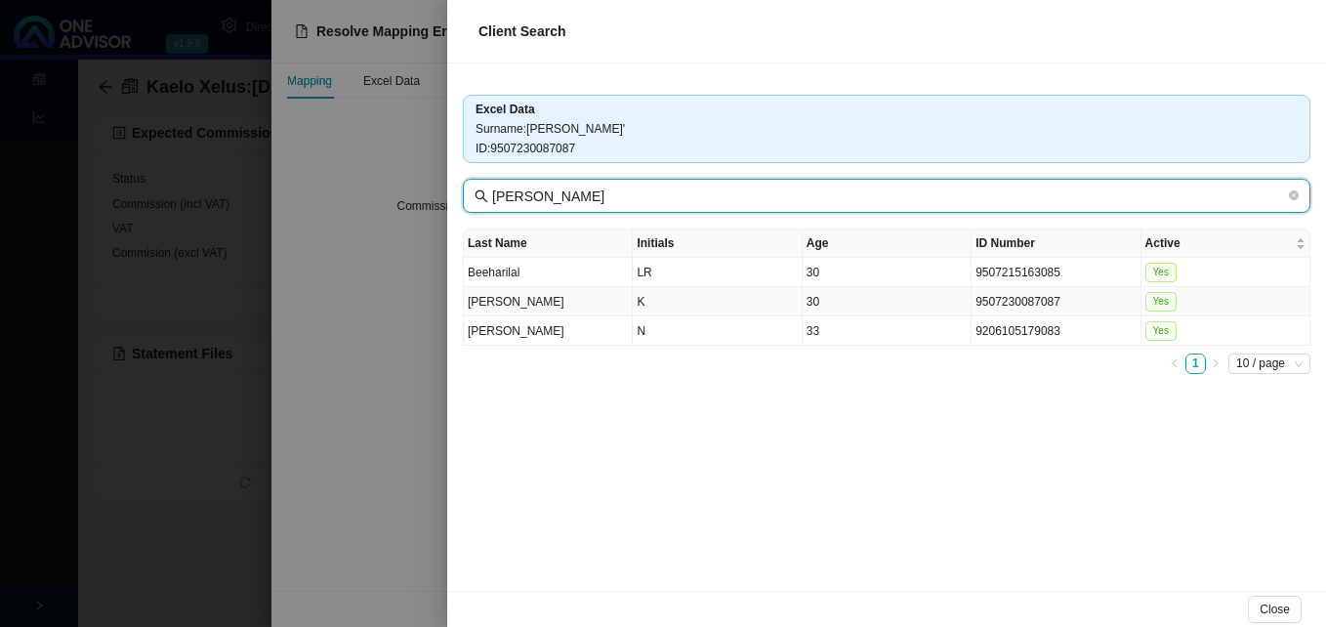
type input "[PERSON_NAME]"
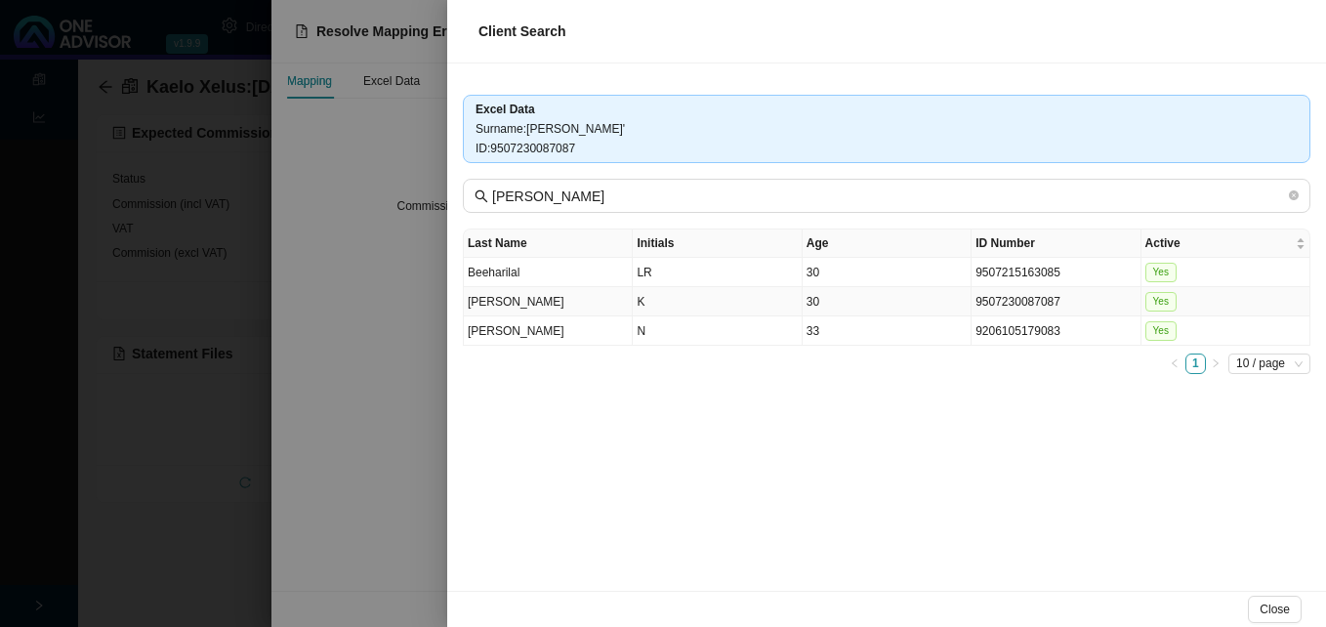
click at [896, 308] on td "30" at bounding box center [887, 301] width 169 height 29
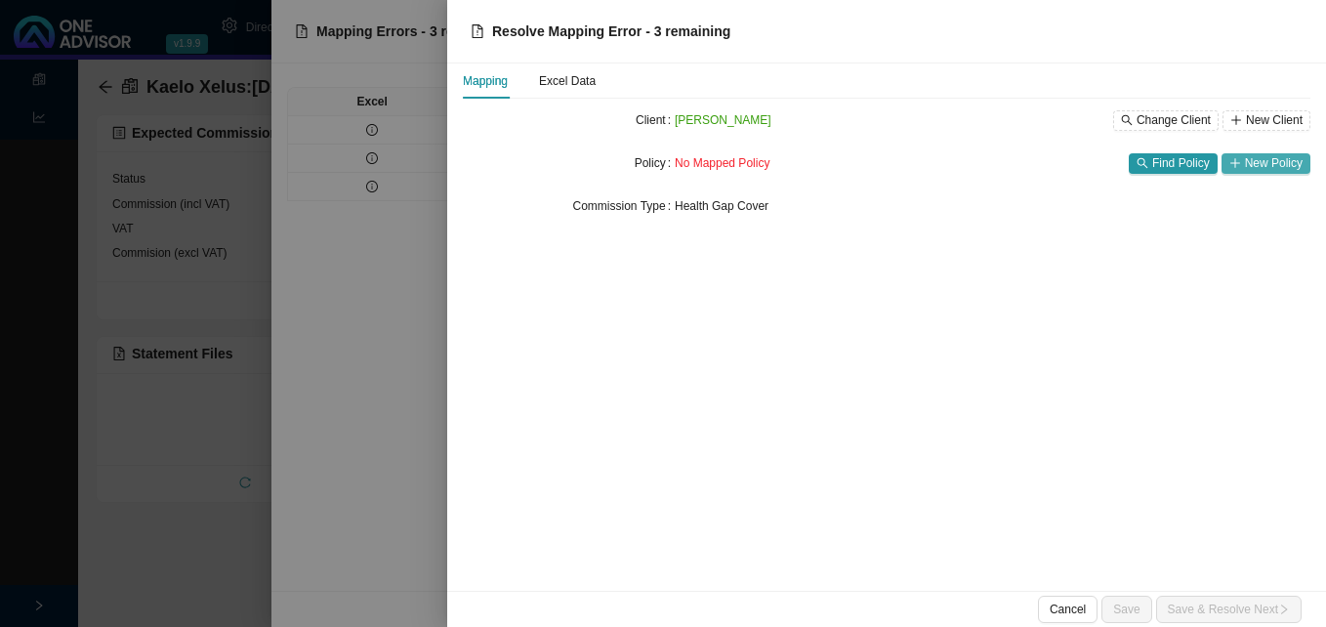
click at [1285, 153] on button "New Policy" at bounding box center [1266, 163] width 89 height 21
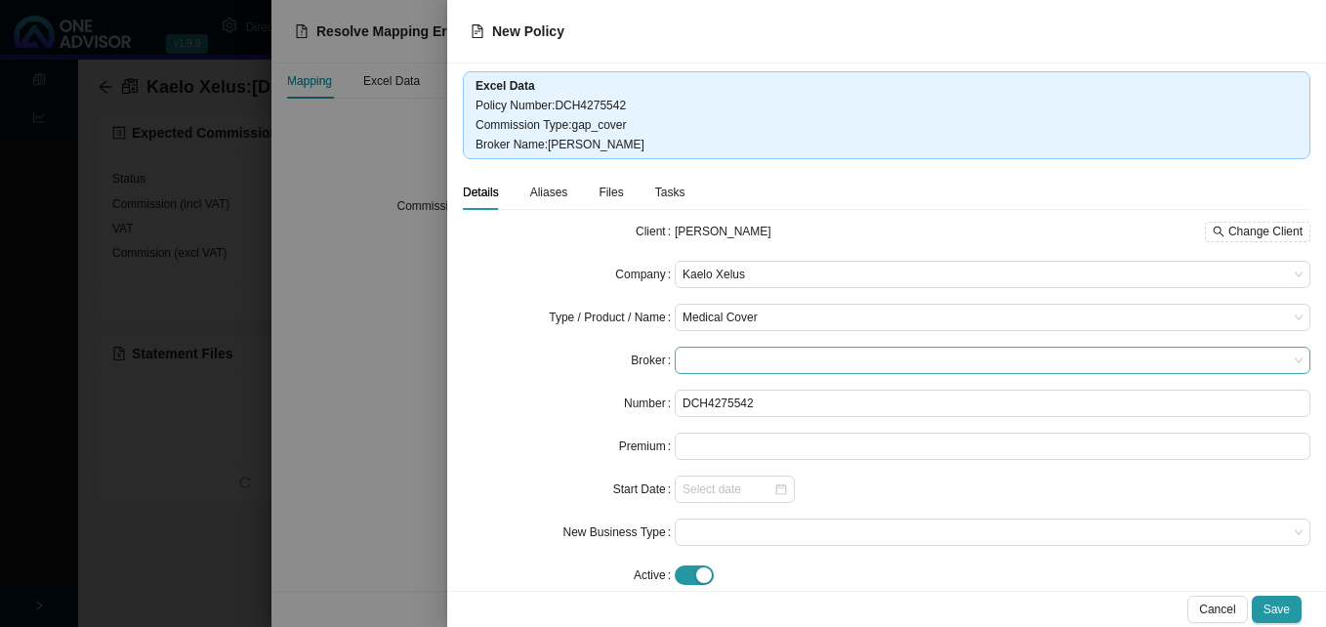
click at [789, 354] on span at bounding box center [993, 360] width 620 height 25
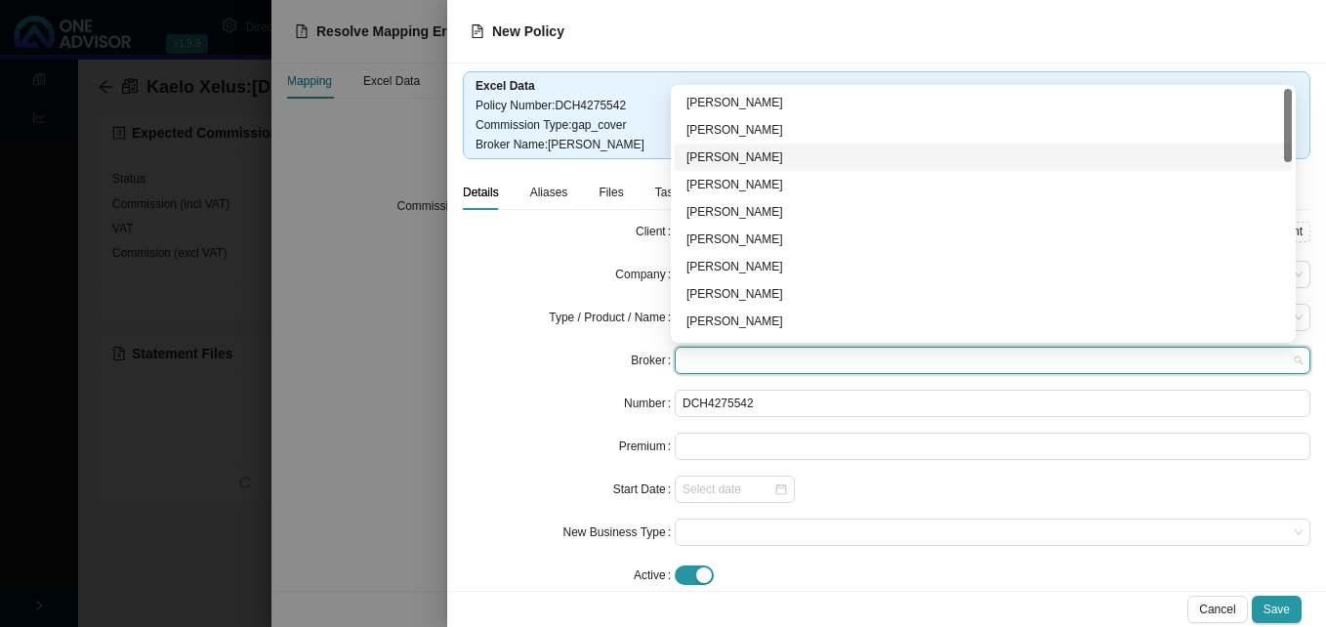
click at [807, 155] on div "[PERSON_NAME]" at bounding box center [984, 157] width 594 height 20
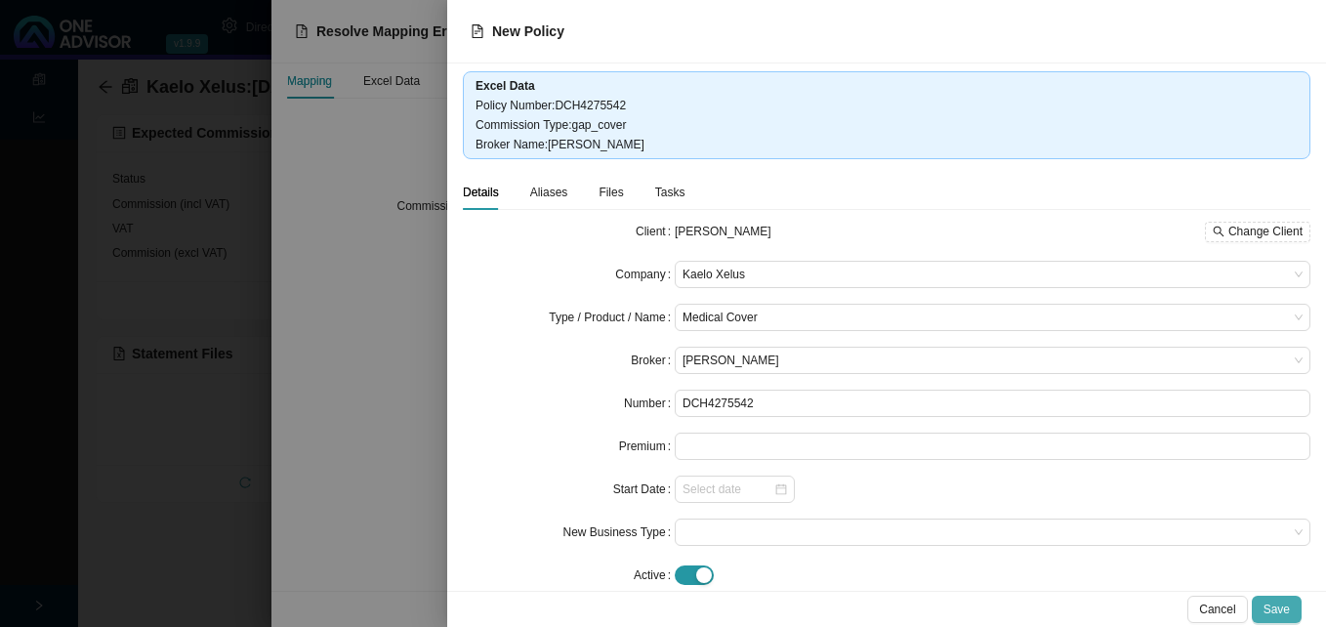
click at [1289, 612] on span "Save" at bounding box center [1277, 610] width 26 height 20
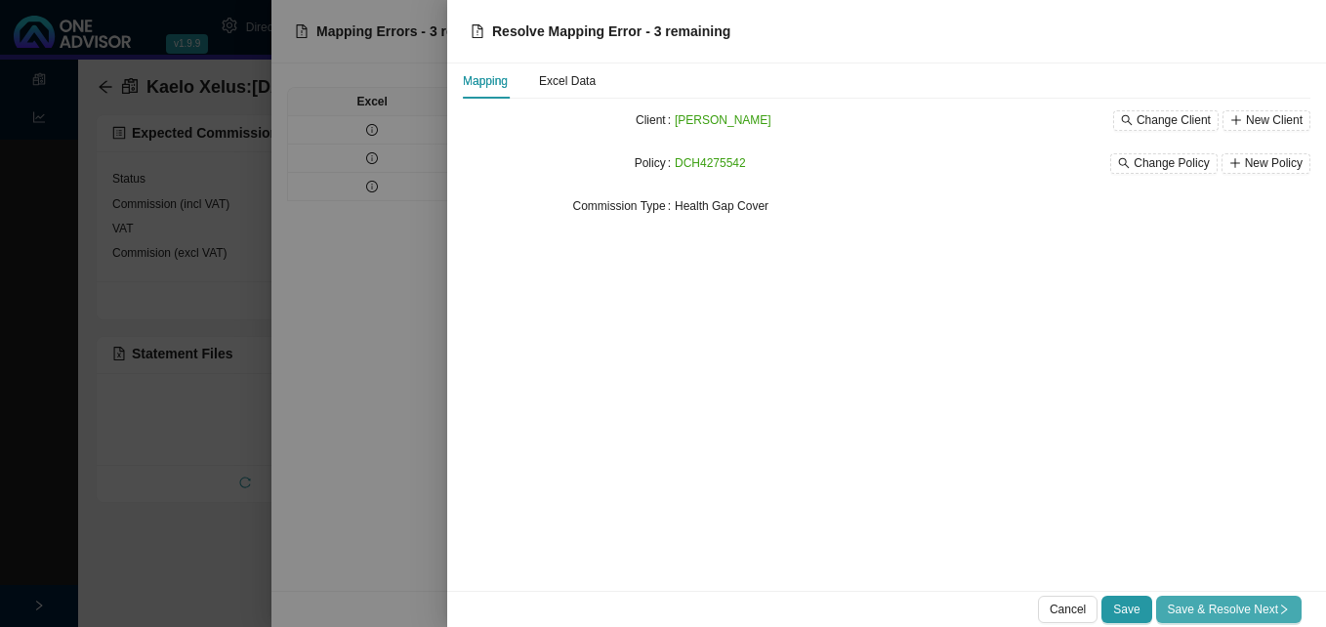
click at [1225, 603] on span "Save & Resolve Next" at bounding box center [1229, 610] width 122 height 20
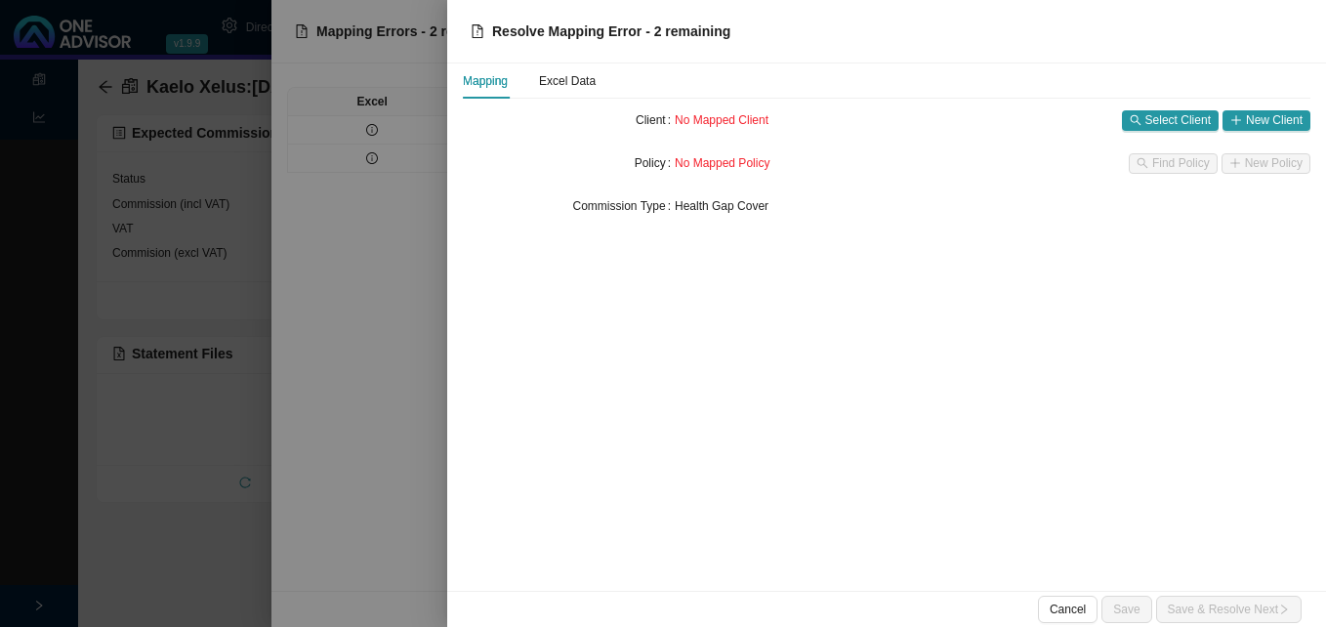
click at [376, 155] on div at bounding box center [663, 313] width 1326 height 627
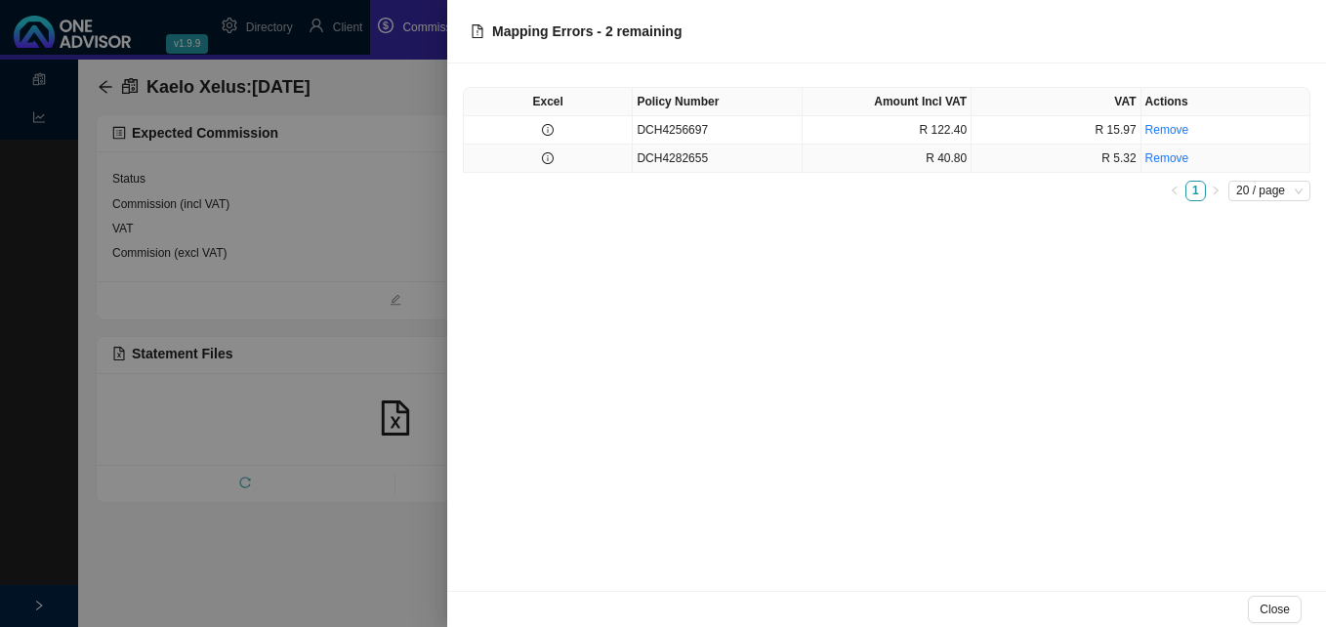
click at [547, 154] on icon "info-circle" at bounding box center [548, 158] width 12 height 12
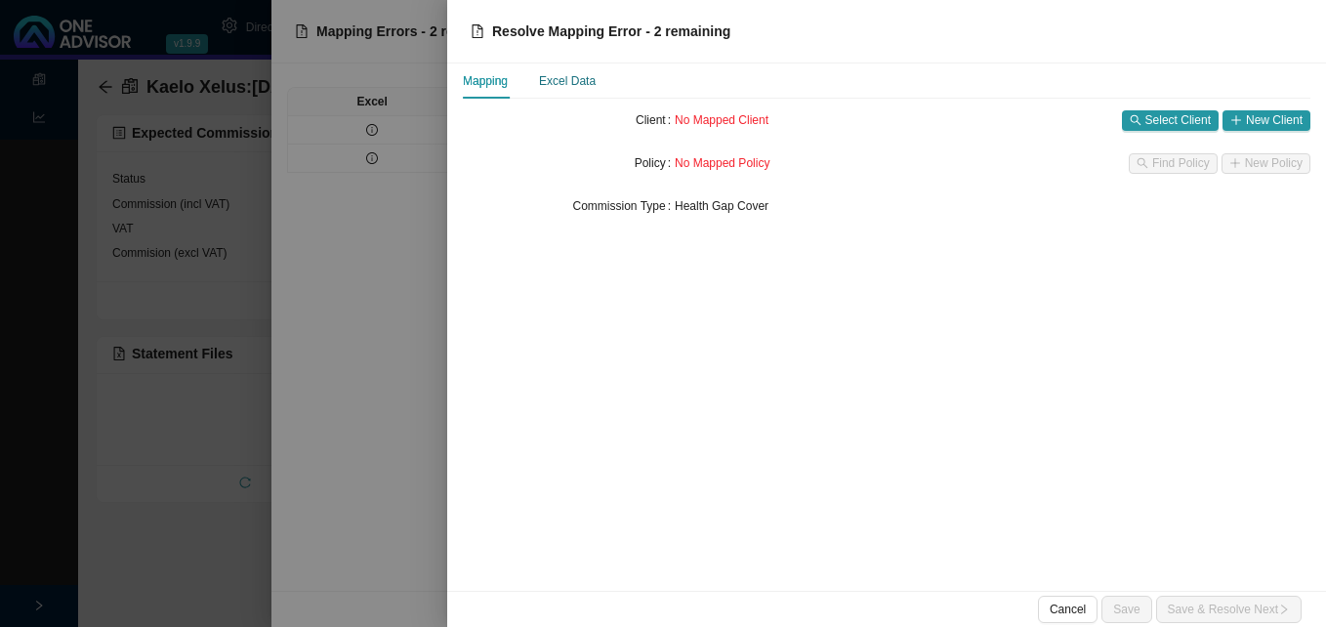
click at [565, 83] on div "Excel Data" at bounding box center [567, 81] width 57 height 20
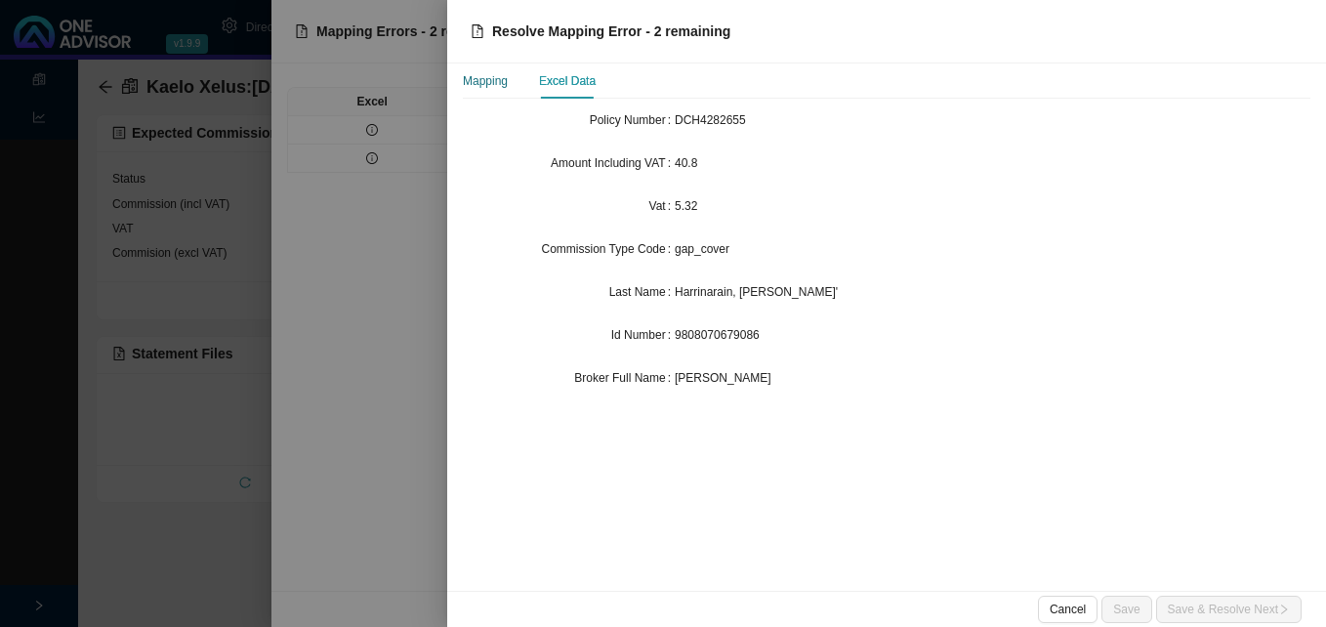
click at [497, 87] on div "Mapping" at bounding box center [485, 81] width 45 height 20
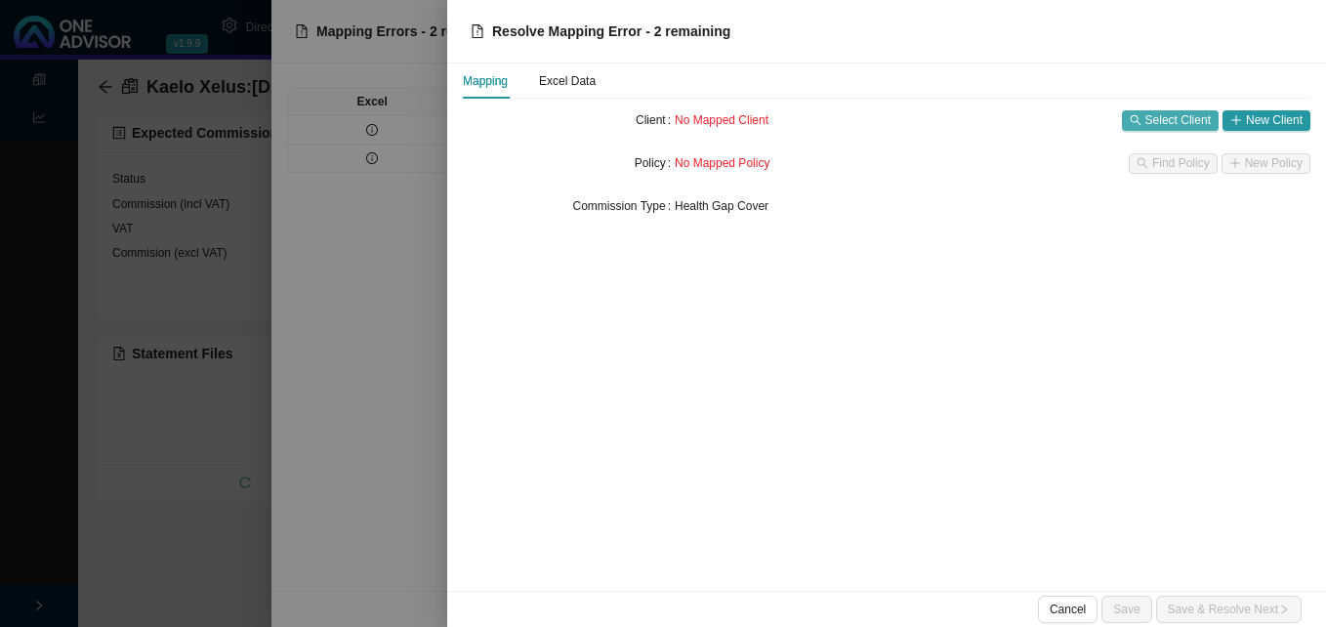
click at [1147, 123] on span "Select Client" at bounding box center [1178, 120] width 65 height 20
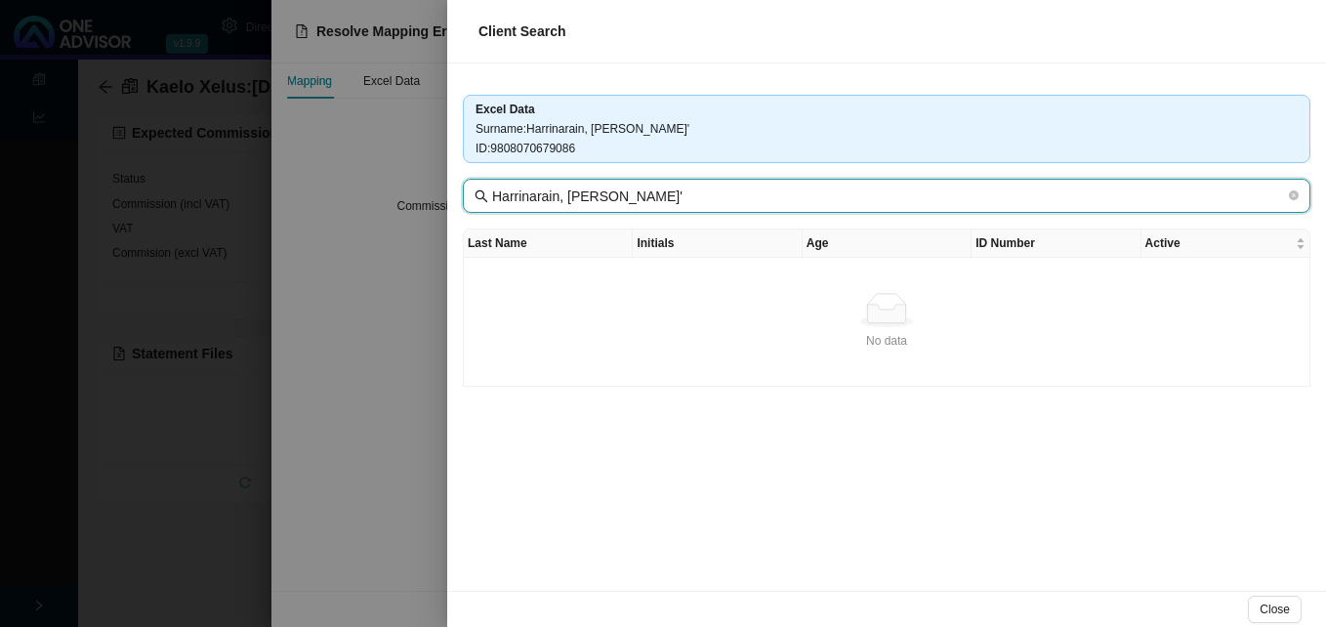
drag, startPoint x: 558, startPoint y: 200, endPoint x: 659, endPoint y: 197, distance: 101.6
click at [658, 198] on input "Harrinarain, [PERSON_NAME]'" at bounding box center [888, 196] width 793 height 21
type input "Harrinarain"
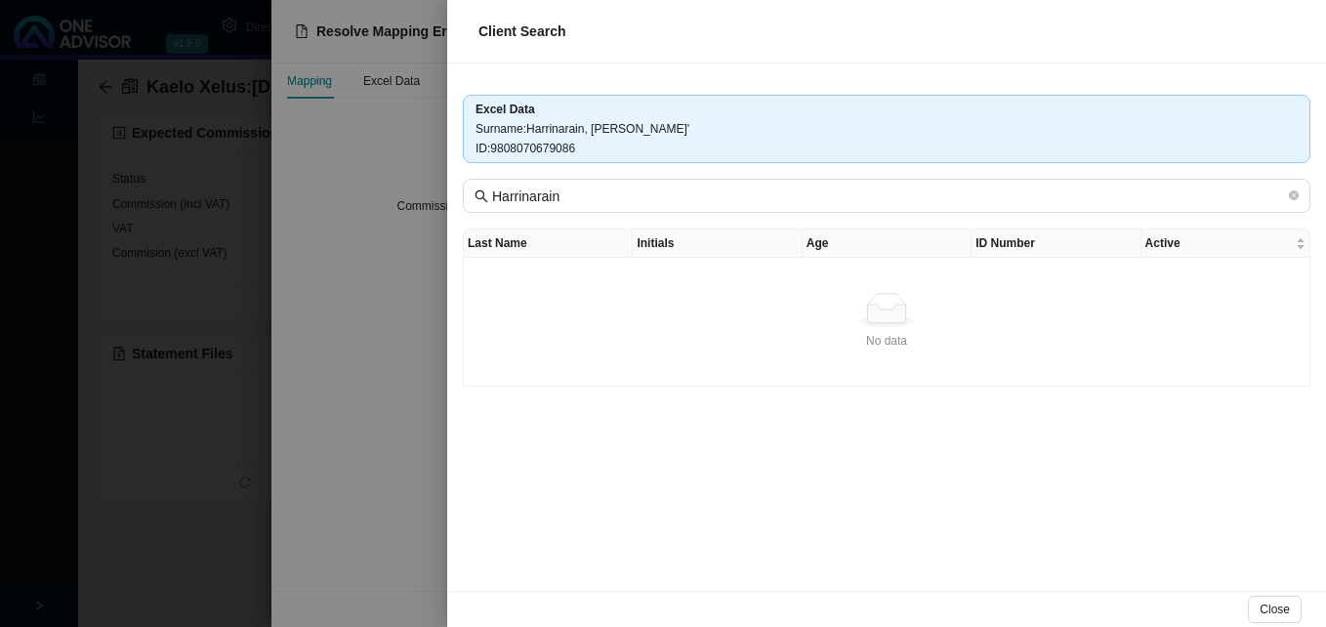
click at [742, 461] on div "Excel Data Surname : [PERSON_NAME], [PERSON_NAME]' ID : 9808070679086 Harrinara…" at bounding box center [886, 326] width 879 height 527
click at [397, 450] on div at bounding box center [663, 313] width 1326 height 627
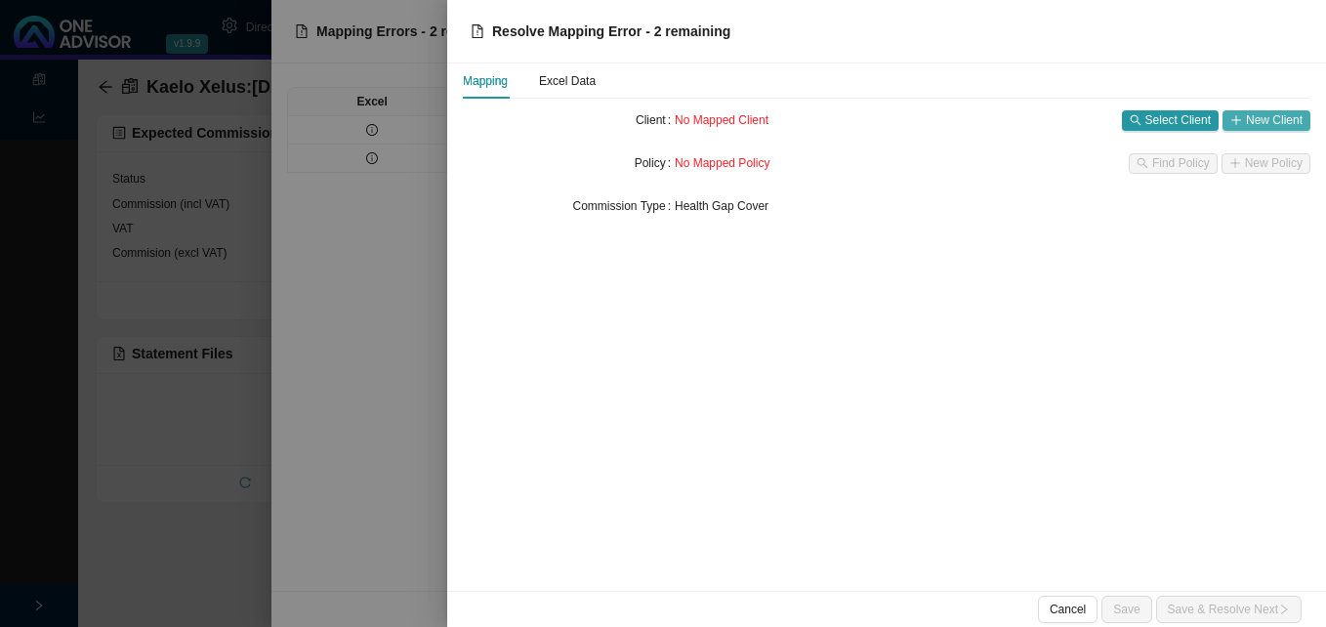
click at [1266, 123] on span "New Client" at bounding box center [1274, 120] width 57 height 20
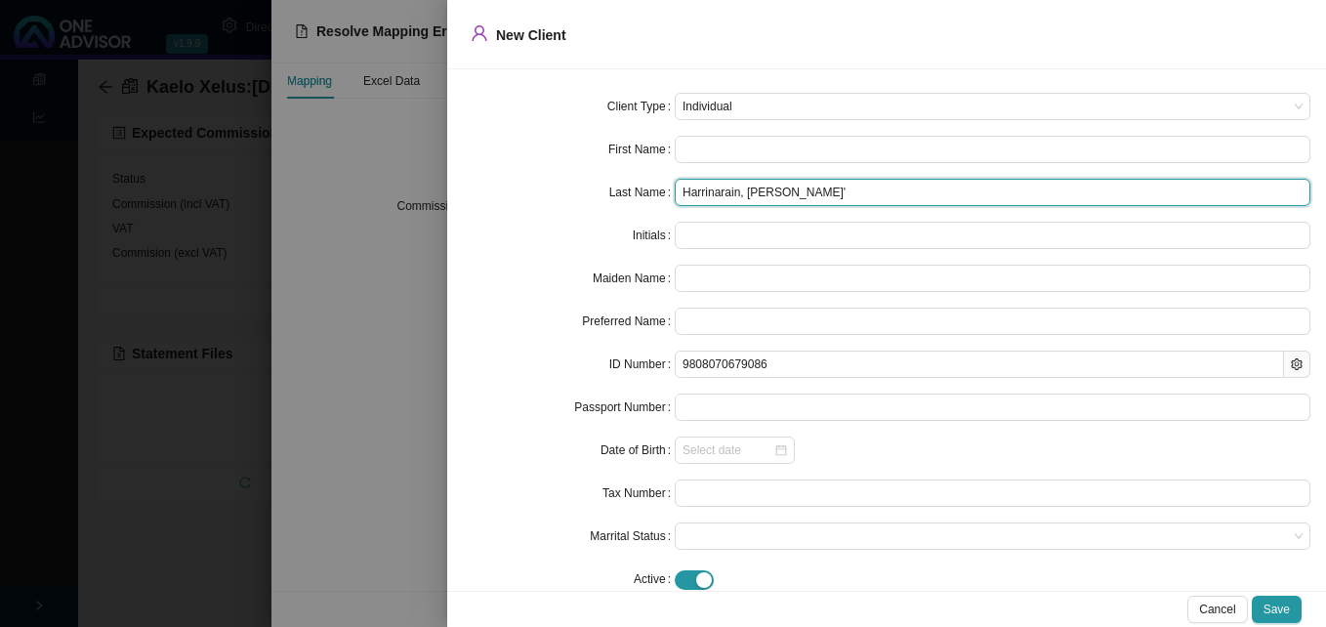
drag, startPoint x: 743, startPoint y: 195, endPoint x: 779, endPoint y: 198, distance: 36.3
click at [779, 198] on input "Harrinarain, [PERSON_NAME]'" at bounding box center [993, 192] width 636 height 27
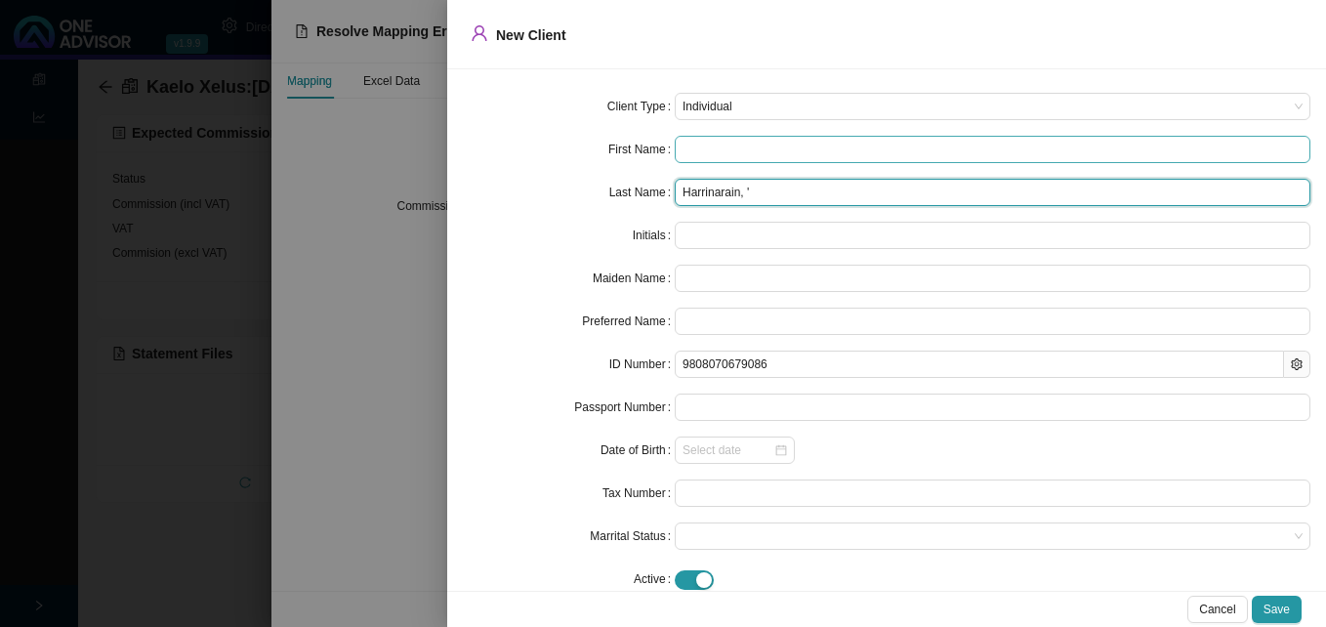
type input "Harrinarain, '"
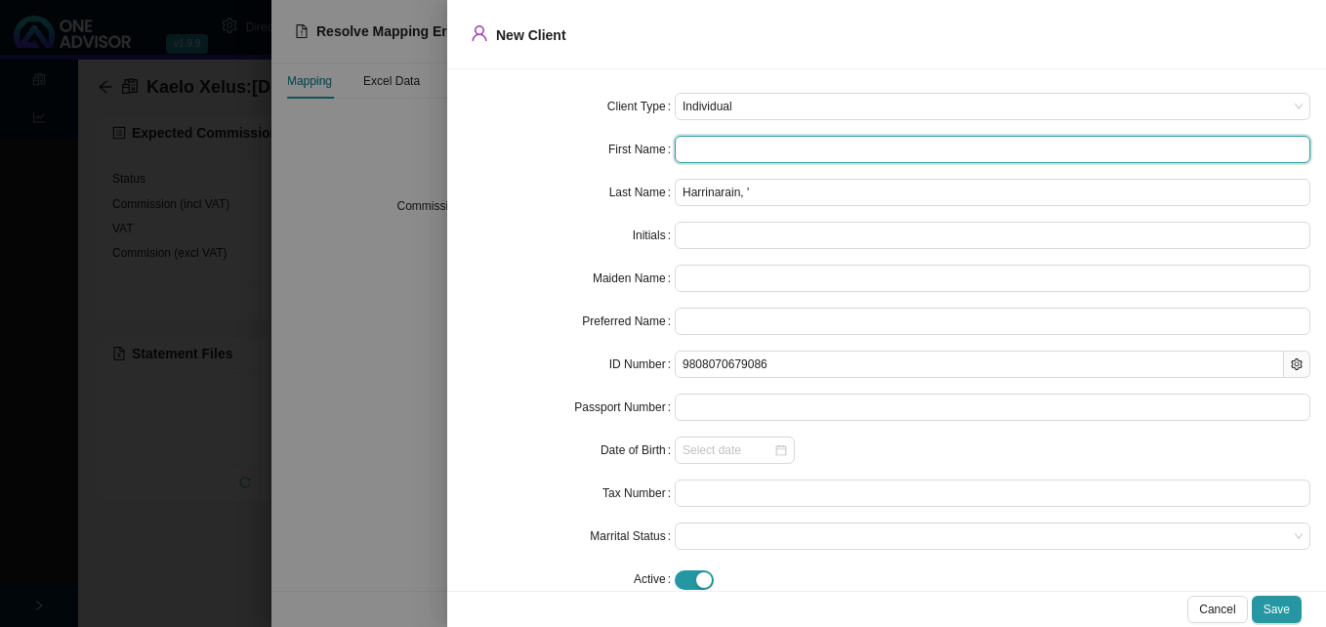
click at [685, 148] on input "text" at bounding box center [993, 149] width 636 height 27
paste input "Sashika"
type input "Sashika"
type input "S"
type input "Sashika"
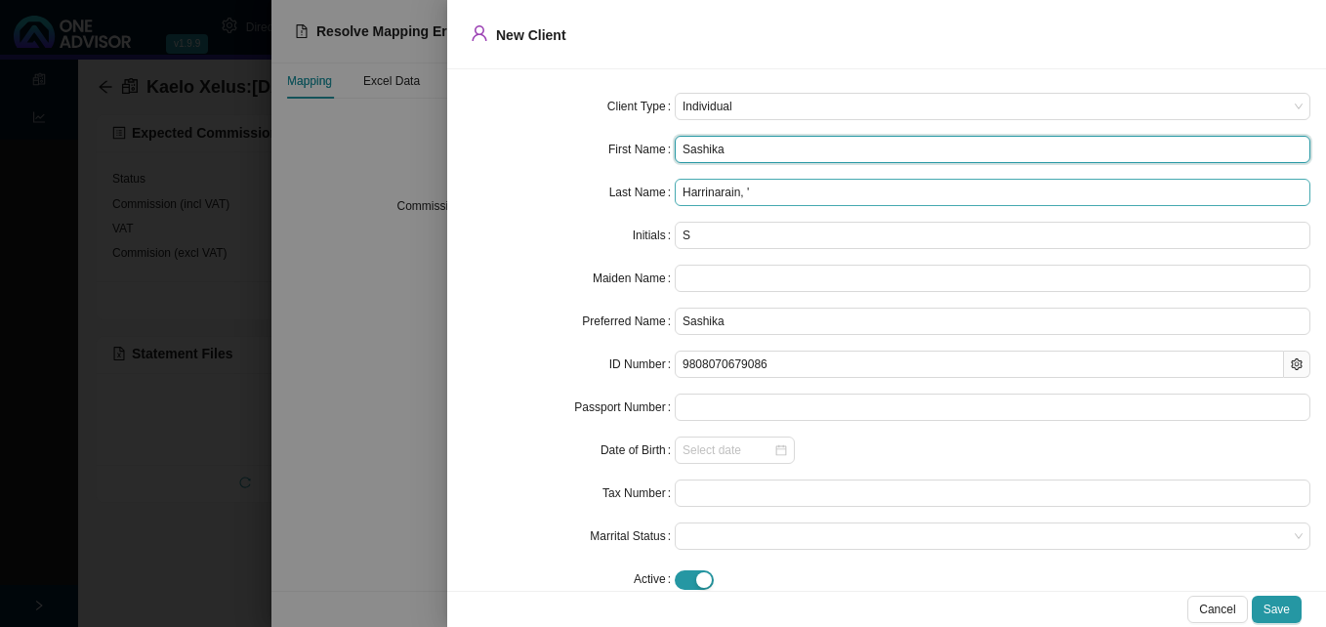
type input "Sashika"
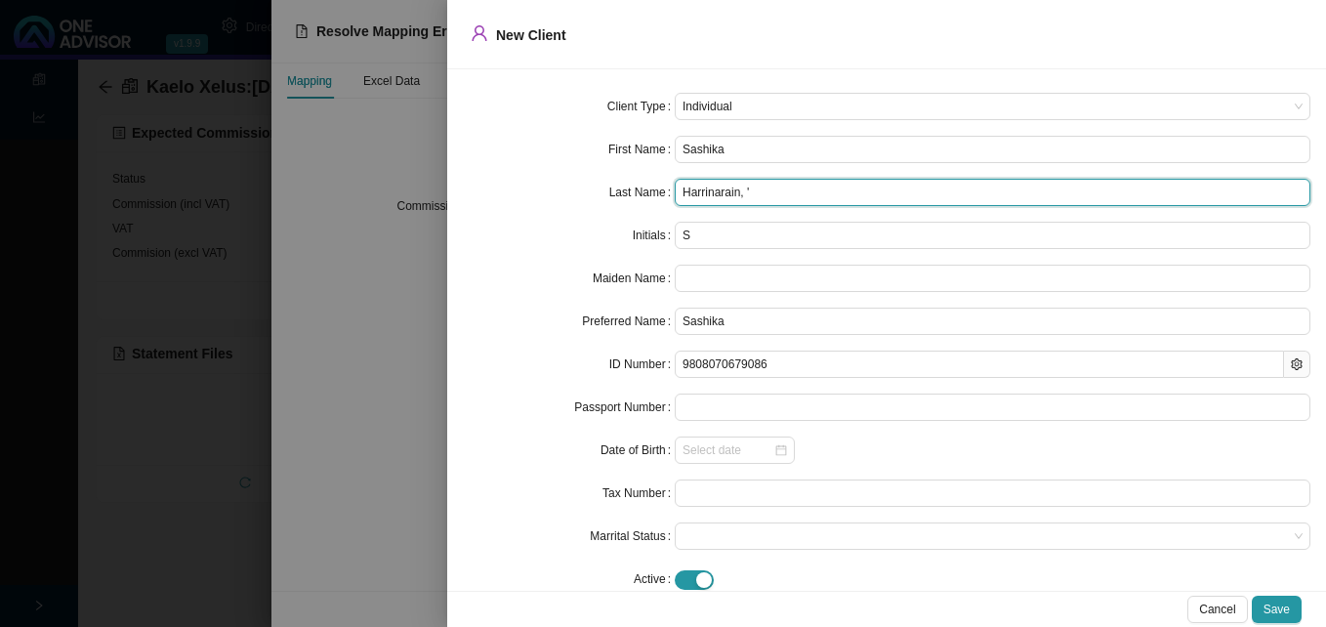
click at [755, 192] on input "Harrinarain, '" at bounding box center [993, 192] width 636 height 27
type input "Harrinarain"
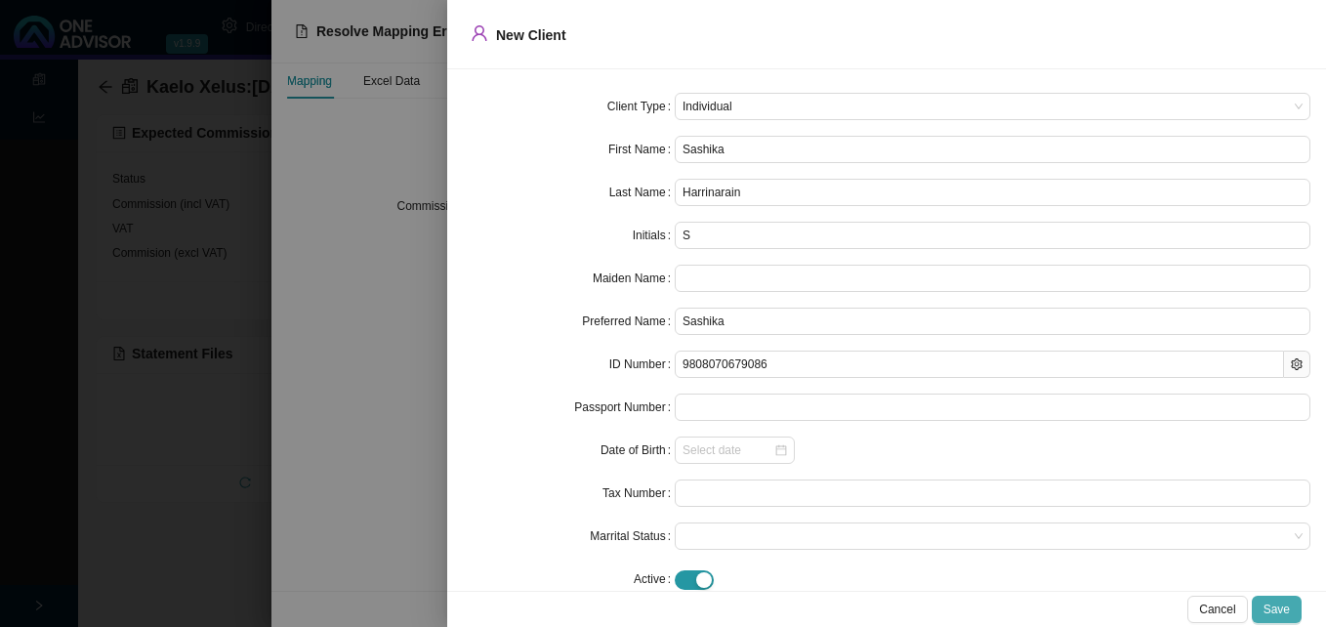
click at [1283, 611] on span "Save" at bounding box center [1277, 610] width 26 height 20
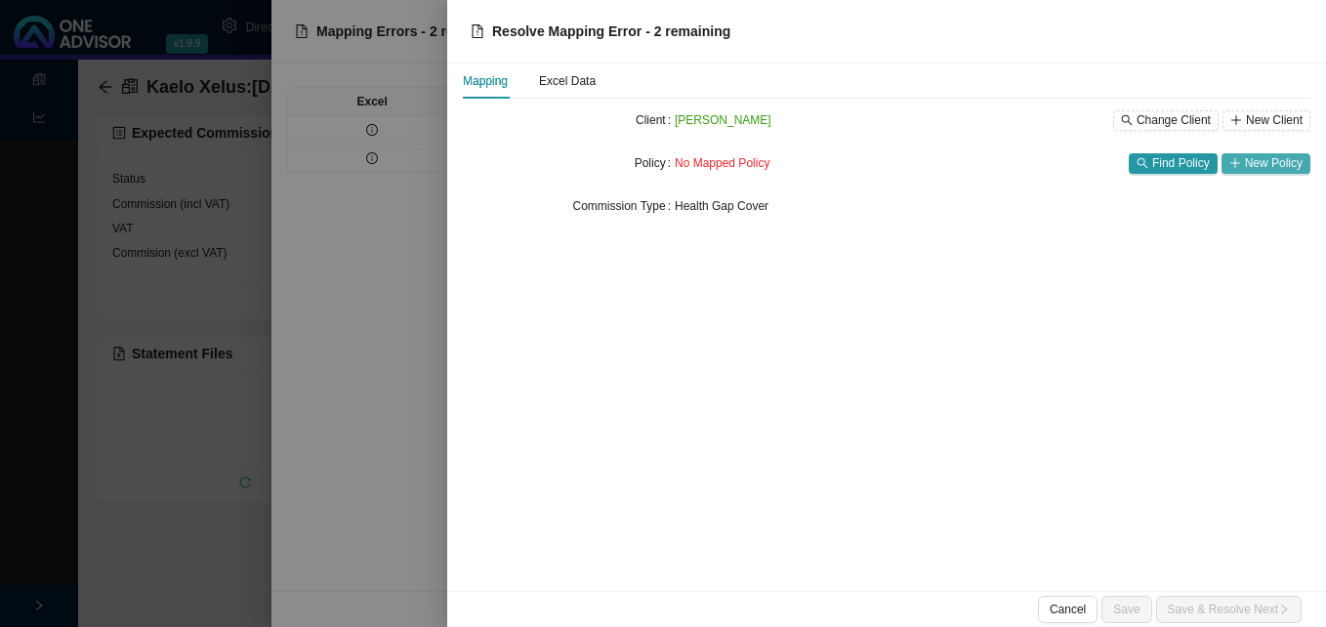
click at [1255, 160] on span "New Policy" at bounding box center [1274, 163] width 58 height 20
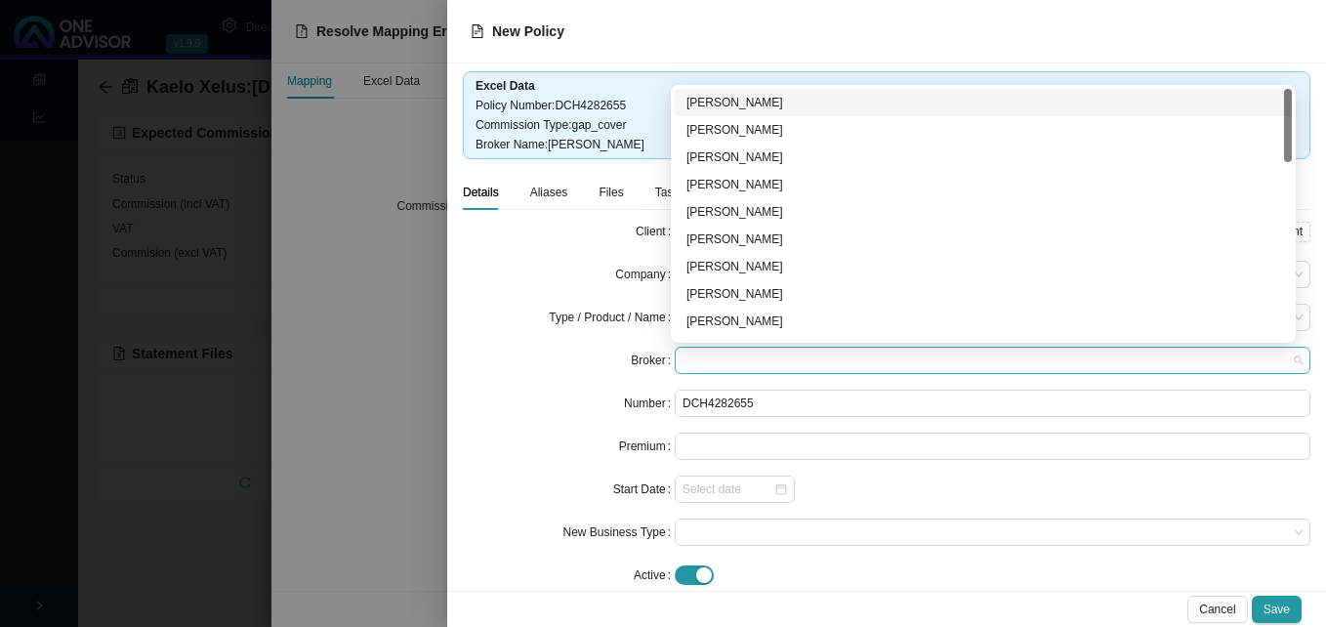
click at [699, 360] on span at bounding box center [993, 360] width 620 height 25
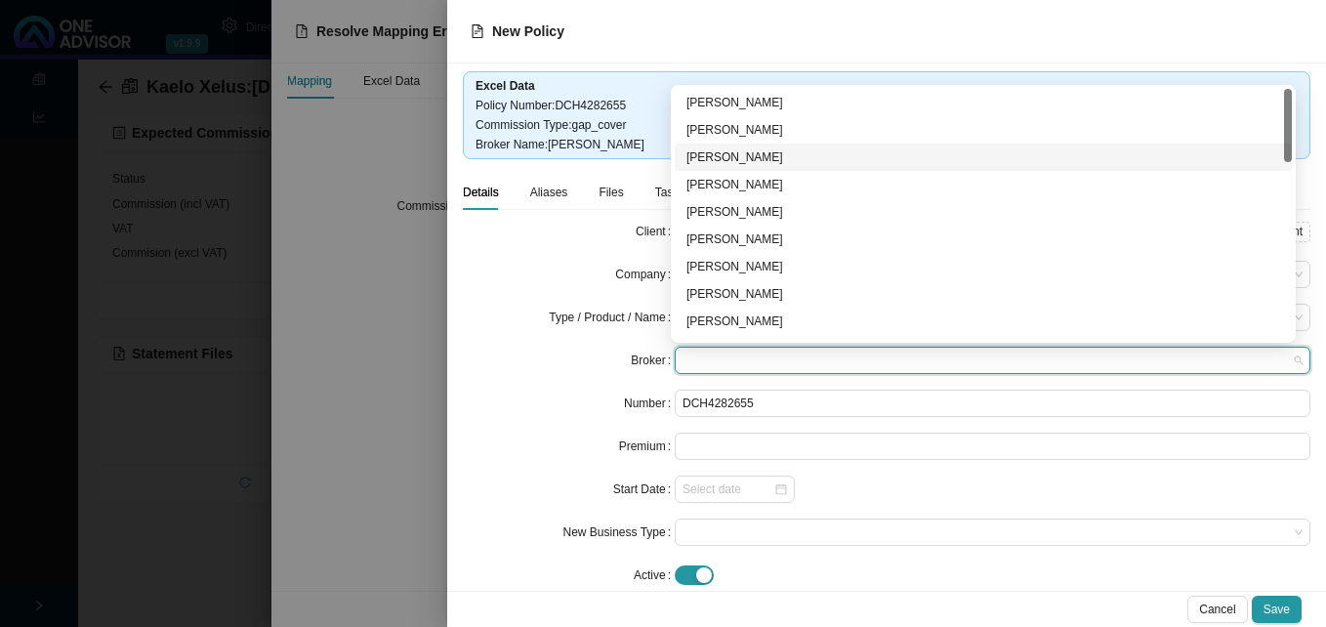
click at [789, 154] on div "[PERSON_NAME]" at bounding box center [984, 157] width 594 height 20
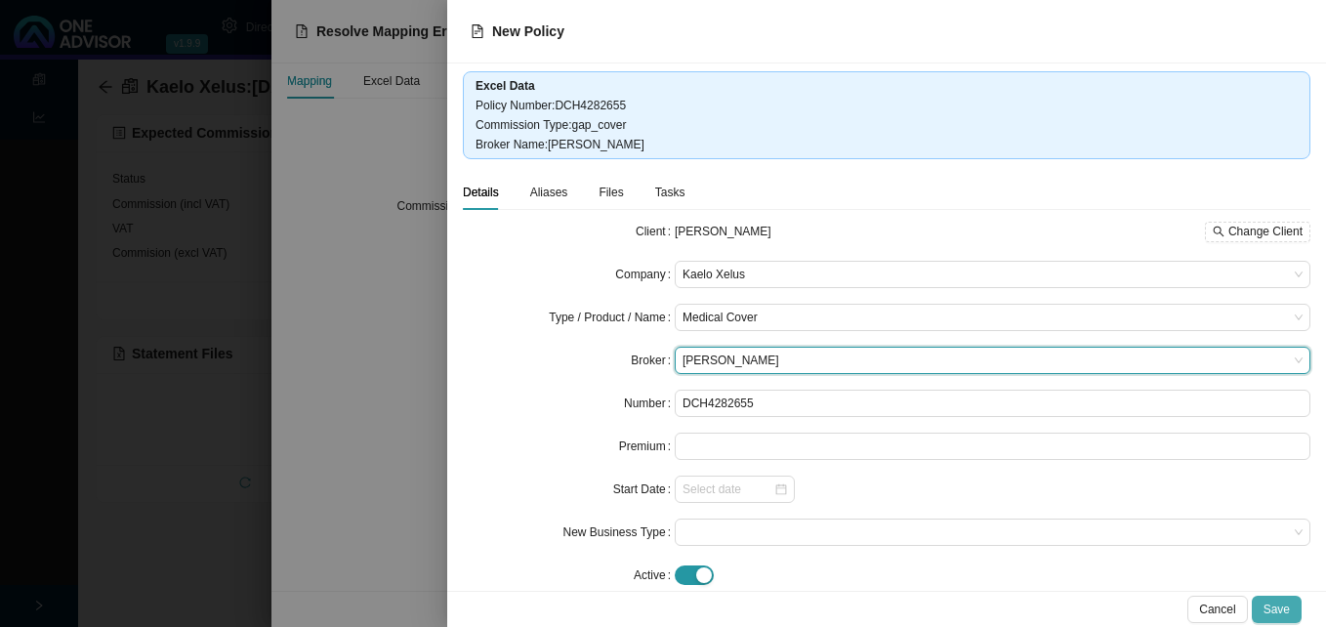
click at [1272, 608] on span "Save" at bounding box center [1277, 610] width 26 height 20
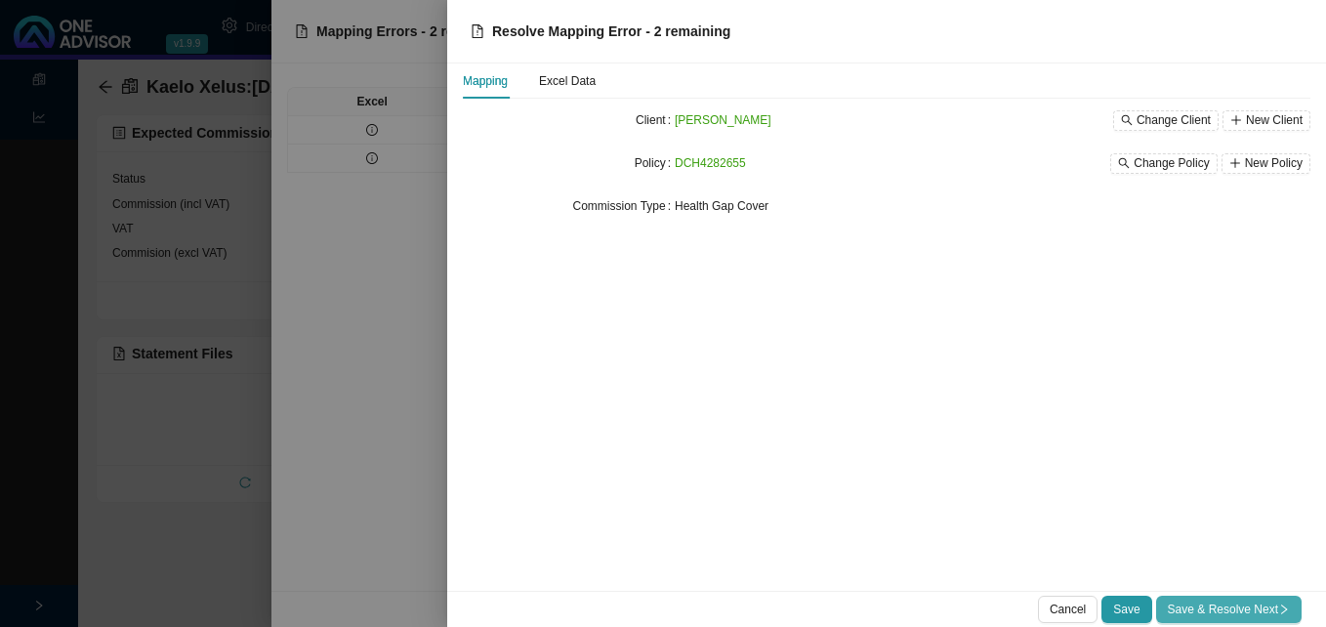
click at [1269, 616] on span "Save & Resolve Next" at bounding box center [1229, 610] width 122 height 20
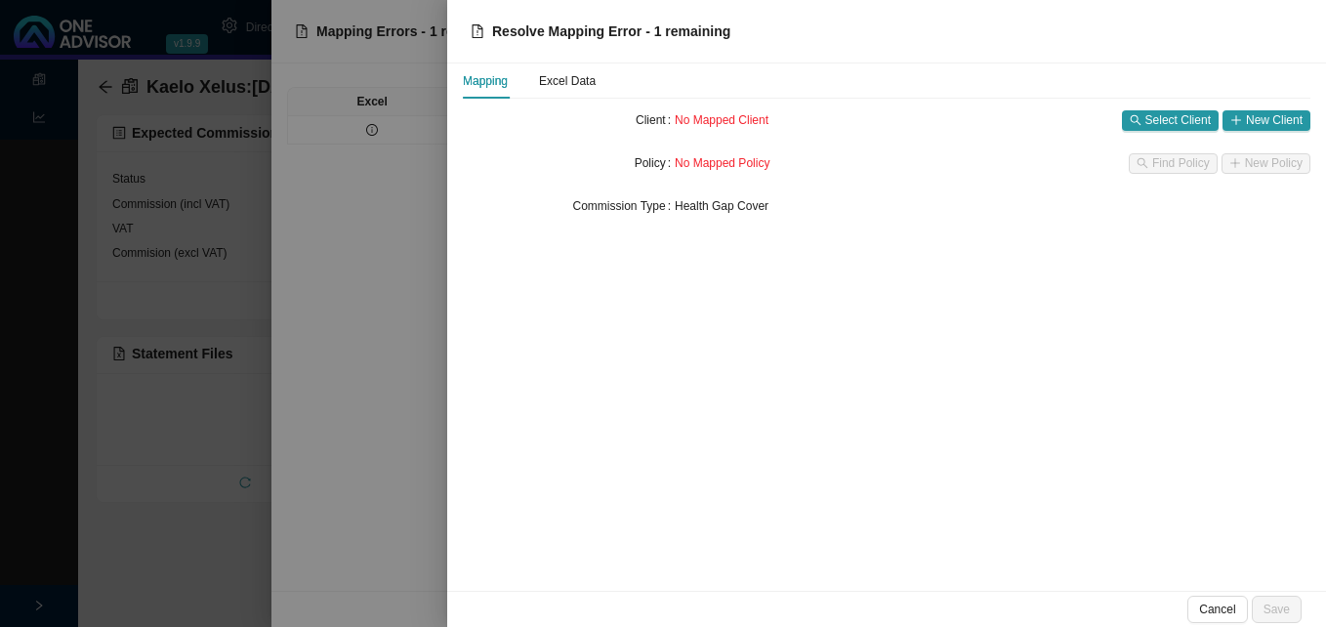
click at [374, 160] on div at bounding box center [663, 313] width 1326 height 627
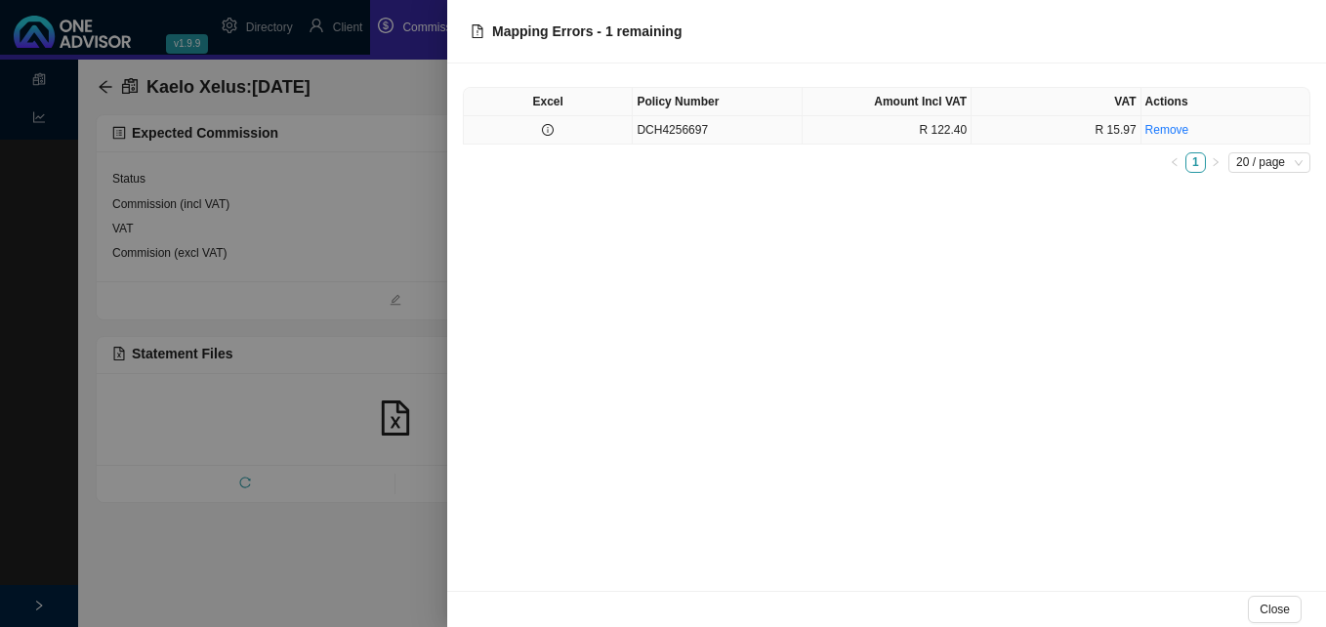
click at [597, 126] on td at bounding box center [548, 130] width 169 height 28
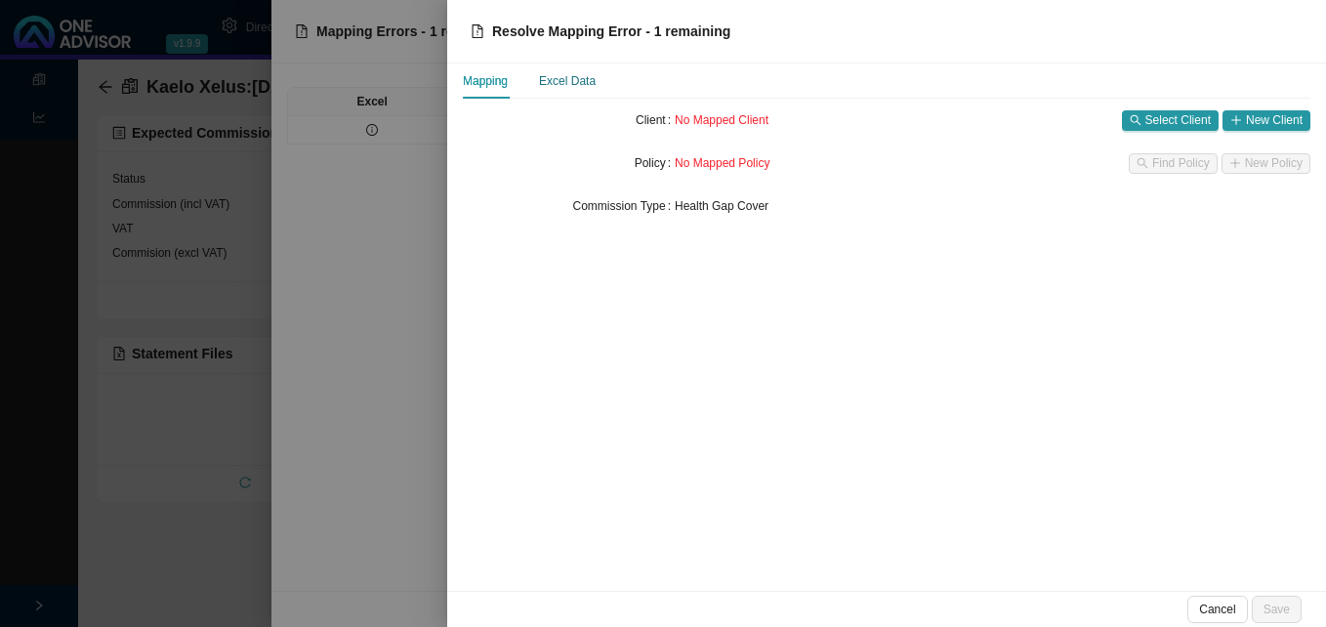
click at [567, 81] on div "Excel Data" at bounding box center [567, 81] width 57 height 20
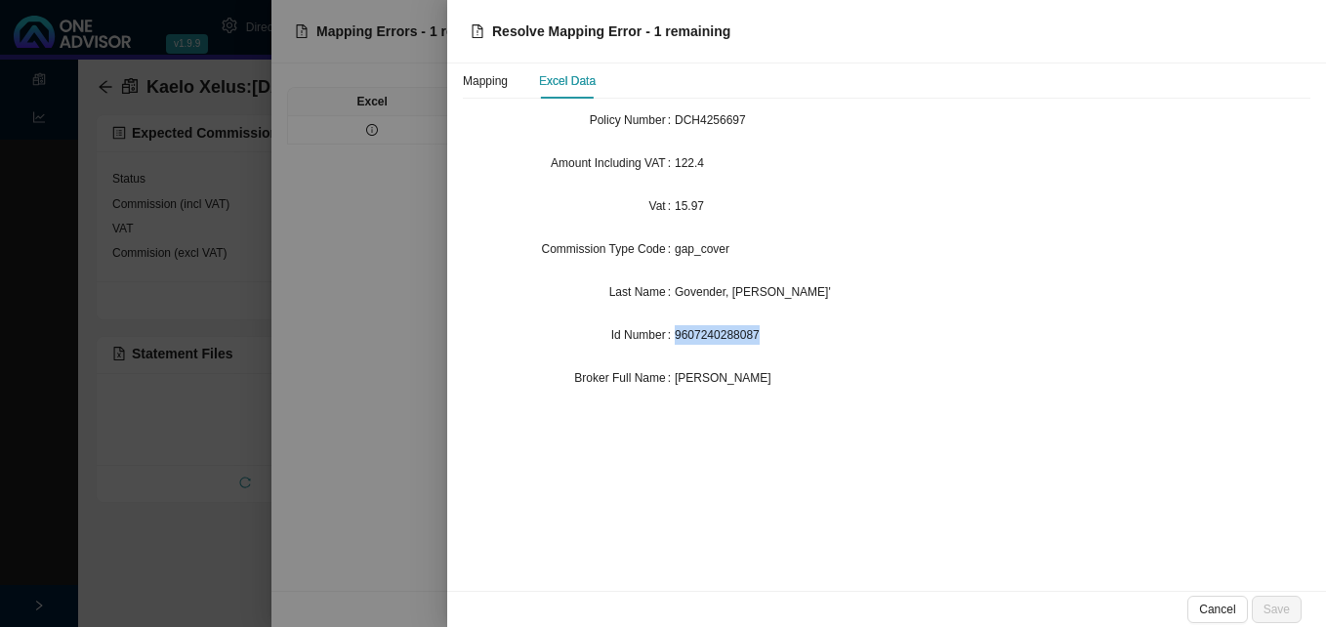
drag, startPoint x: 676, startPoint y: 331, endPoint x: 759, endPoint y: 339, distance: 83.4
click at [759, 339] on div "9607240288087" at bounding box center [993, 335] width 636 height 20
drag, startPoint x: 759, startPoint y: 339, endPoint x: 741, endPoint y: 330, distance: 19.7
copy span "9607240288087"
drag, startPoint x: 375, startPoint y: 260, endPoint x: 325, endPoint y: 254, distance: 50.1
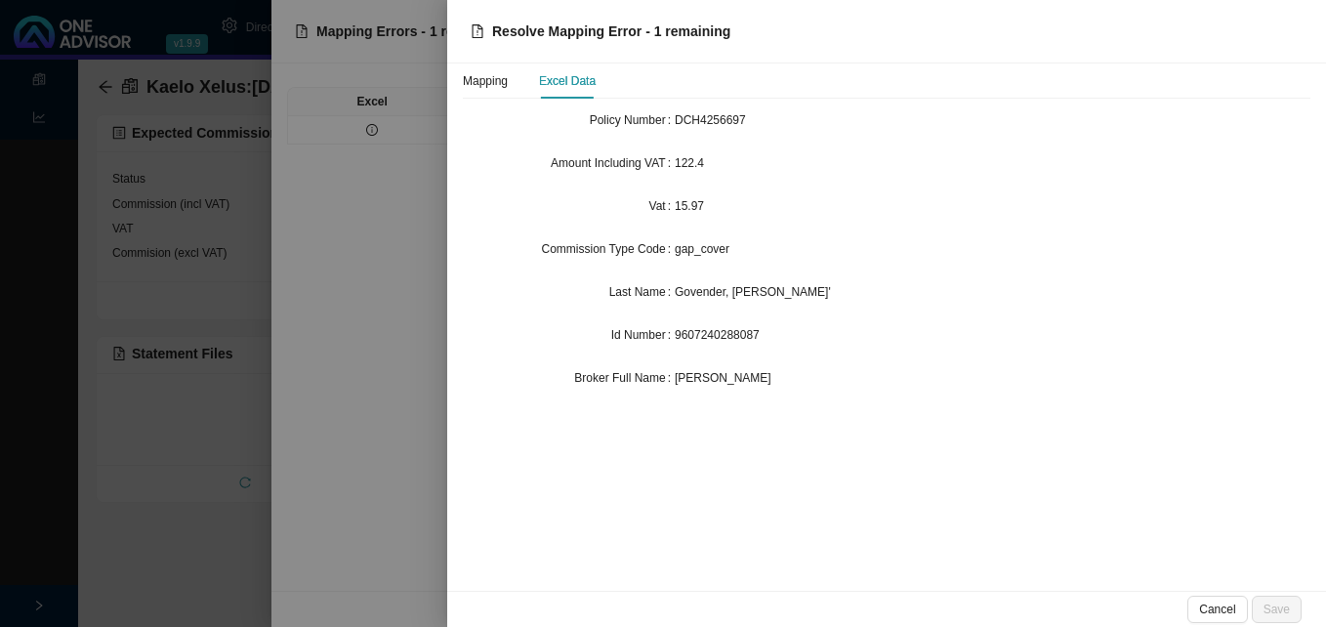
click at [373, 260] on div at bounding box center [663, 313] width 1326 height 627
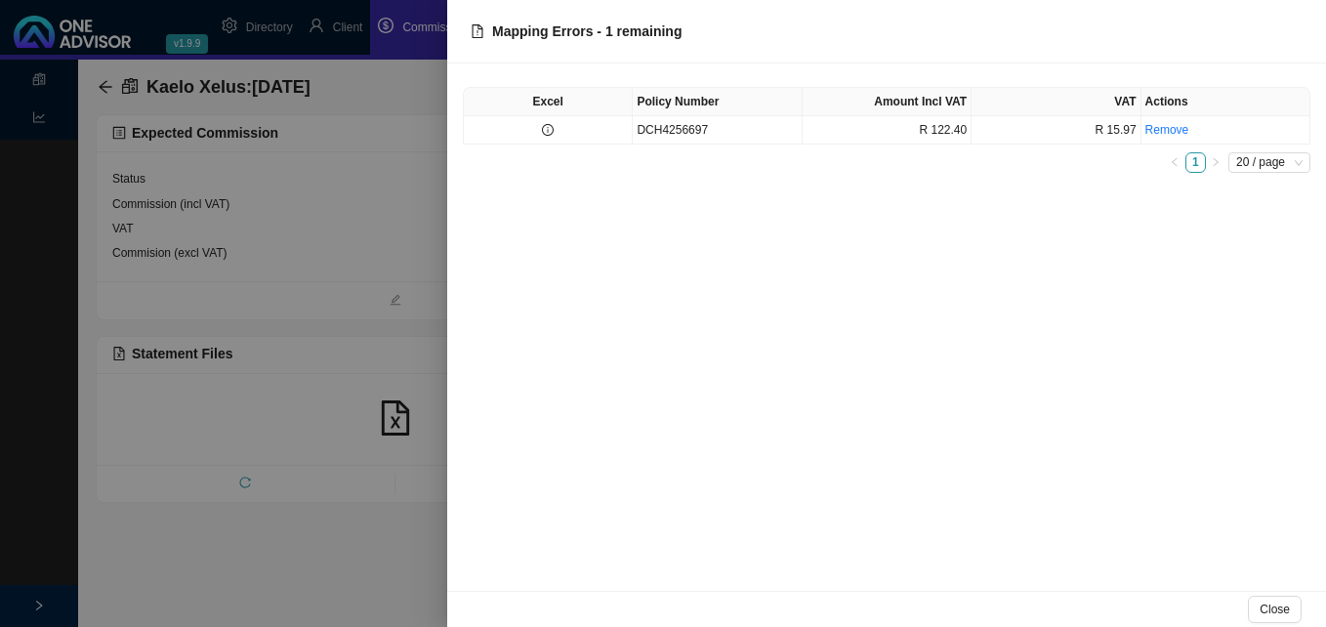
click at [310, 254] on div at bounding box center [663, 313] width 1326 height 627
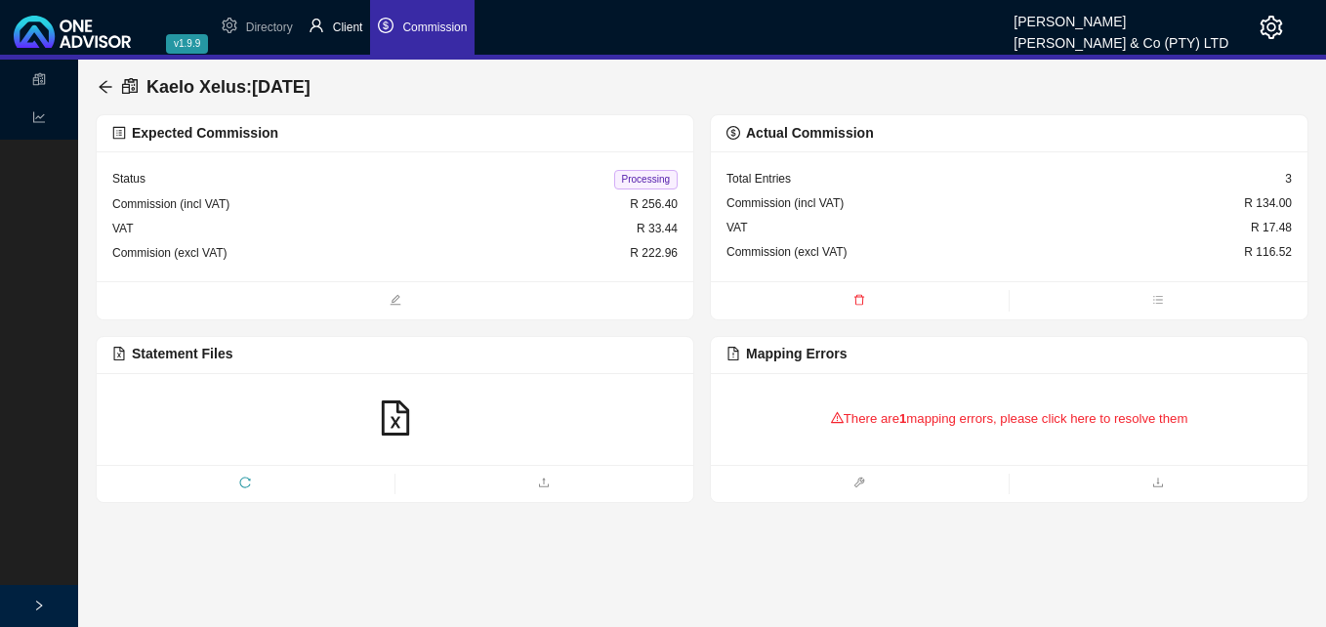
click at [341, 24] on span "Client" at bounding box center [348, 28] width 30 height 14
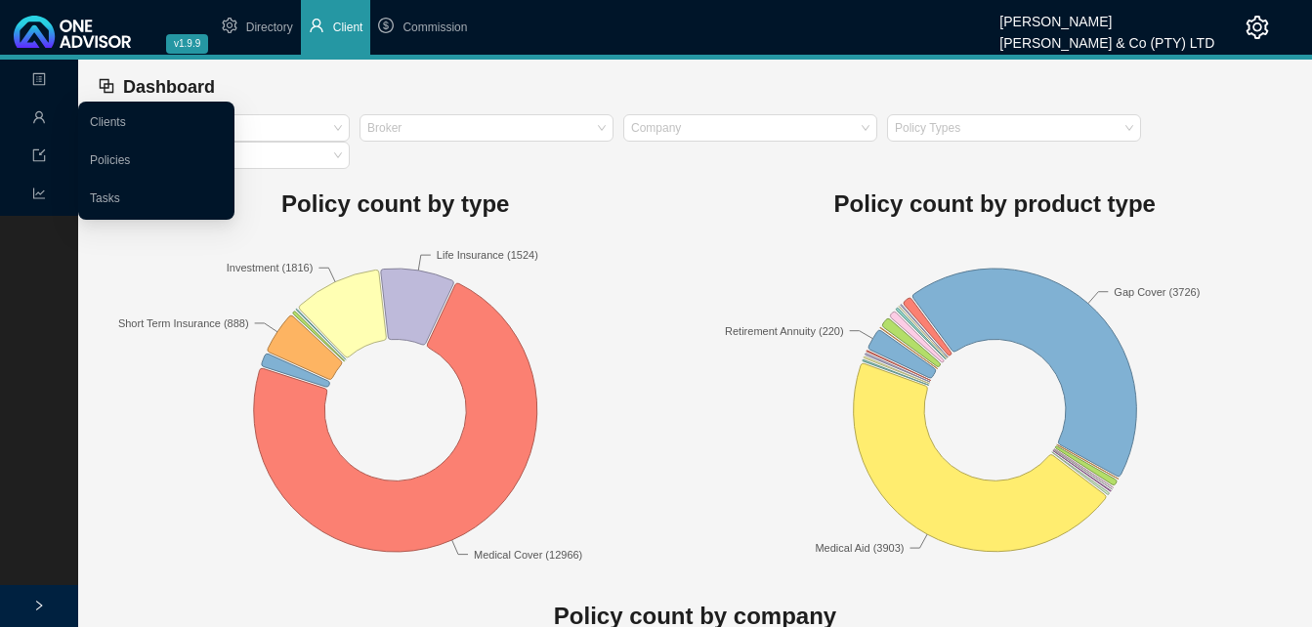
click at [41, 120] on icon "user" at bounding box center [39, 117] width 14 height 14
click at [103, 123] on link "Clients" at bounding box center [108, 122] width 36 height 14
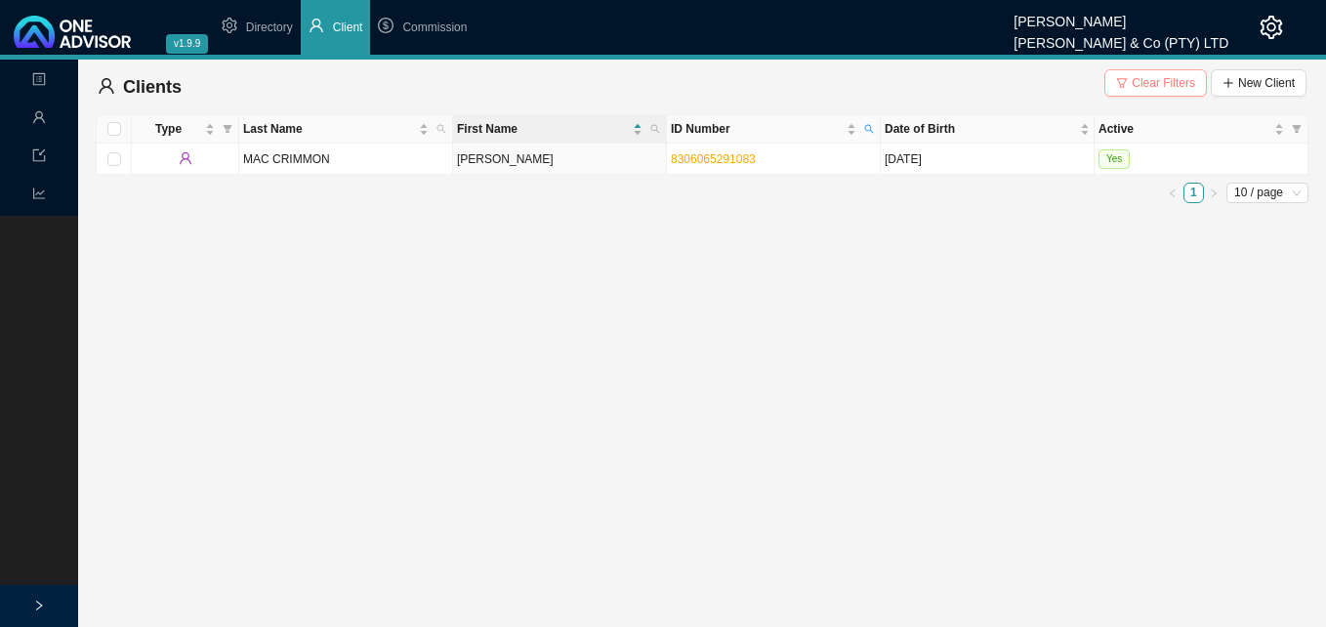
click at [1149, 84] on span "Clear Filters" at bounding box center [1163, 83] width 63 height 20
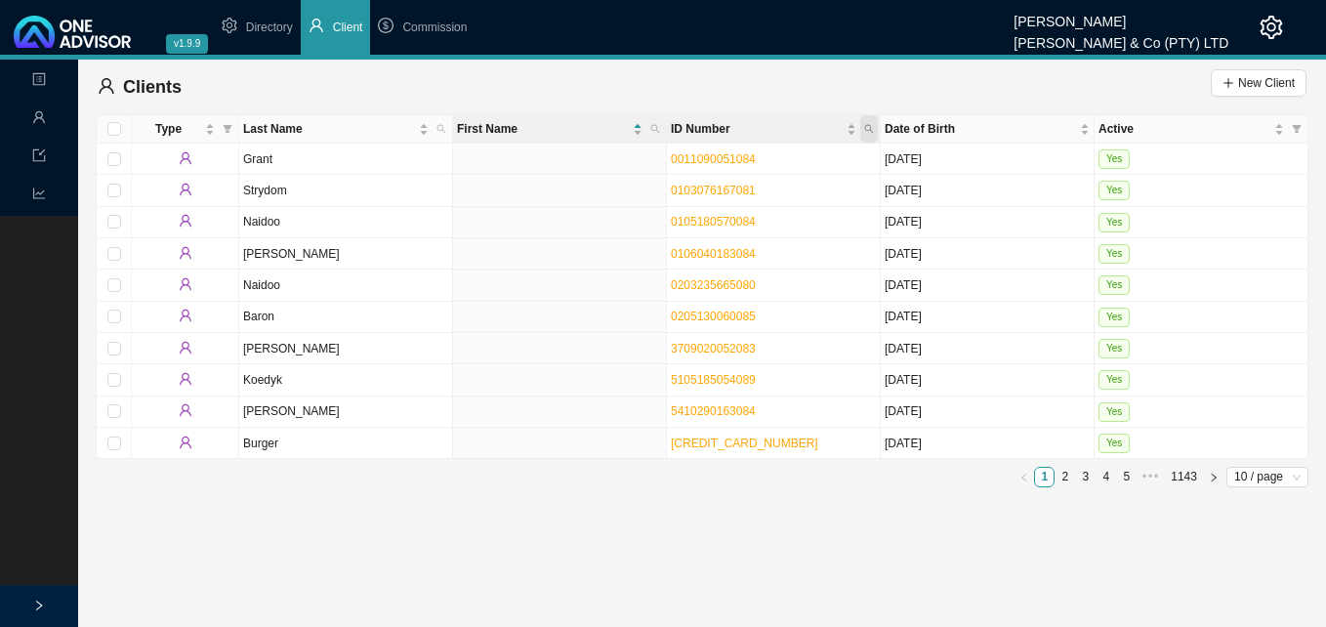
click at [869, 127] on icon "search" at bounding box center [869, 129] width 10 height 10
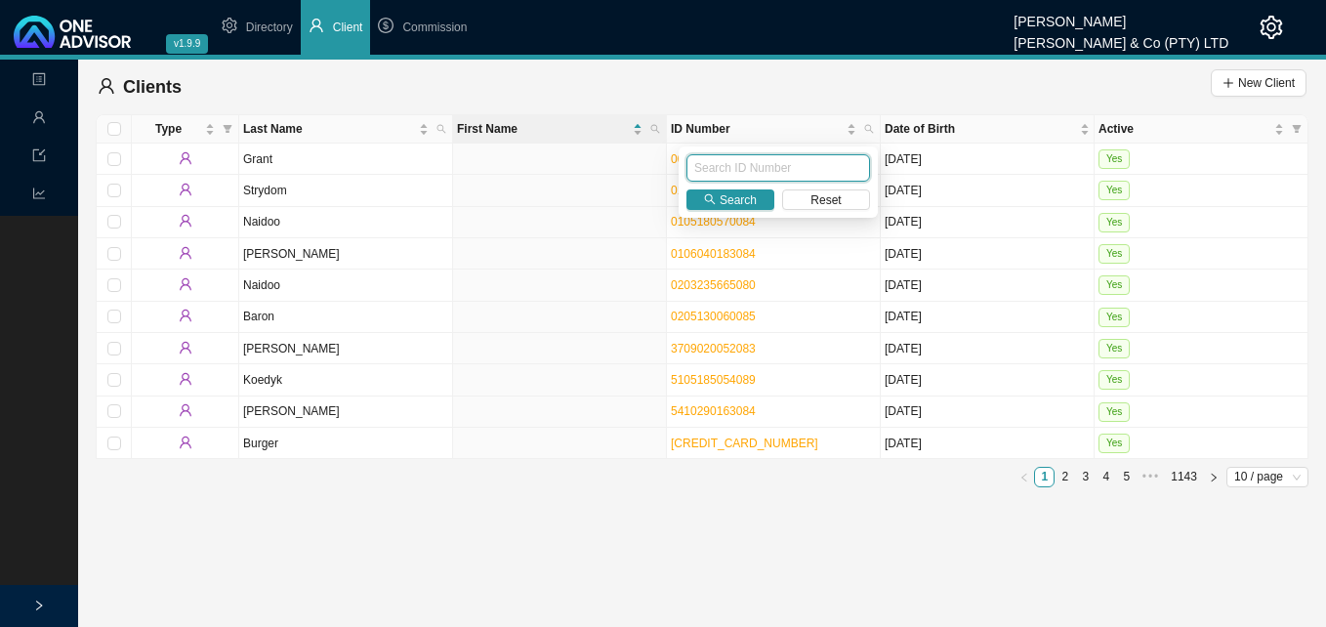
paste input "9607240288087"
type input "9607240288087"
click at [731, 196] on span "Search" at bounding box center [738, 200] width 37 height 20
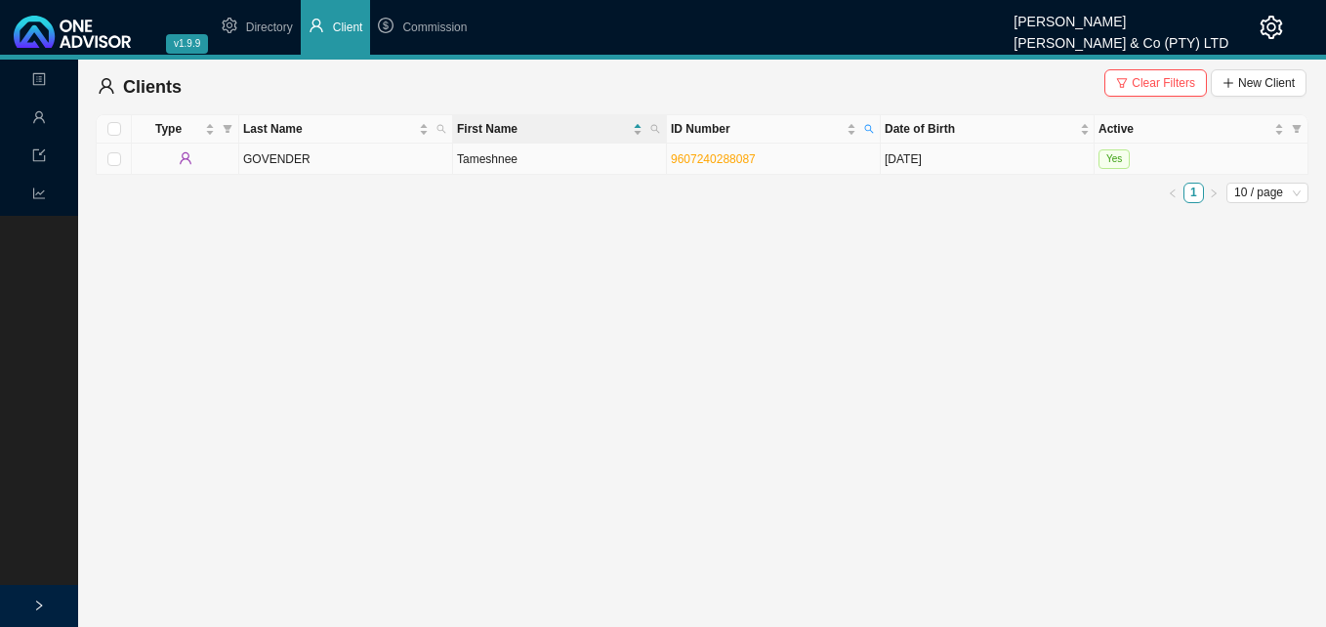
click at [616, 162] on td "Tameshnee" at bounding box center [560, 159] width 214 height 31
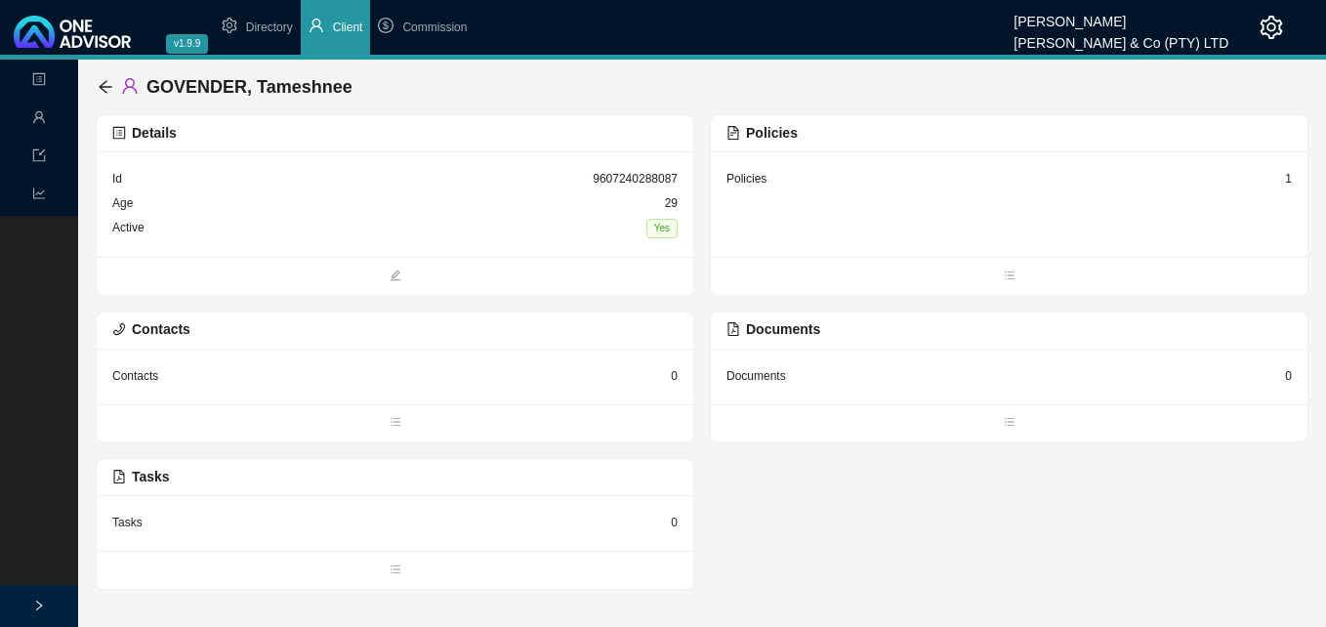
click at [1289, 180] on div "1" at bounding box center [1288, 179] width 7 height 20
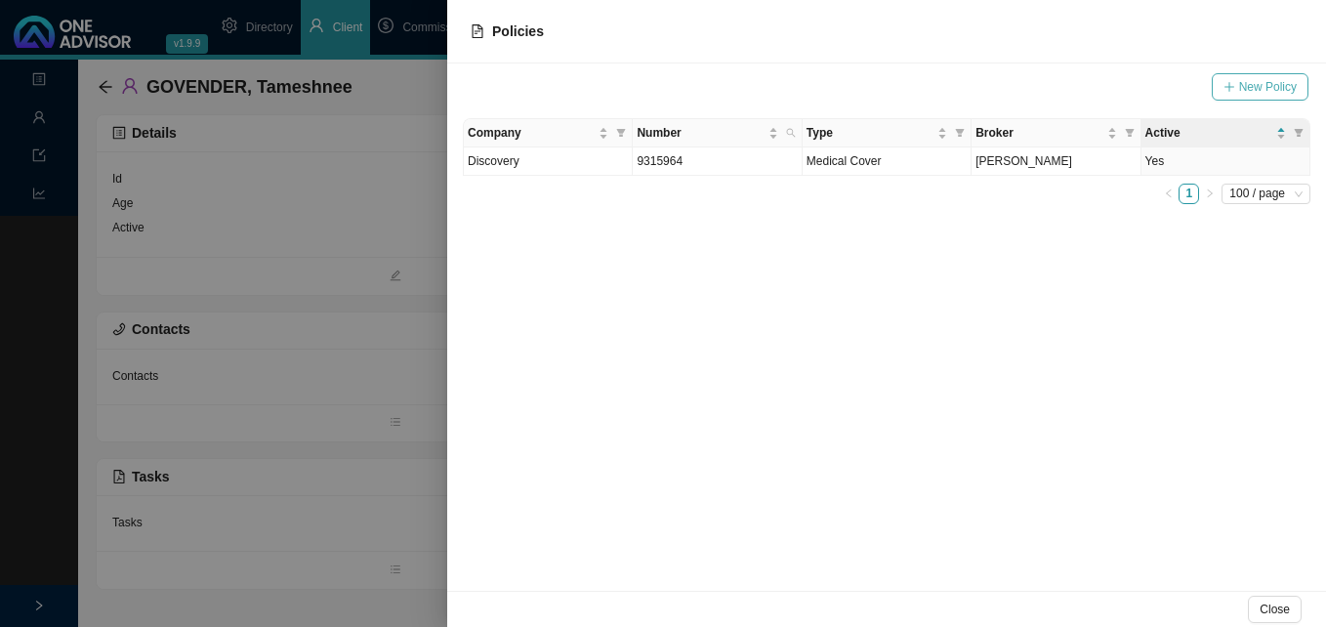
click at [1282, 79] on span "New Policy" at bounding box center [1268, 87] width 58 height 20
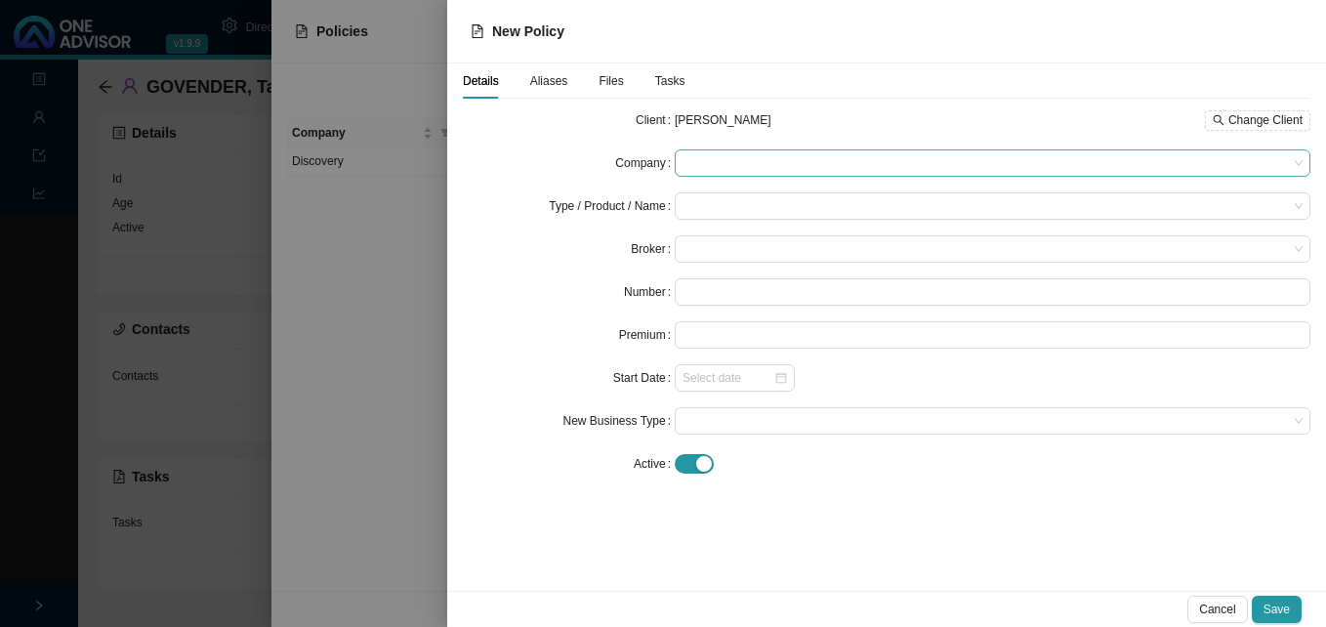
click at [722, 158] on span at bounding box center [993, 162] width 620 height 25
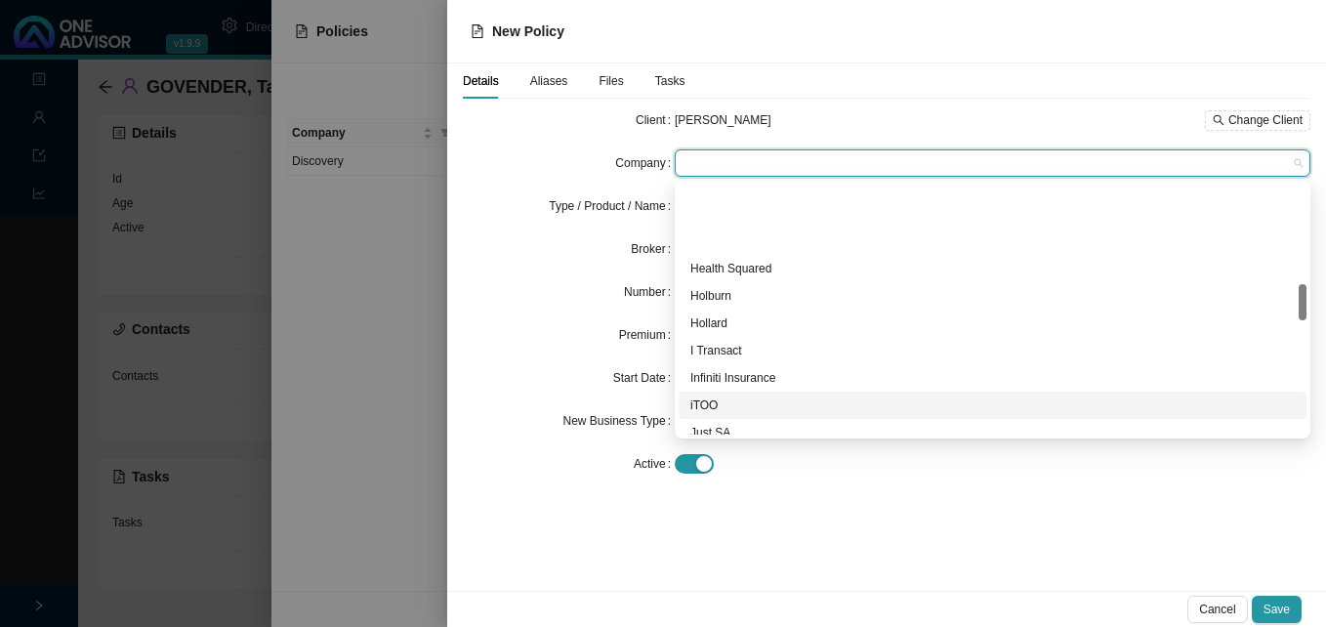
scroll to position [684, 0]
click at [813, 424] on div "Kaelo Xelus" at bounding box center [992, 417] width 605 height 20
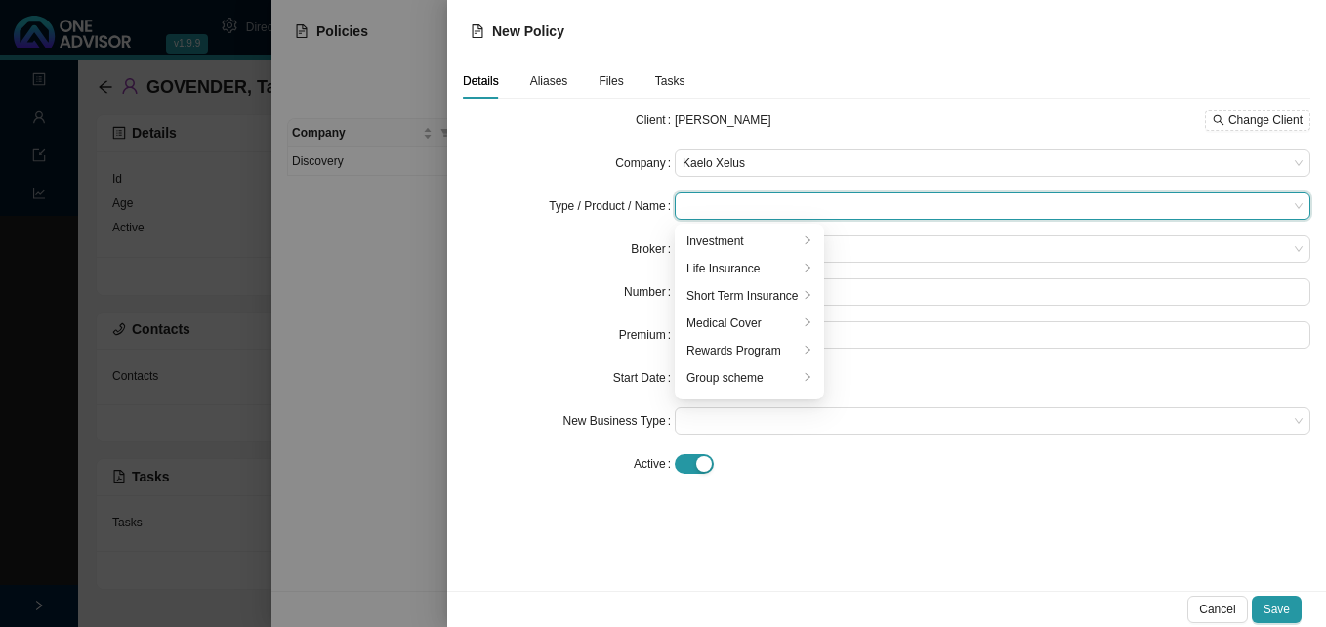
click at [720, 205] on input "search" at bounding box center [985, 205] width 605 height 25
click at [734, 321] on div "Medical Cover" at bounding box center [743, 323] width 112 height 20
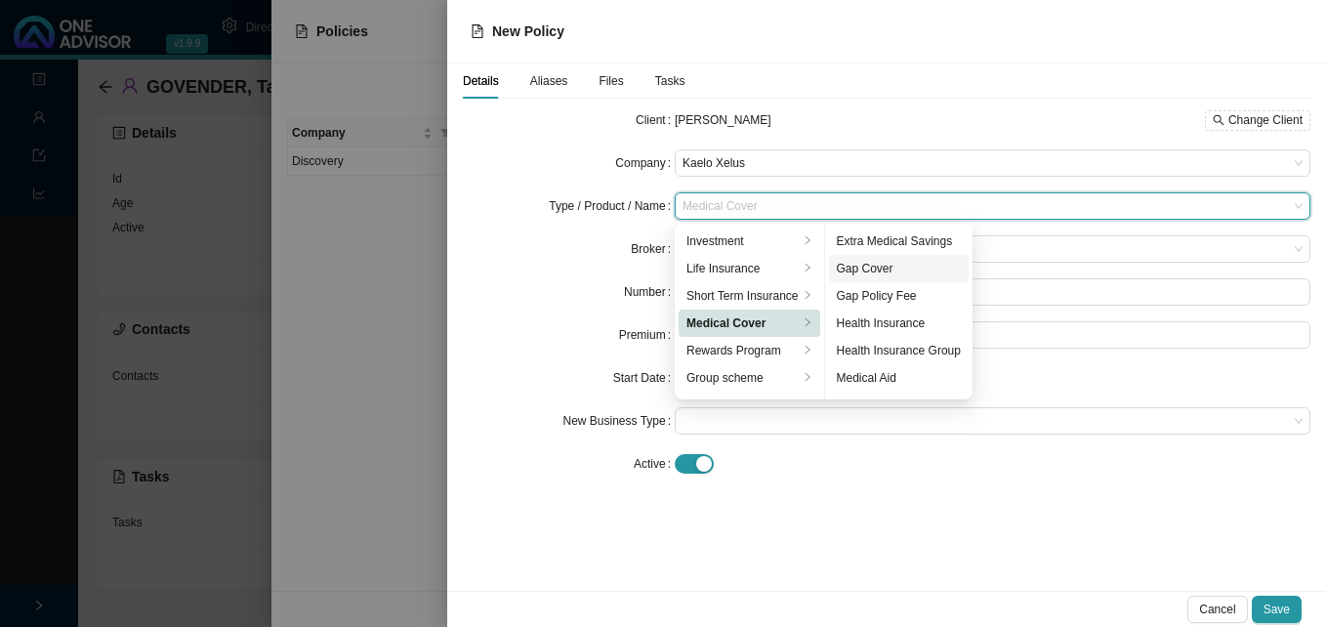
click at [877, 269] on div "Gap Cover" at bounding box center [899, 269] width 124 height 20
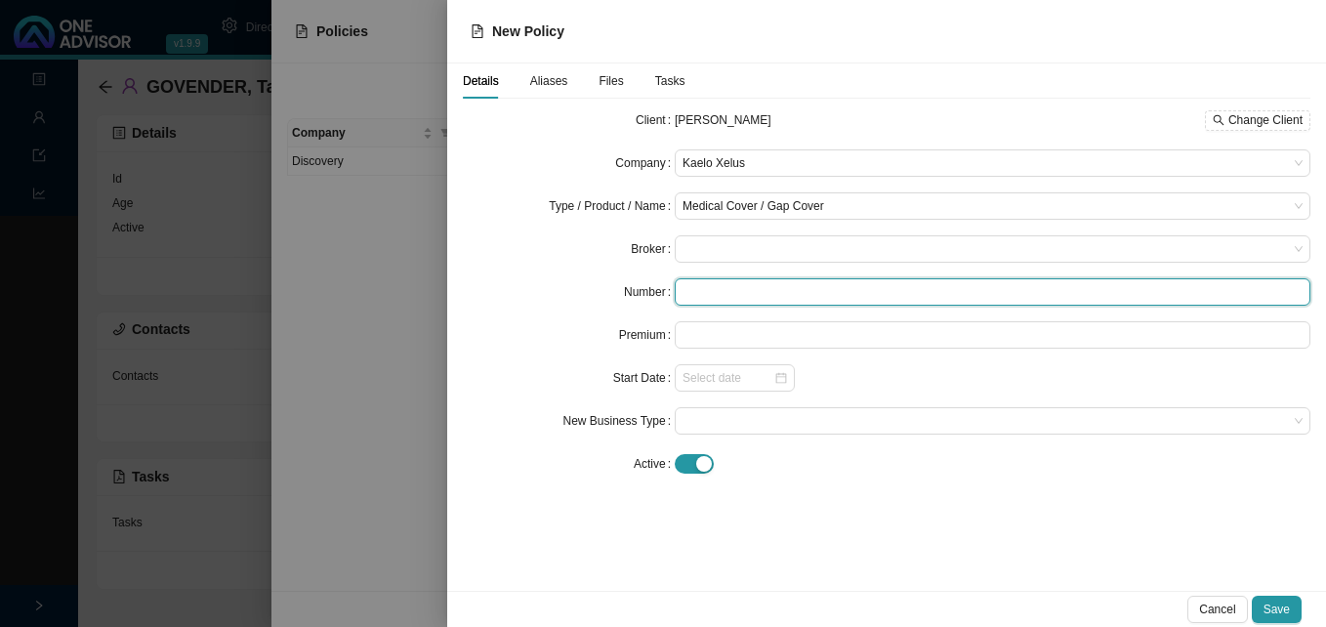
click at [731, 290] on input "text" at bounding box center [993, 291] width 636 height 27
paste input "DCH4256697"
click at [717, 249] on span at bounding box center [993, 248] width 620 height 25
type input "DCH4256697"
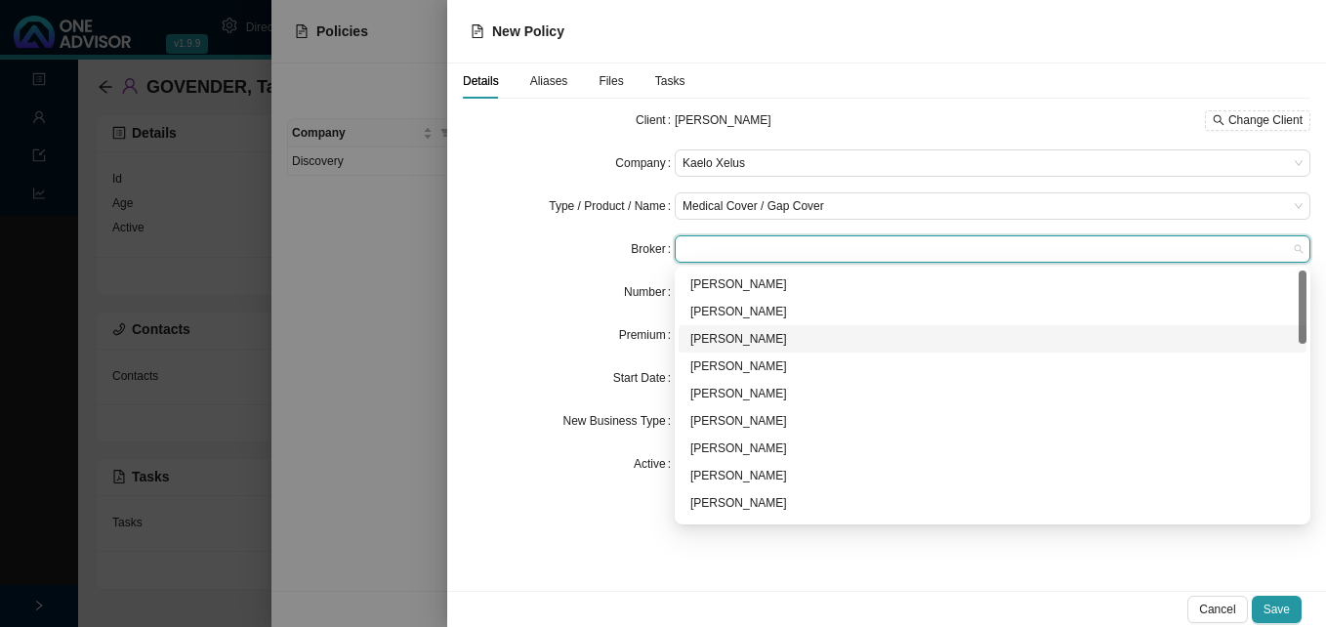
click at [780, 337] on div "[PERSON_NAME]" at bounding box center [992, 339] width 605 height 20
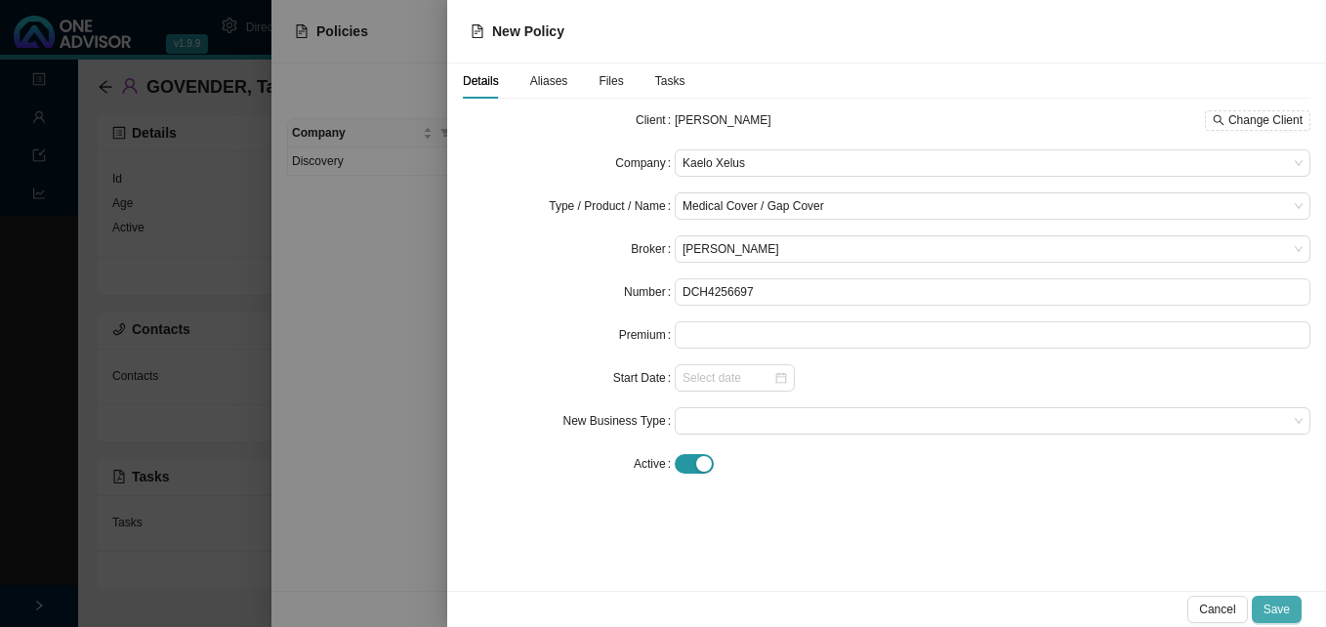
click at [1291, 603] on button "Save" at bounding box center [1277, 609] width 50 height 27
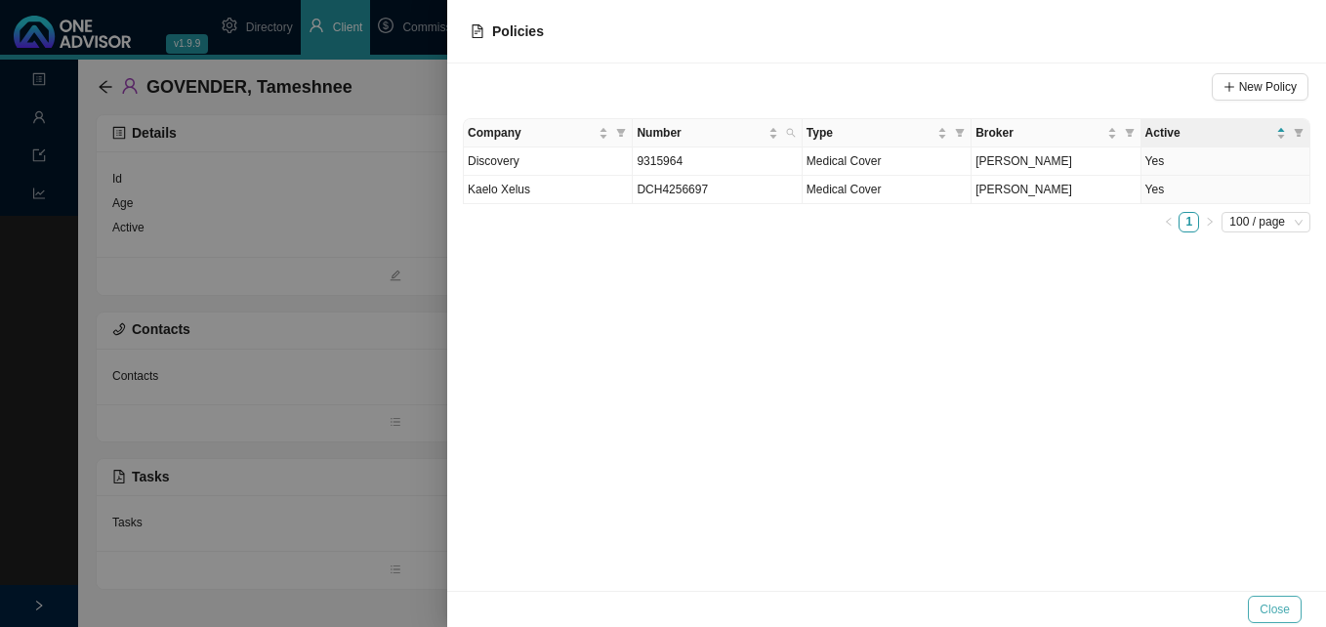
click at [1273, 616] on span "Close" at bounding box center [1275, 610] width 30 height 20
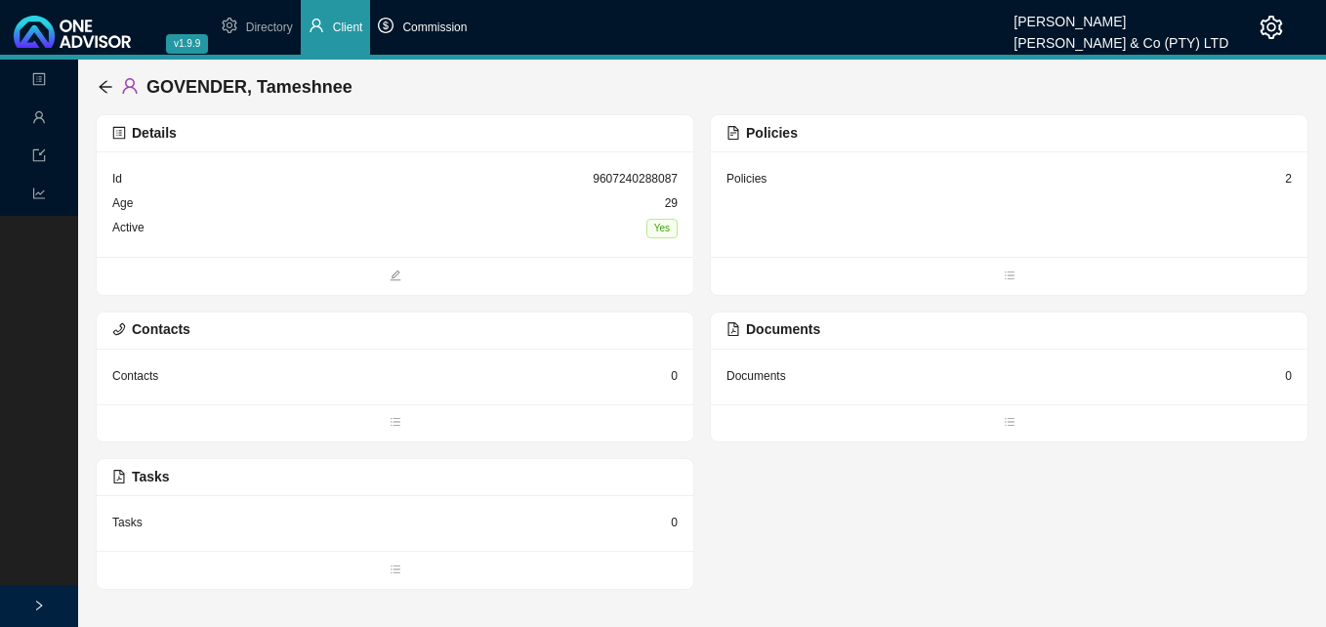
click at [411, 31] on span "Commission" at bounding box center [434, 28] width 64 height 14
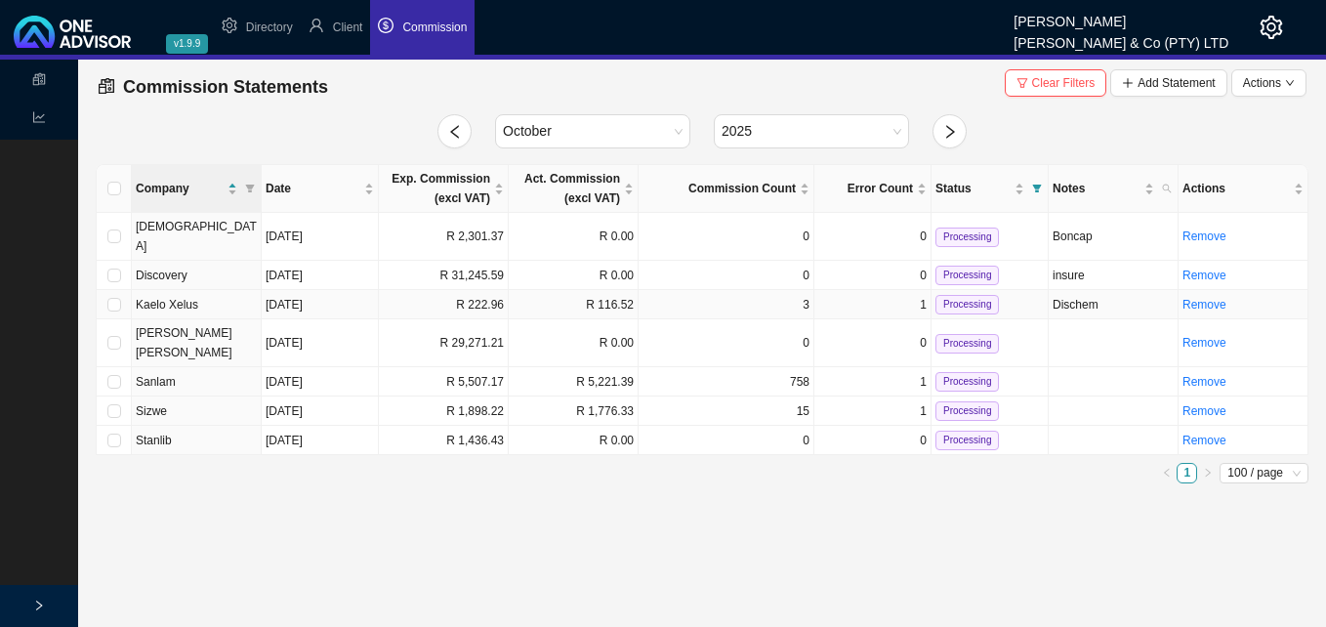
click at [459, 292] on td "R 222.96" at bounding box center [444, 304] width 130 height 29
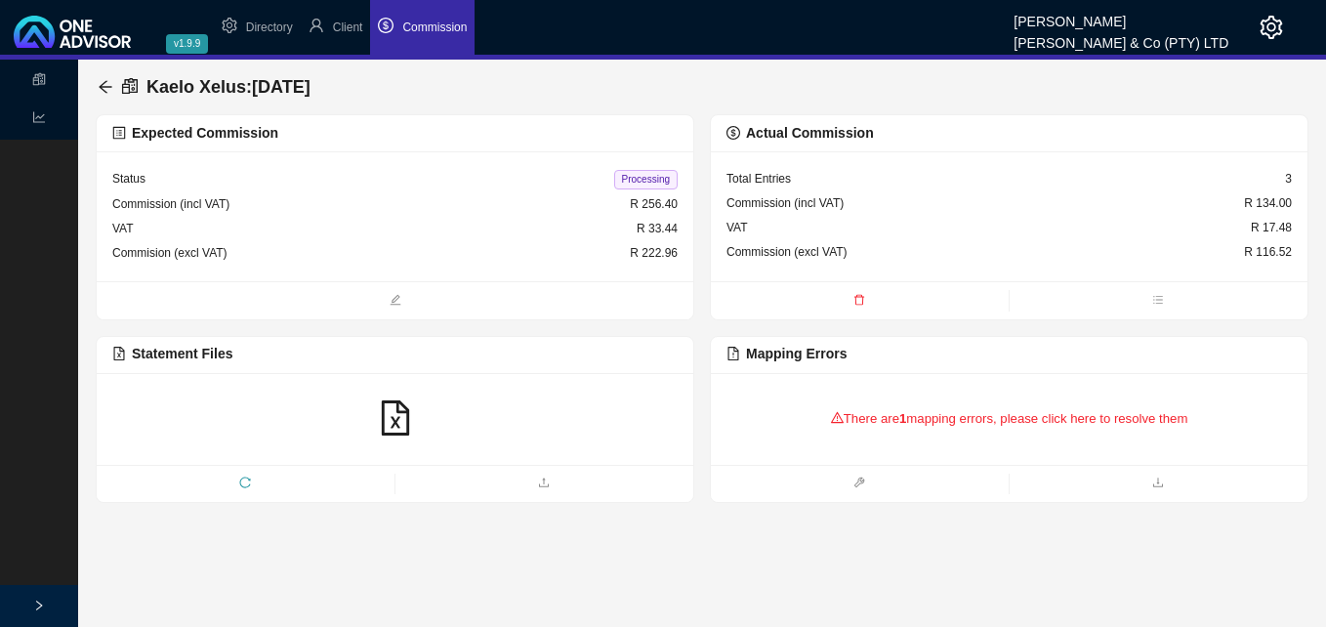
click at [869, 417] on div "There are 1 mapping errors, please click here to resolve them" at bounding box center [1009, 419] width 565 height 61
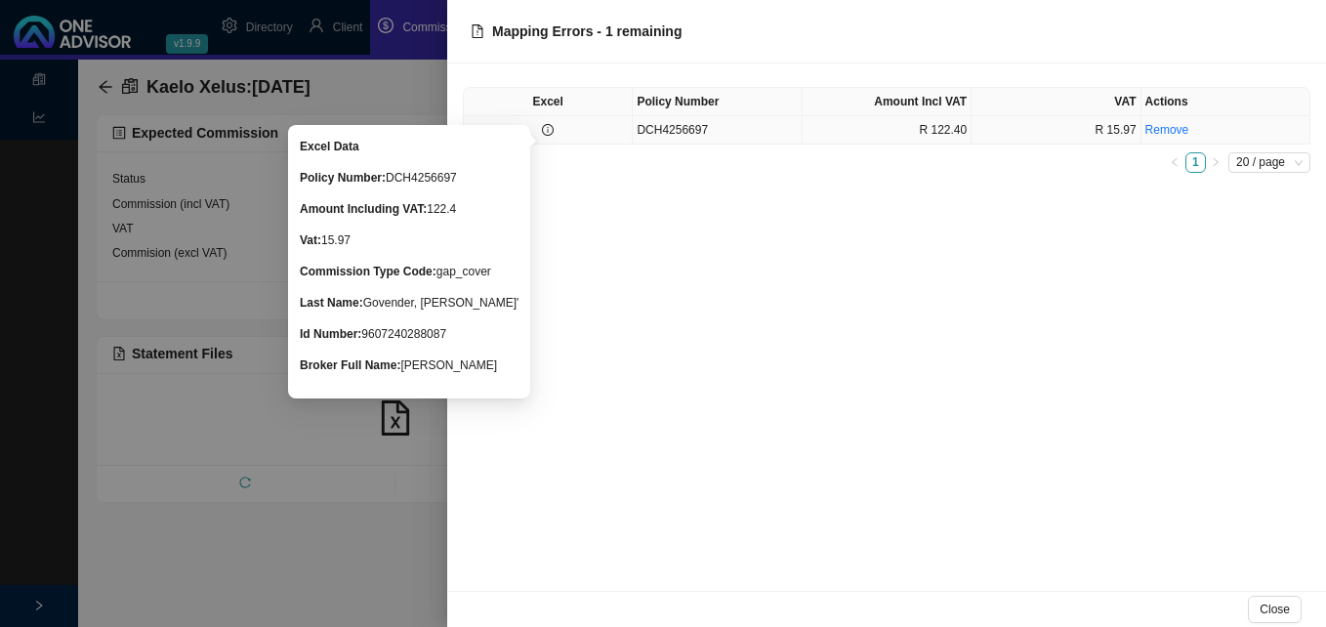
click at [546, 131] on icon "info-circle" at bounding box center [548, 130] width 12 height 12
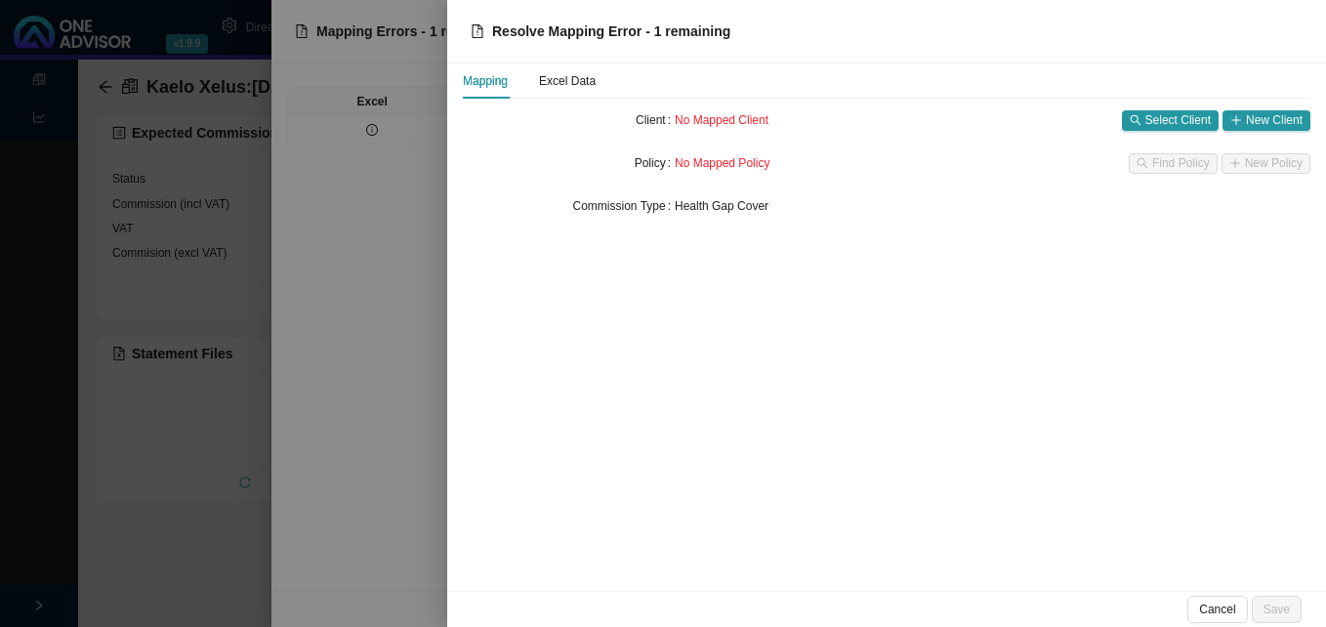
click at [406, 229] on div at bounding box center [663, 313] width 1326 height 627
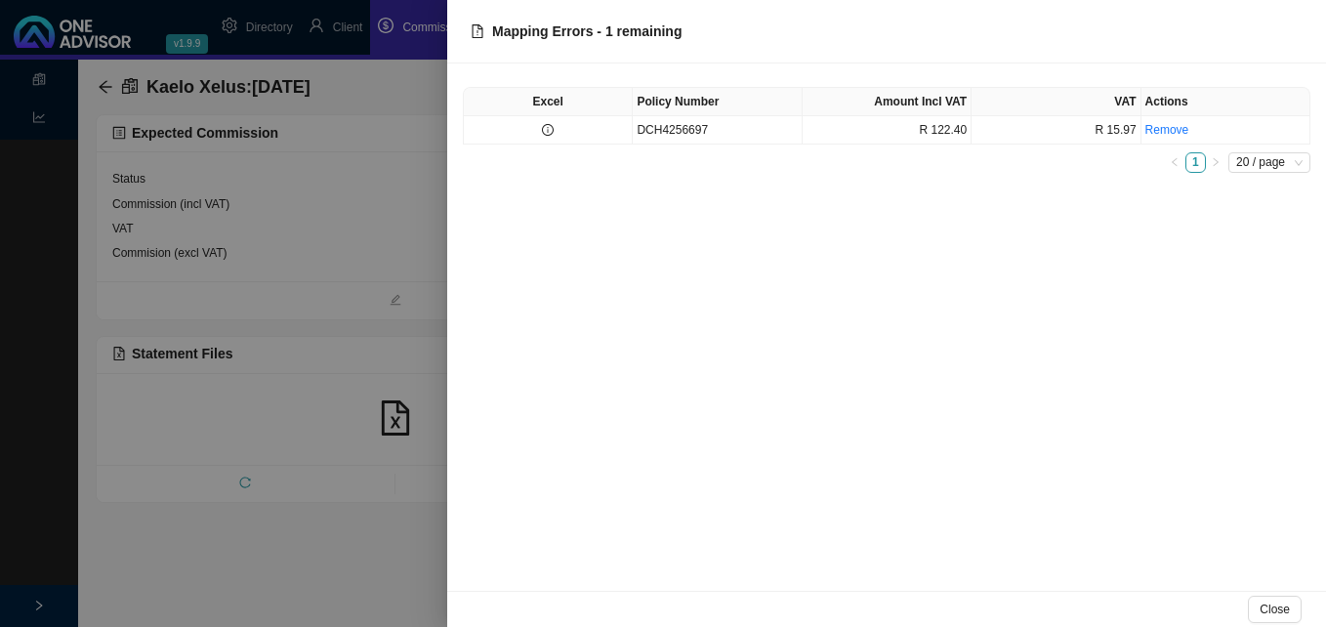
click at [415, 322] on div at bounding box center [663, 313] width 1326 height 627
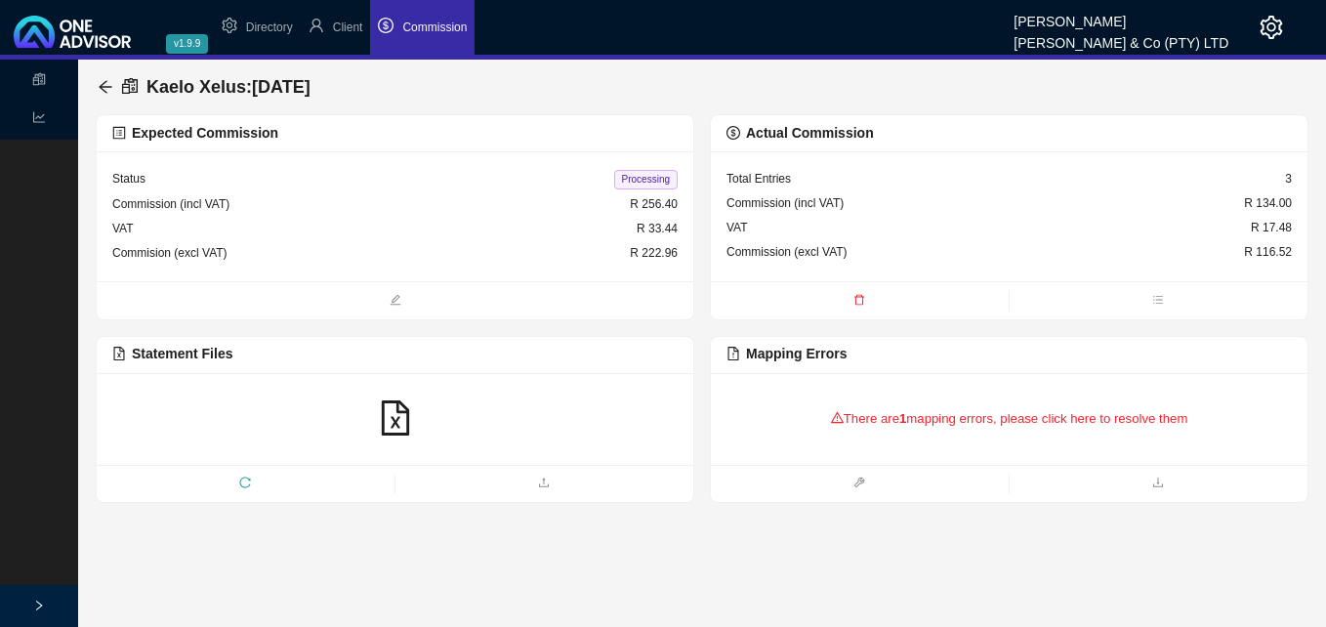
click at [244, 485] on icon "reload" at bounding box center [245, 483] width 12 height 12
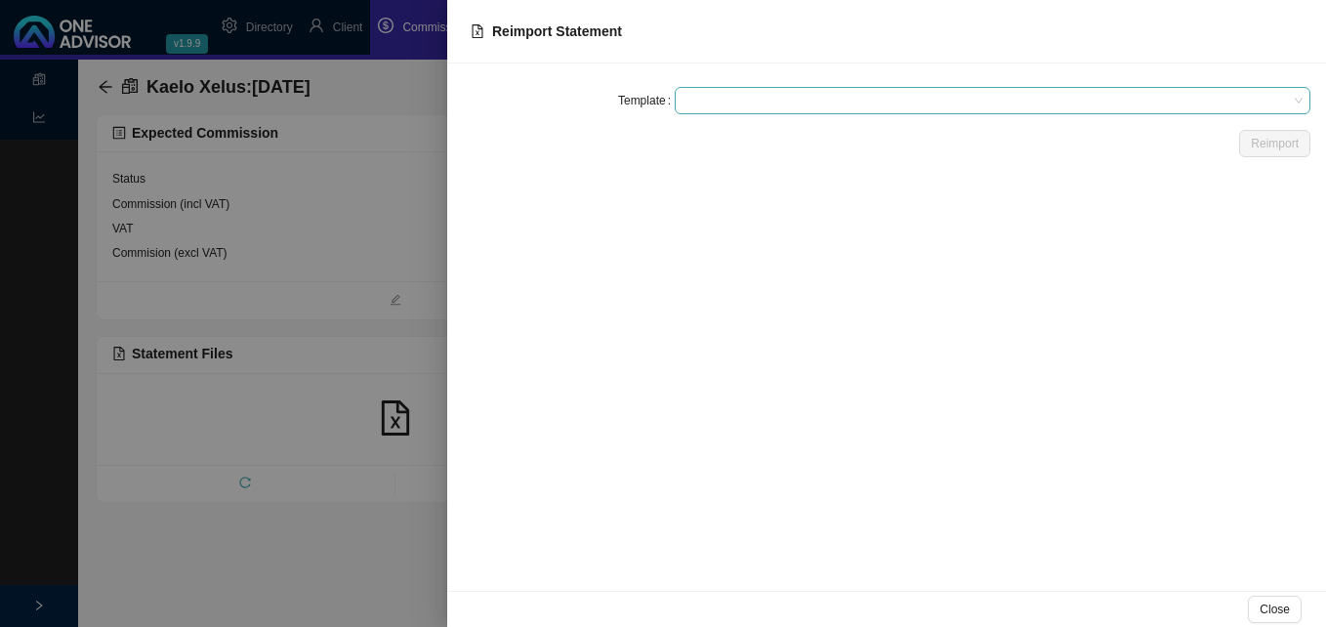
click at [767, 98] on span at bounding box center [993, 100] width 620 height 25
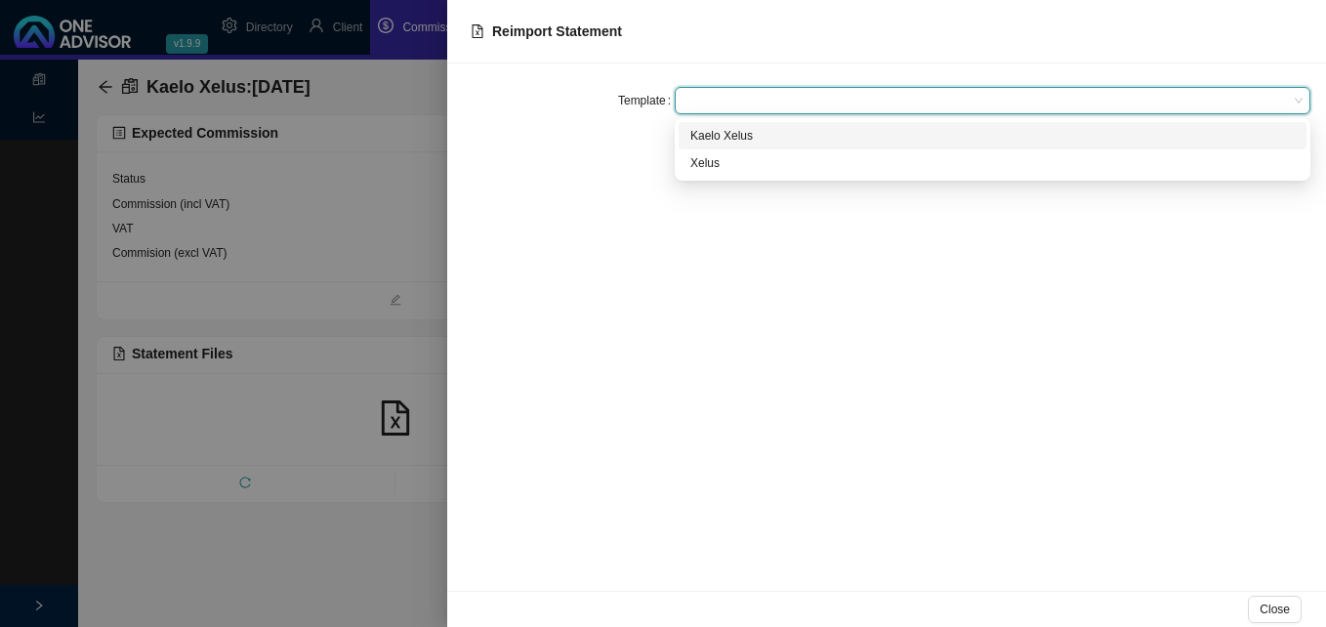
click at [772, 134] on div "Kaelo Xelus" at bounding box center [992, 136] width 605 height 20
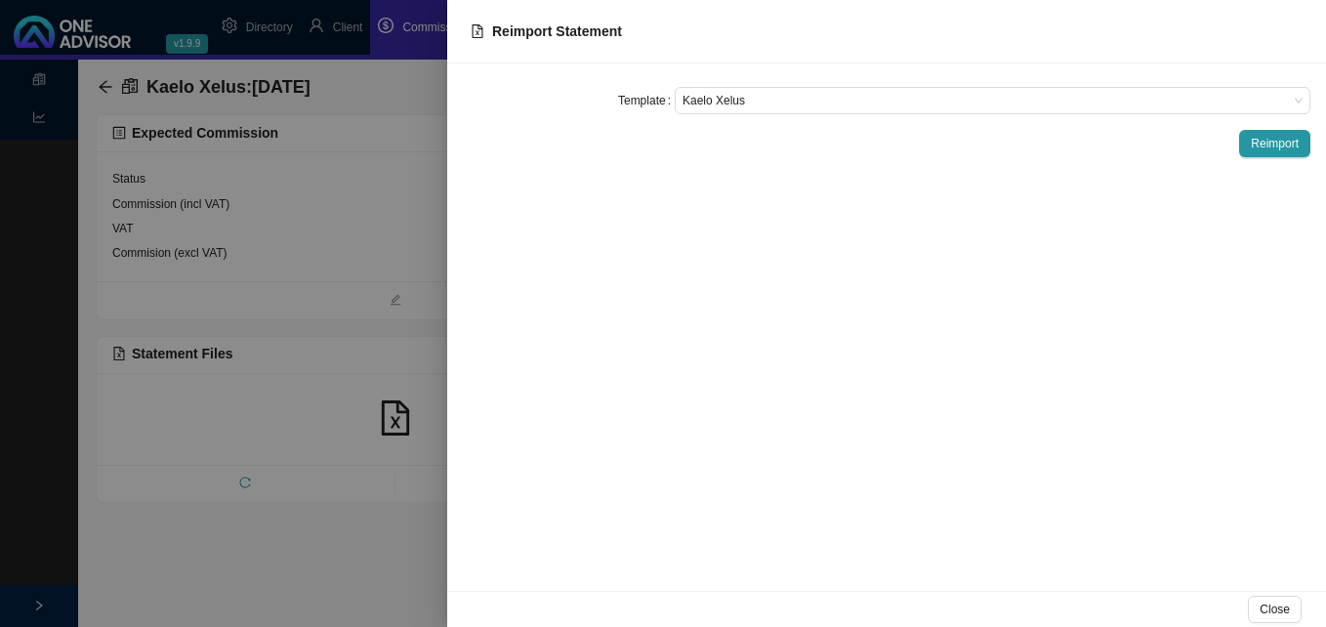
click at [1279, 128] on div "Template Kaelo Xelus Reimport" at bounding box center [886, 326] width 879 height 527
click at [1279, 141] on span "Reimport" at bounding box center [1275, 144] width 48 height 20
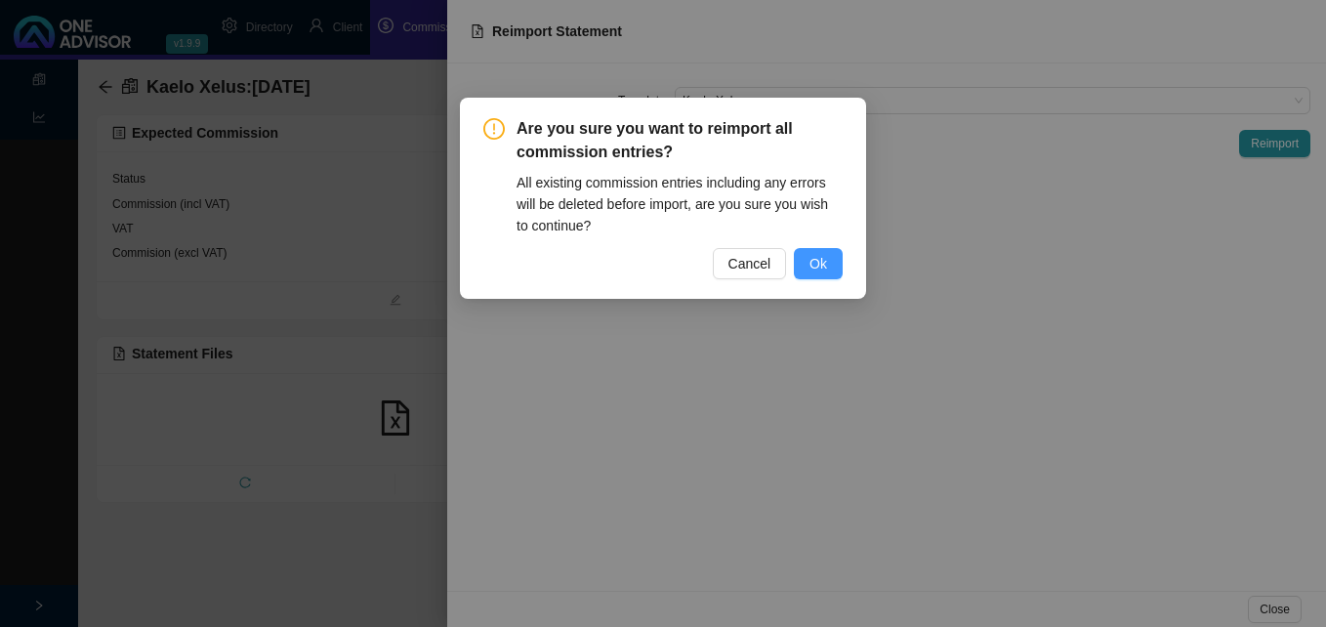
click at [812, 257] on span "Ok" at bounding box center [819, 263] width 18 height 21
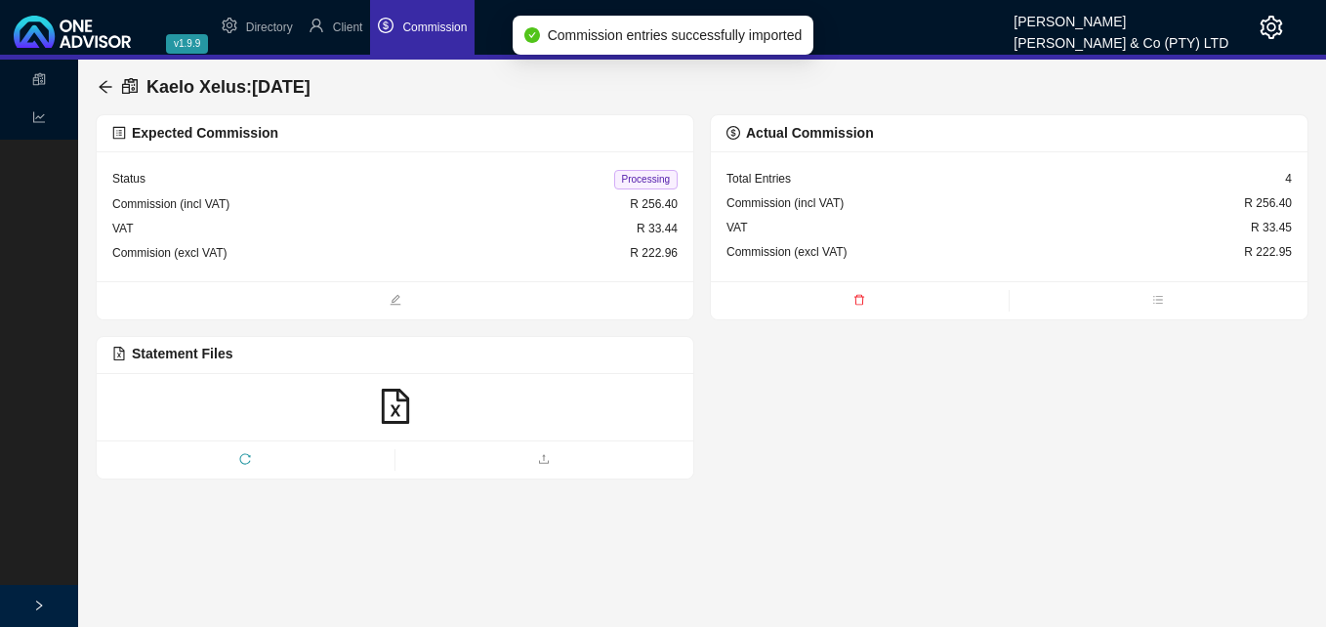
click at [646, 179] on span "Processing" at bounding box center [645, 180] width 63 height 20
click at [99, 85] on icon "arrow-left" at bounding box center [106, 87] width 16 height 16
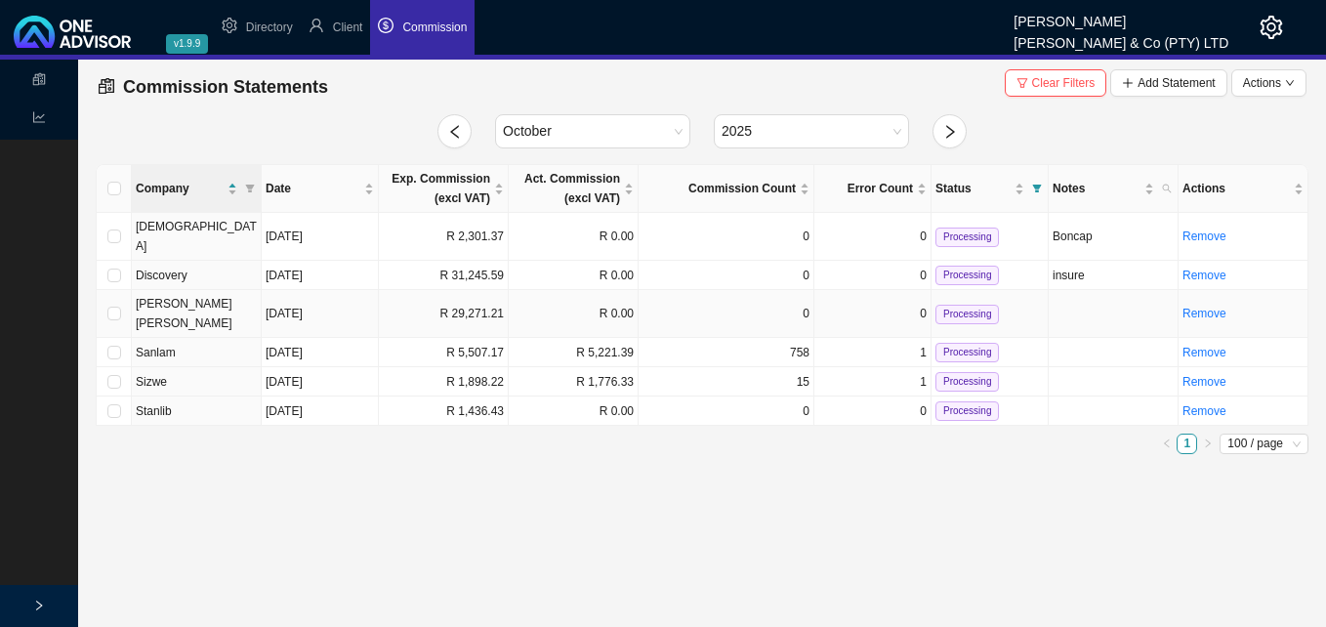
click at [377, 292] on td "[DATE]" at bounding box center [320, 314] width 117 height 48
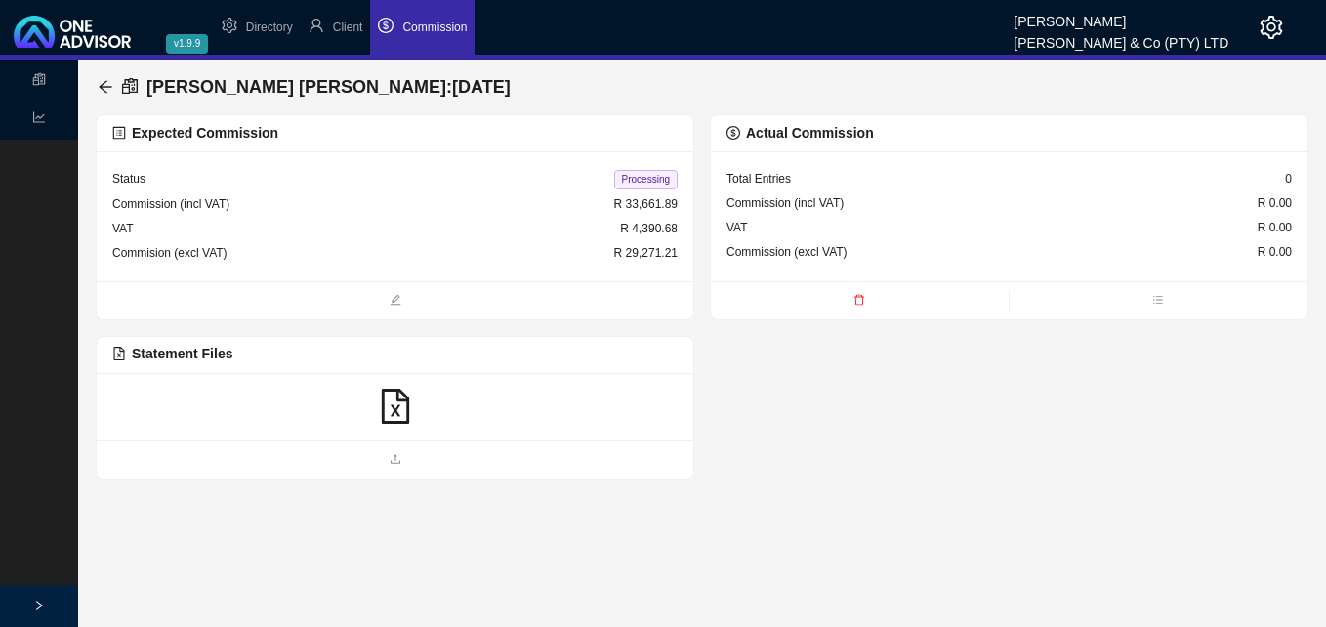
click at [401, 409] on icon "file-excel" at bounding box center [395, 406] width 35 height 35
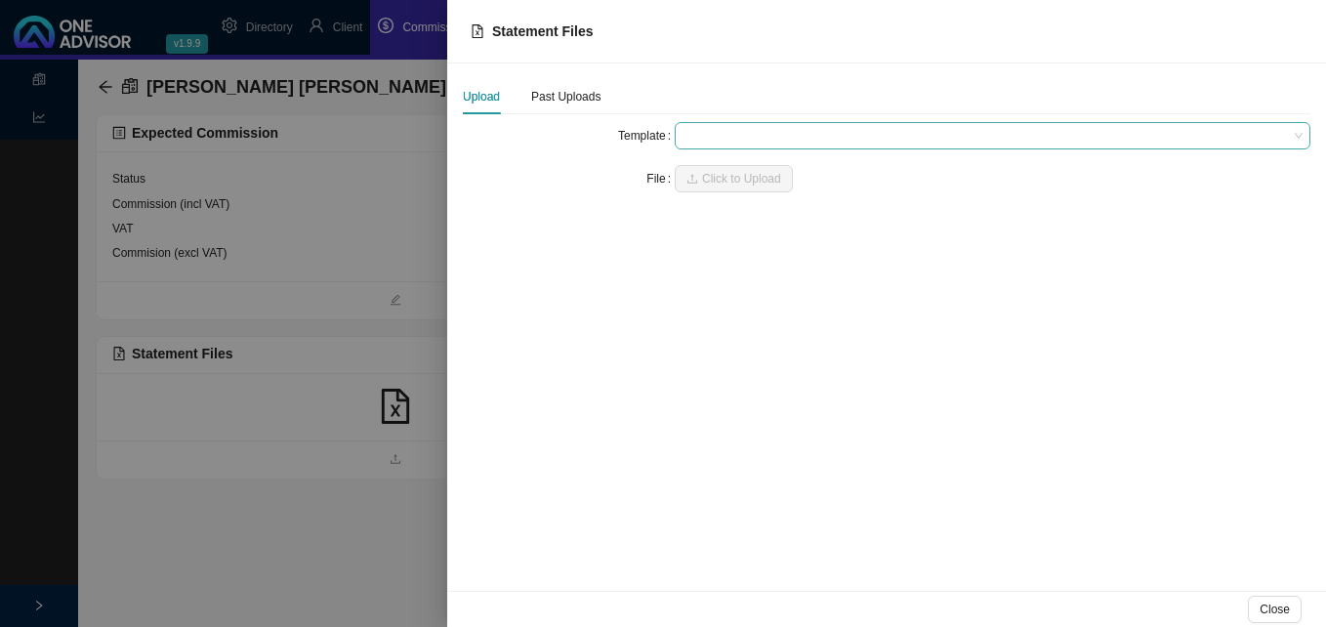
click at [741, 138] on span at bounding box center [993, 135] width 620 height 25
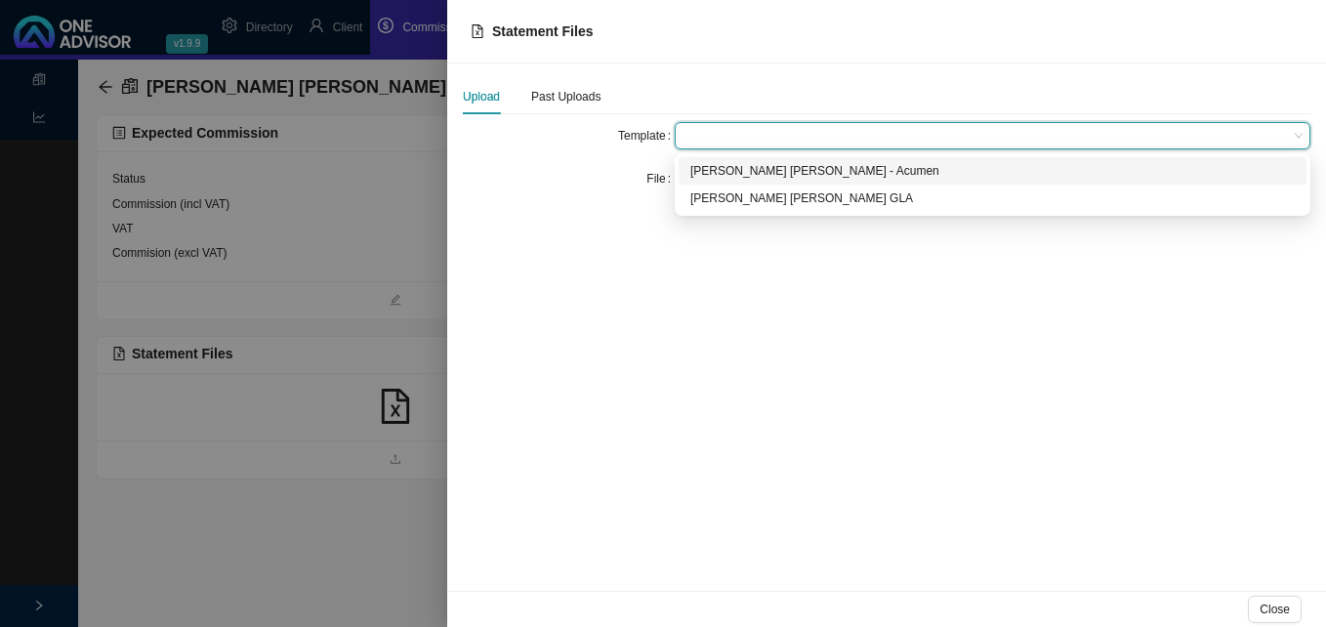
click at [743, 170] on div "[PERSON_NAME] [PERSON_NAME] - Acumen" at bounding box center [992, 171] width 605 height 20
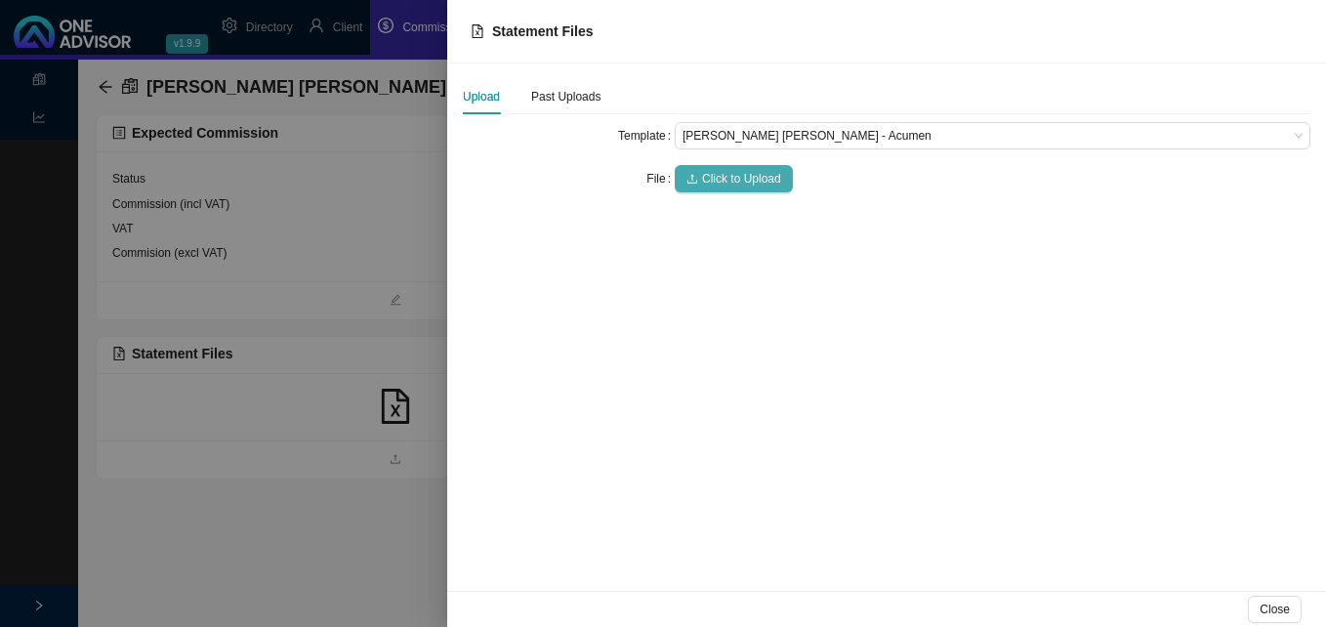
click at [744, 173] on span "Click to Upload" at bounding box center [741, 179] width 79 height 20
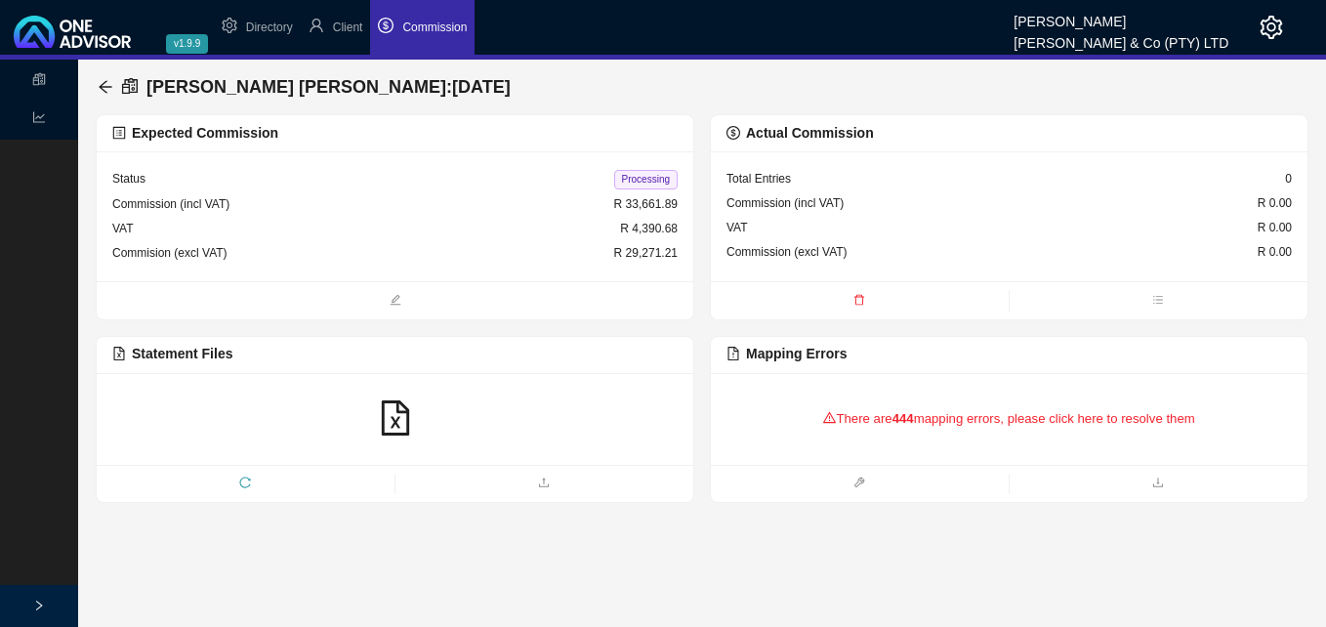
click at [854, 297] on icon "delete" at bounding box center [860, 300] width 12 height 12
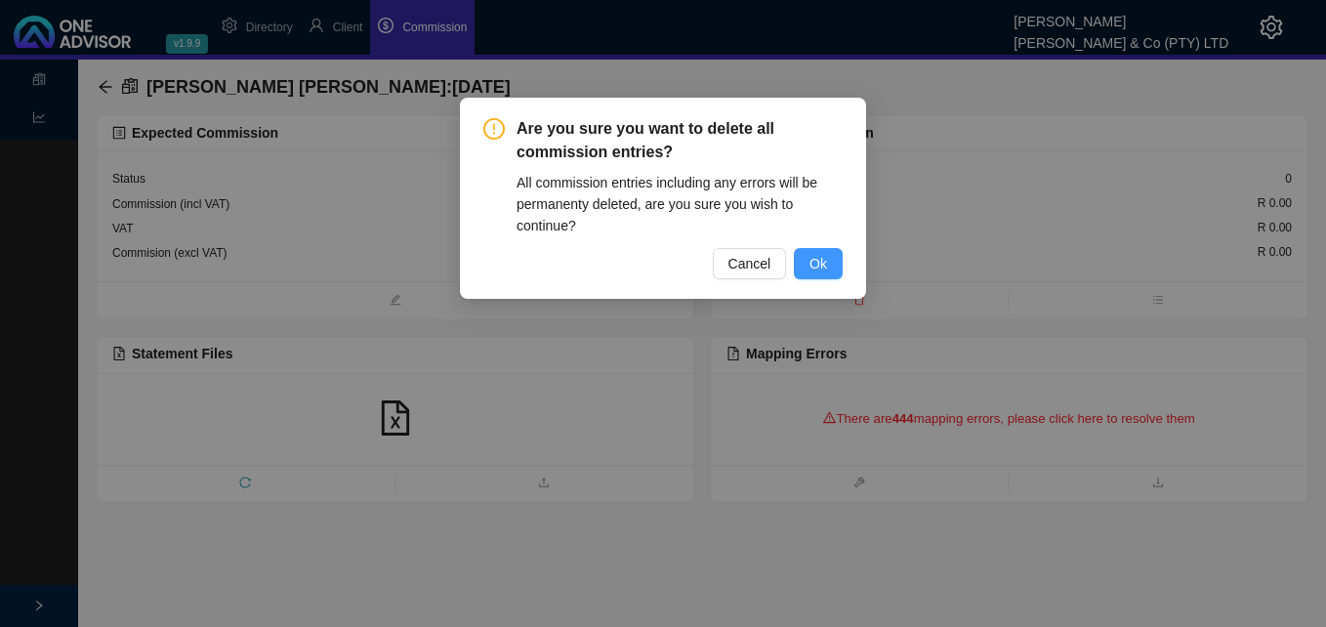
click at [814, 258] on span "Ok" at bounding box center [819, 263] width 18 height 21
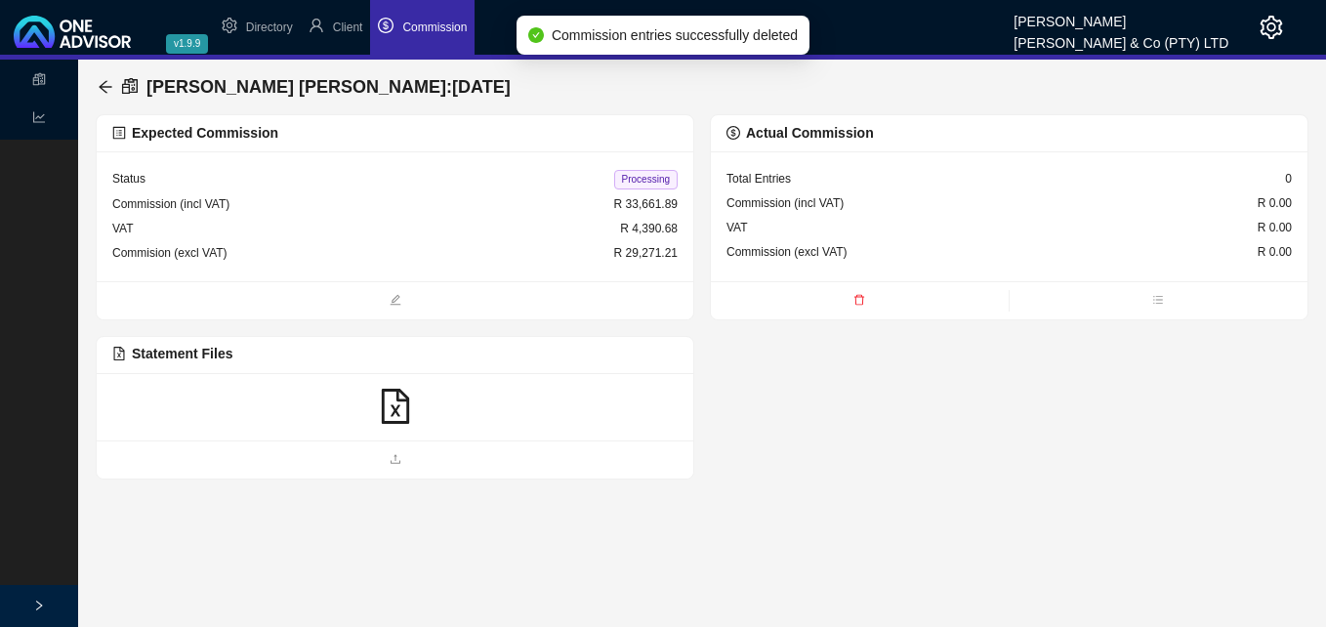
click at [396, 405] on icon "file-excel" at bounding box center [395, 406] width 35 height 35
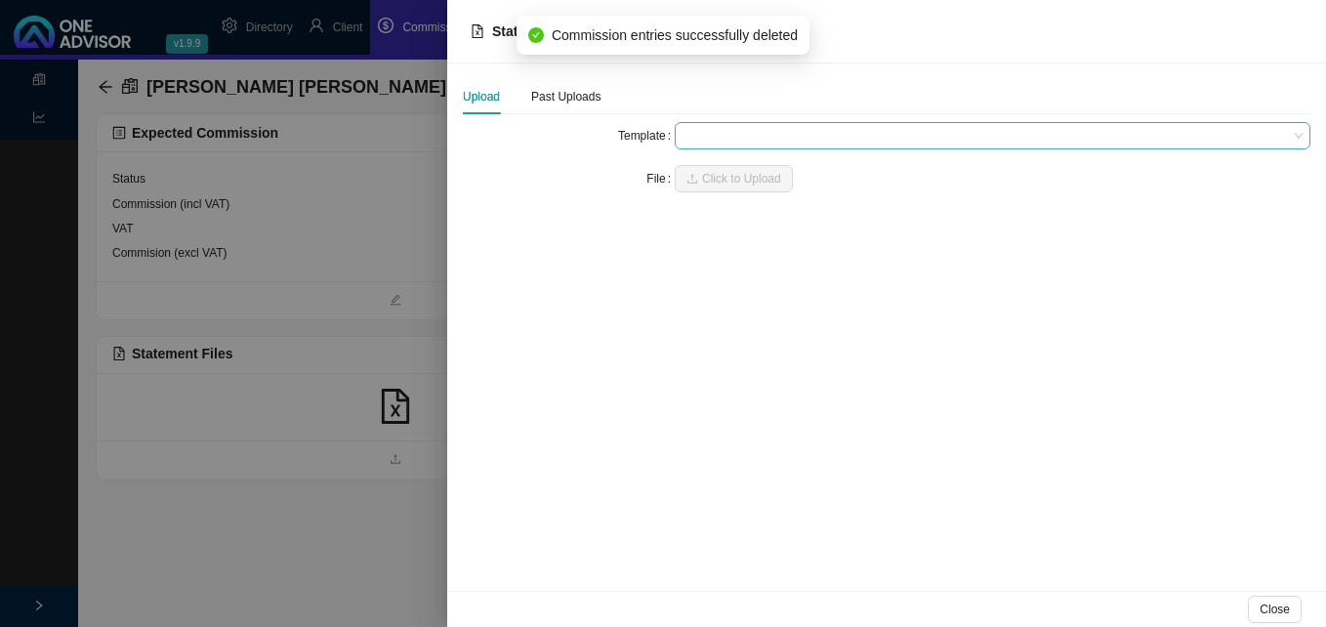
click at [746, 141] on span at bounding box center [993, 135] width 620 height 25
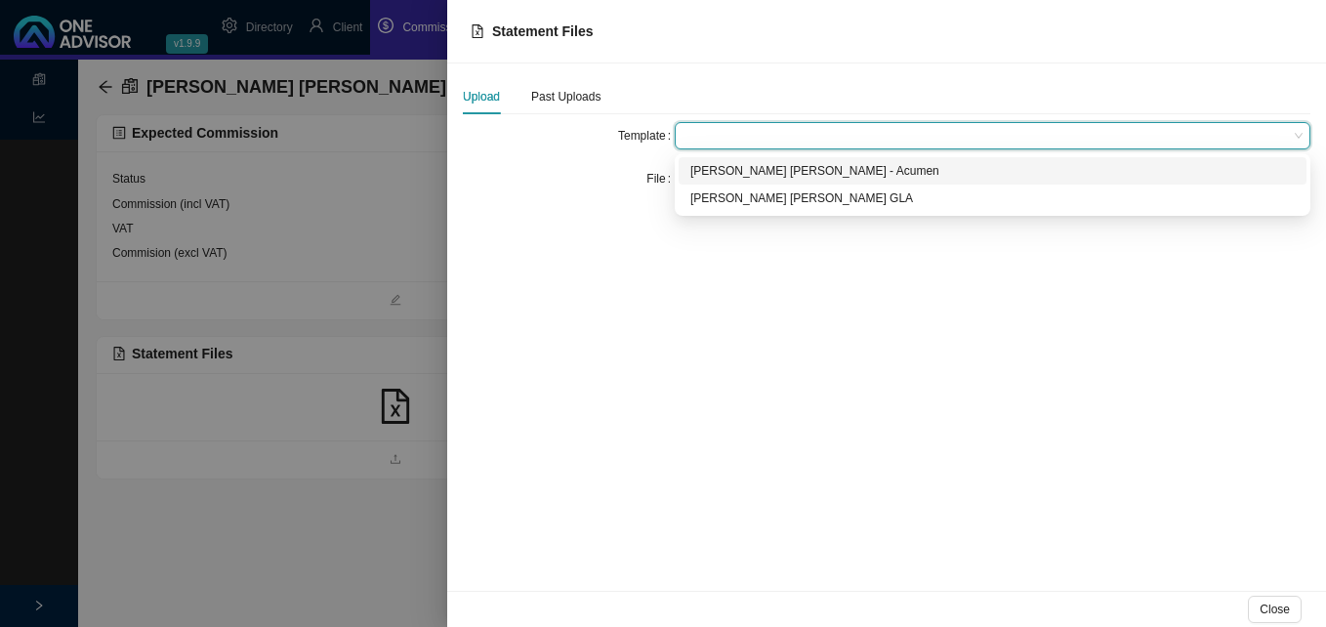
click at [746, 122] on div at bounding box center [993, 135] width 636 height 27
click at [737, 169] on div "[PERSON_NAME] [PERSON_NAME] - Acumen" at bounding box center [992, 171] width 605 height 20
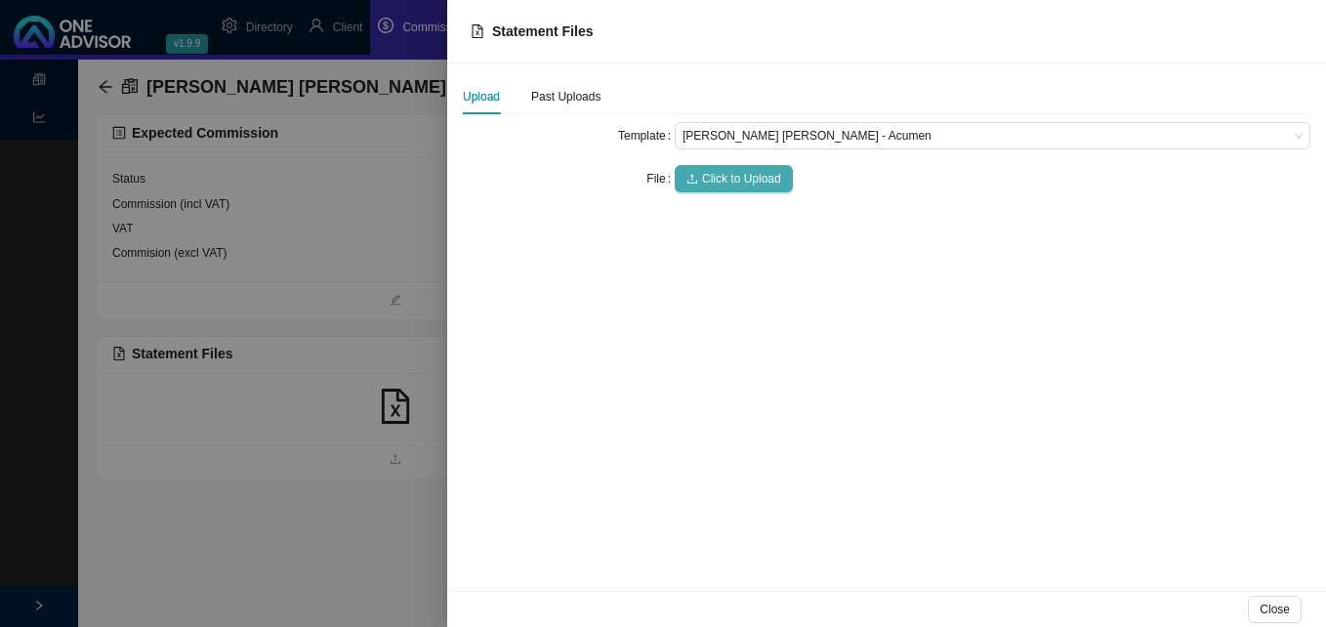
click at [736, 176] on span "Click to Upload" at bounding box center [741, 179] width 79 height 20
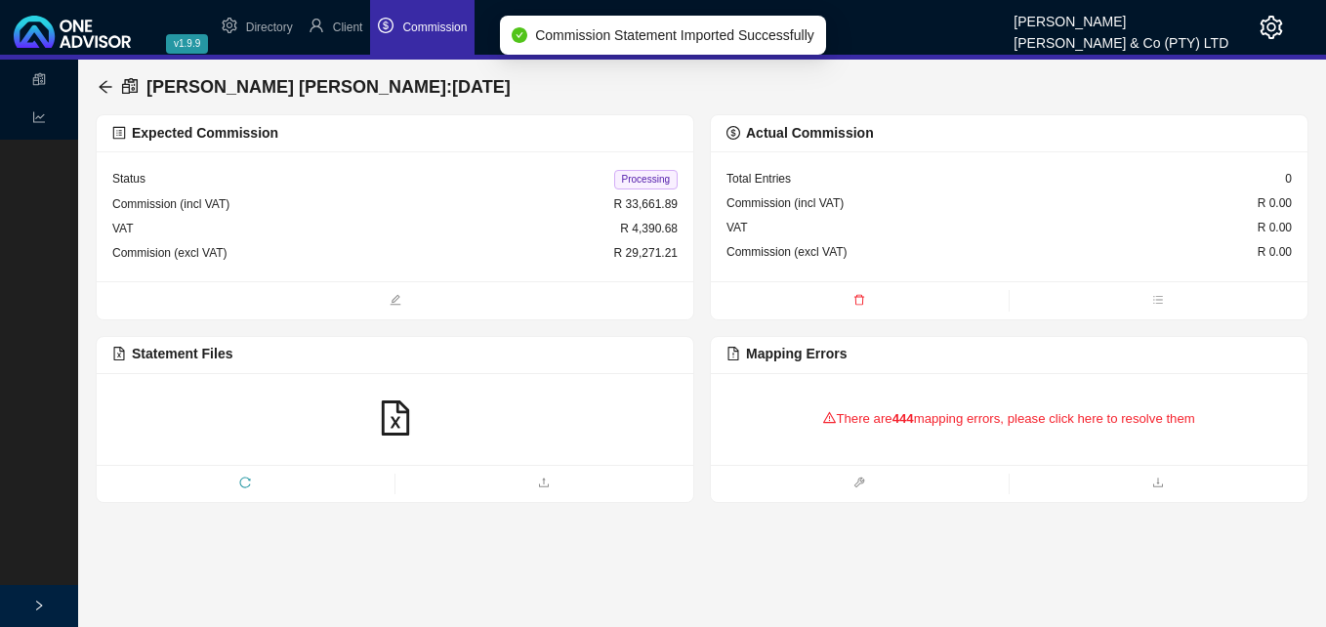
click at [859, 413] on div "There are 444 mapping errors, please click here to resolve them" at bounding box center [1009, 419] width 565 height 61
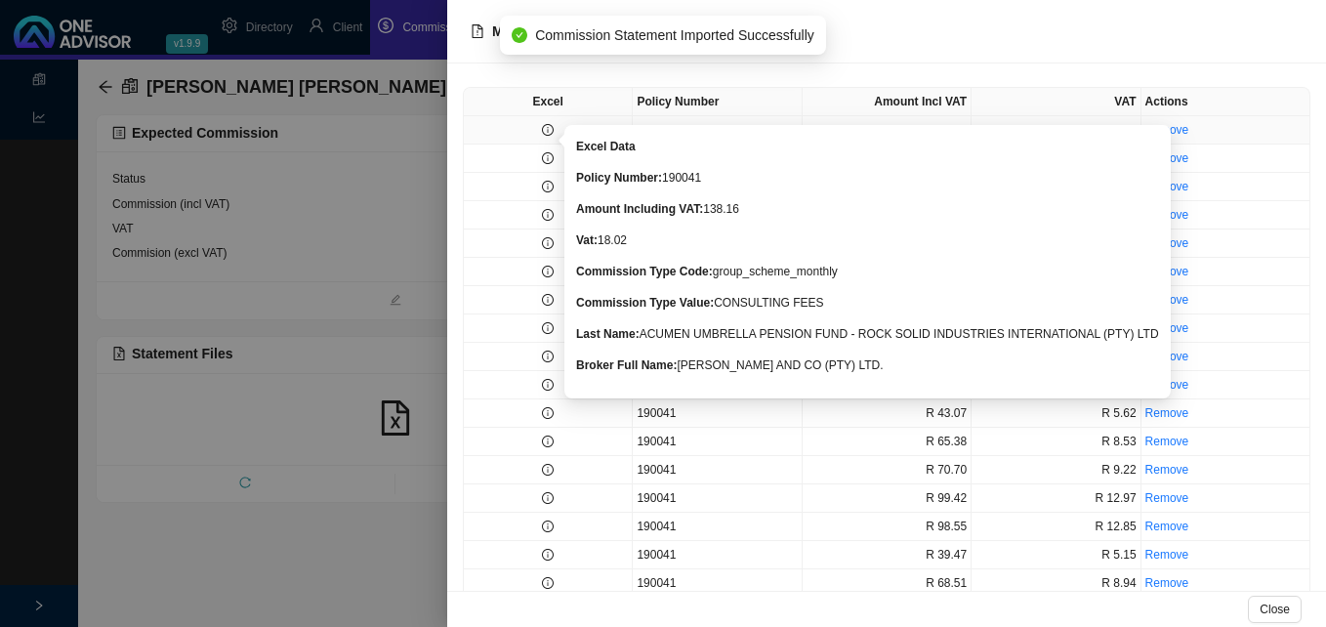
click at [551, 127] on icon "info-circle" at bounding box center [548, 130] width 12 height 12
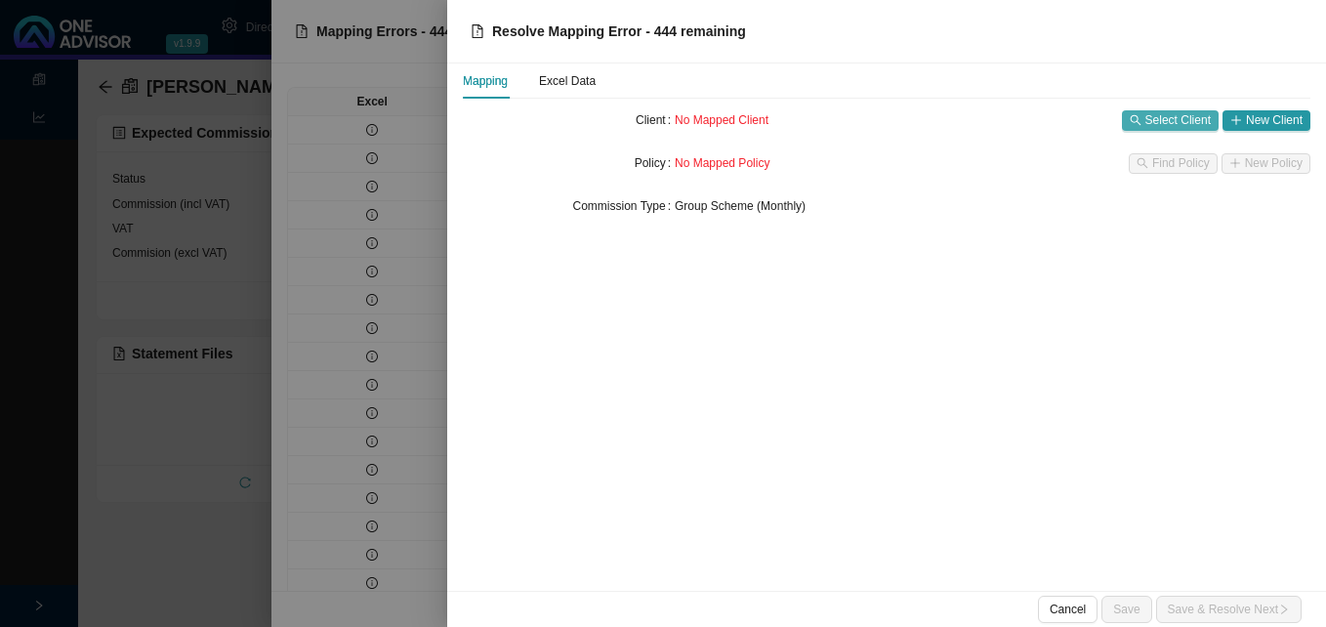
click at [1179, 120] on span "Select Client" at bounding box center [1178, 120] width 65 height 20
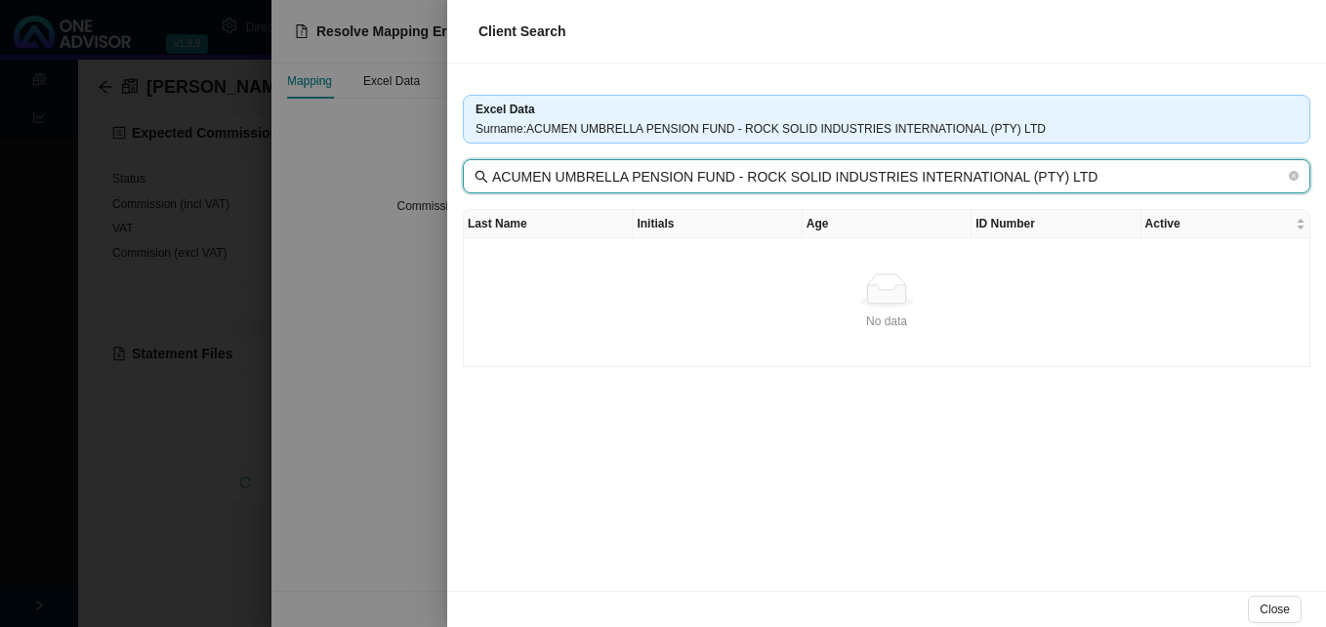
drag, startPoint x: 731, startPoint y: 176, endPoint x: 478, endPoint y: 171, distance: 254.0
click at [478, 171] on span "ACUMEN UMBRELLA PENSION FUND - ROCK SOLID INDUSTRIES INTERNATIONAL (PTY) LTD" at bounding box center [887, 176] width 848 height 34
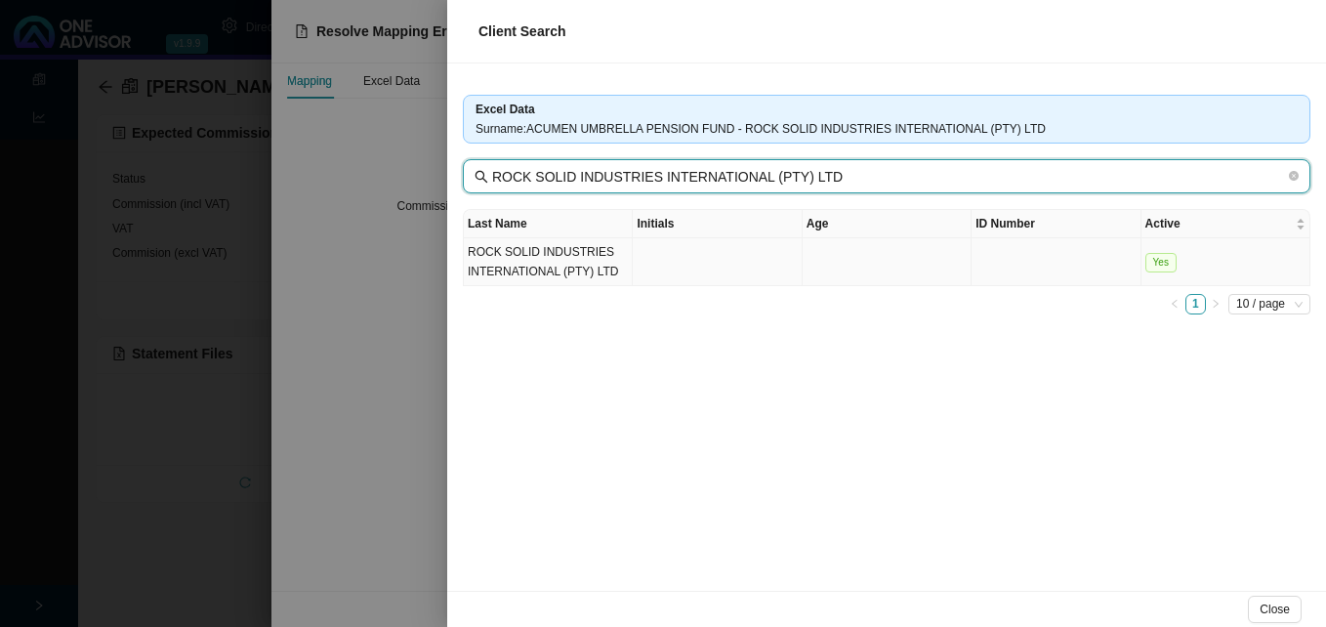
type input "ROCK SOLID INDUSTRIES INTERNATIONAL (PTY) LTD"
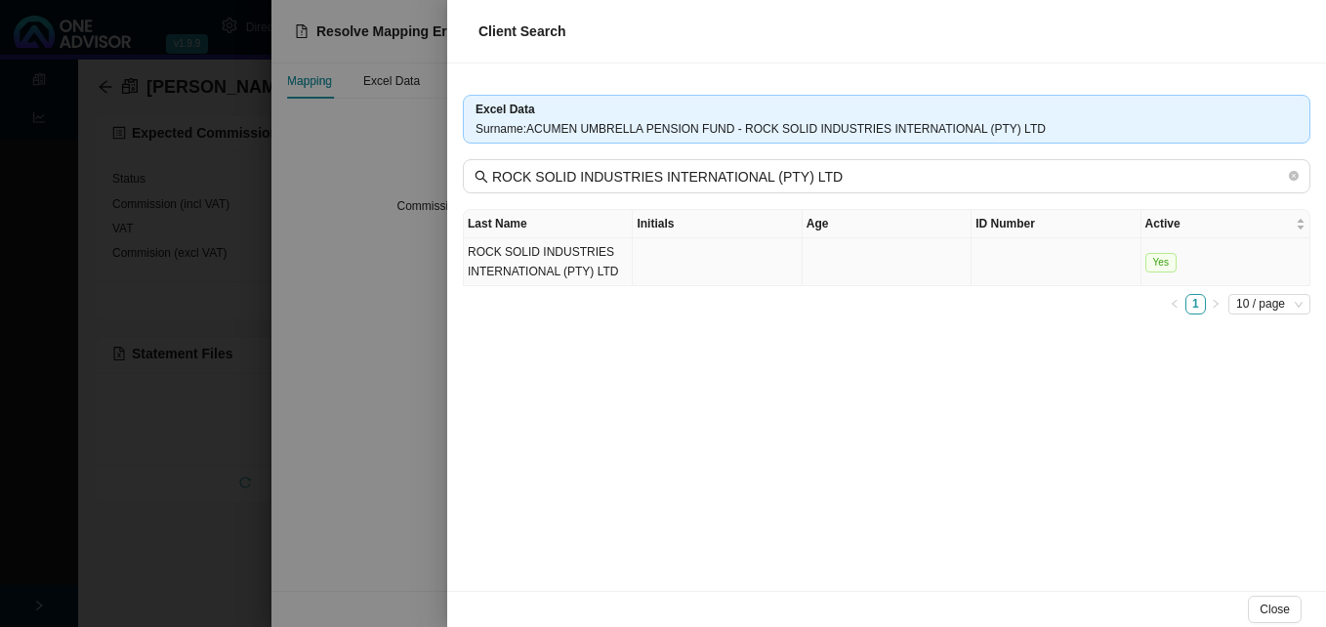
click at [594, 268] on td "ROCK SOLID INDUSTRIES INTERNATIONAL (PTY) LTD" at bounding box center [548, 262] width 169 height 48
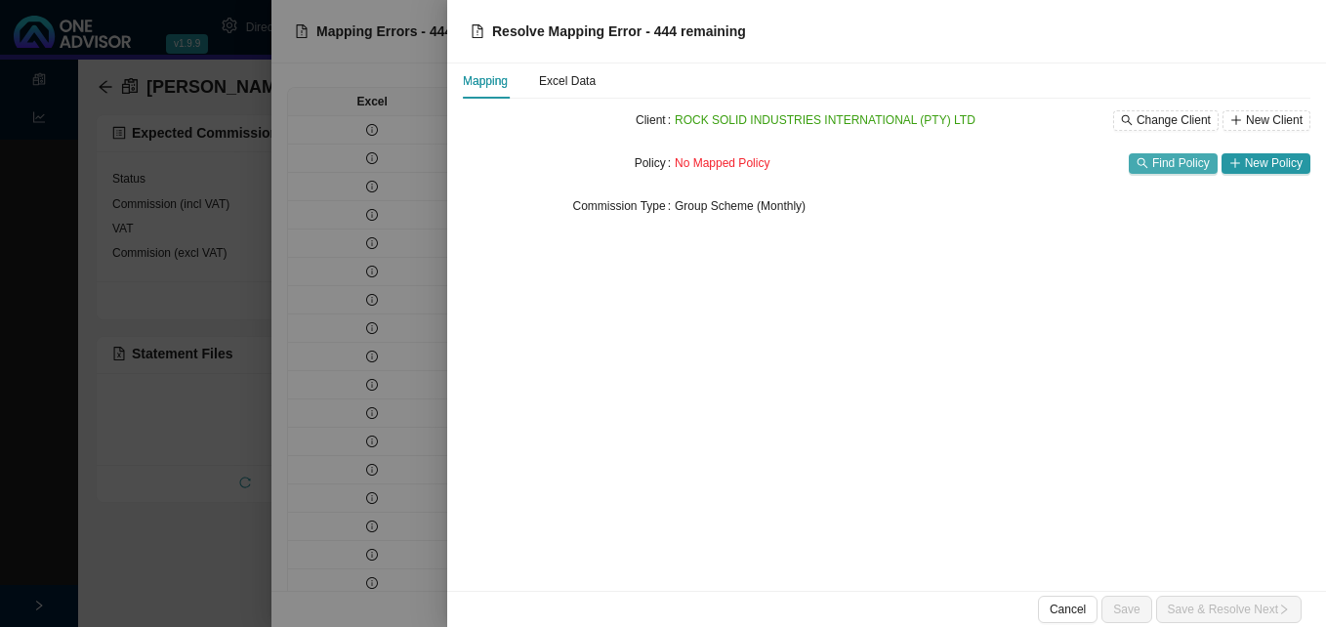
click at [1173, 161] on span "Find Policy" at bounding box center [1181, 163] width 58 height 20
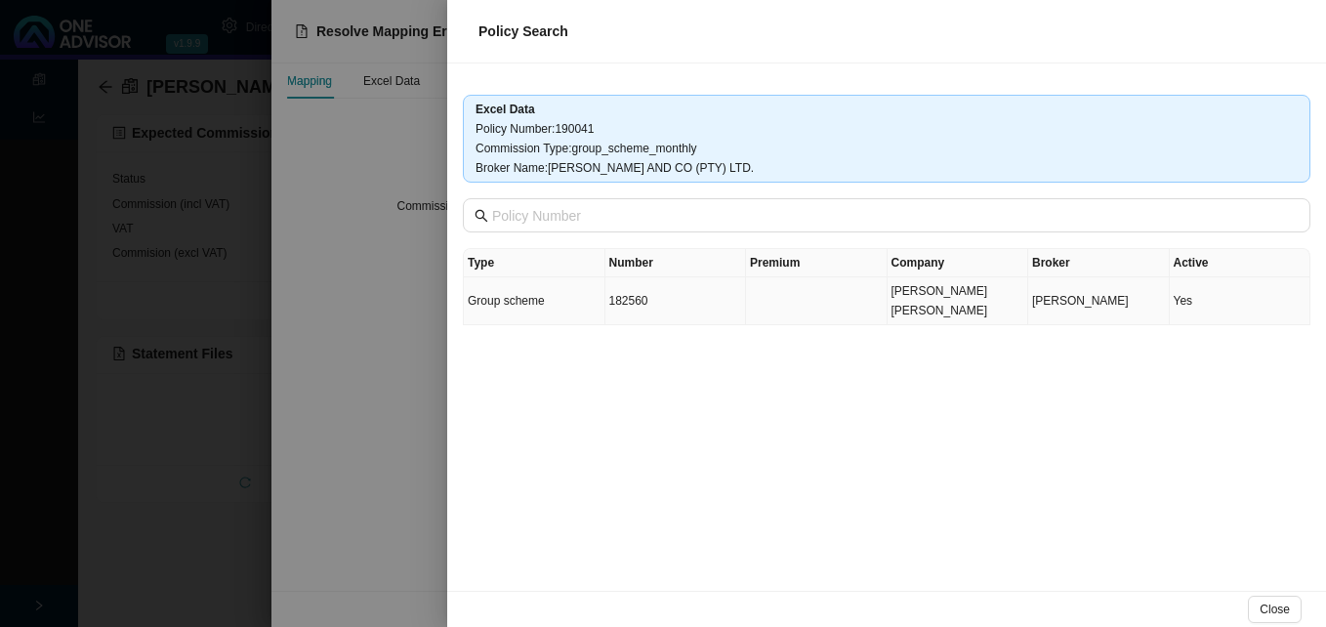
click at [844, 284] on td at bounding box center [817, 301] width 142 height 48
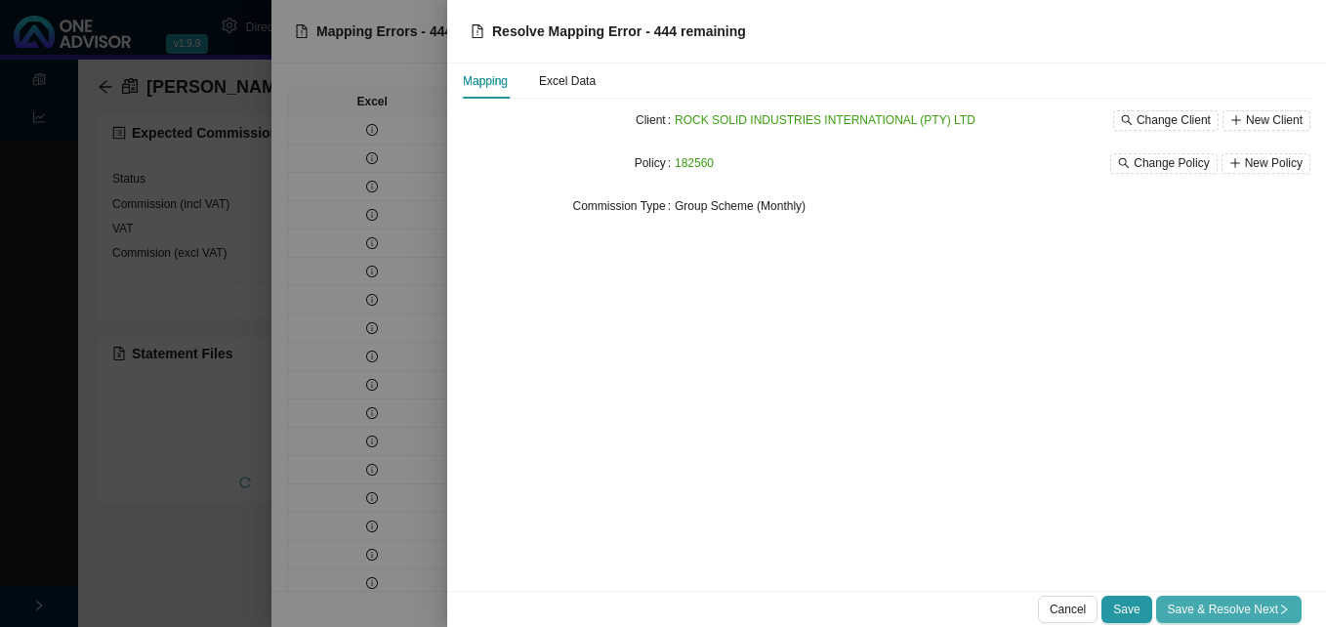
click at [1223, 608] on span "Save & Resolve Next" at bounding box center [1229, 610] width 122 height 20
